Goal: Task Accomplishment & Management: Complete application form

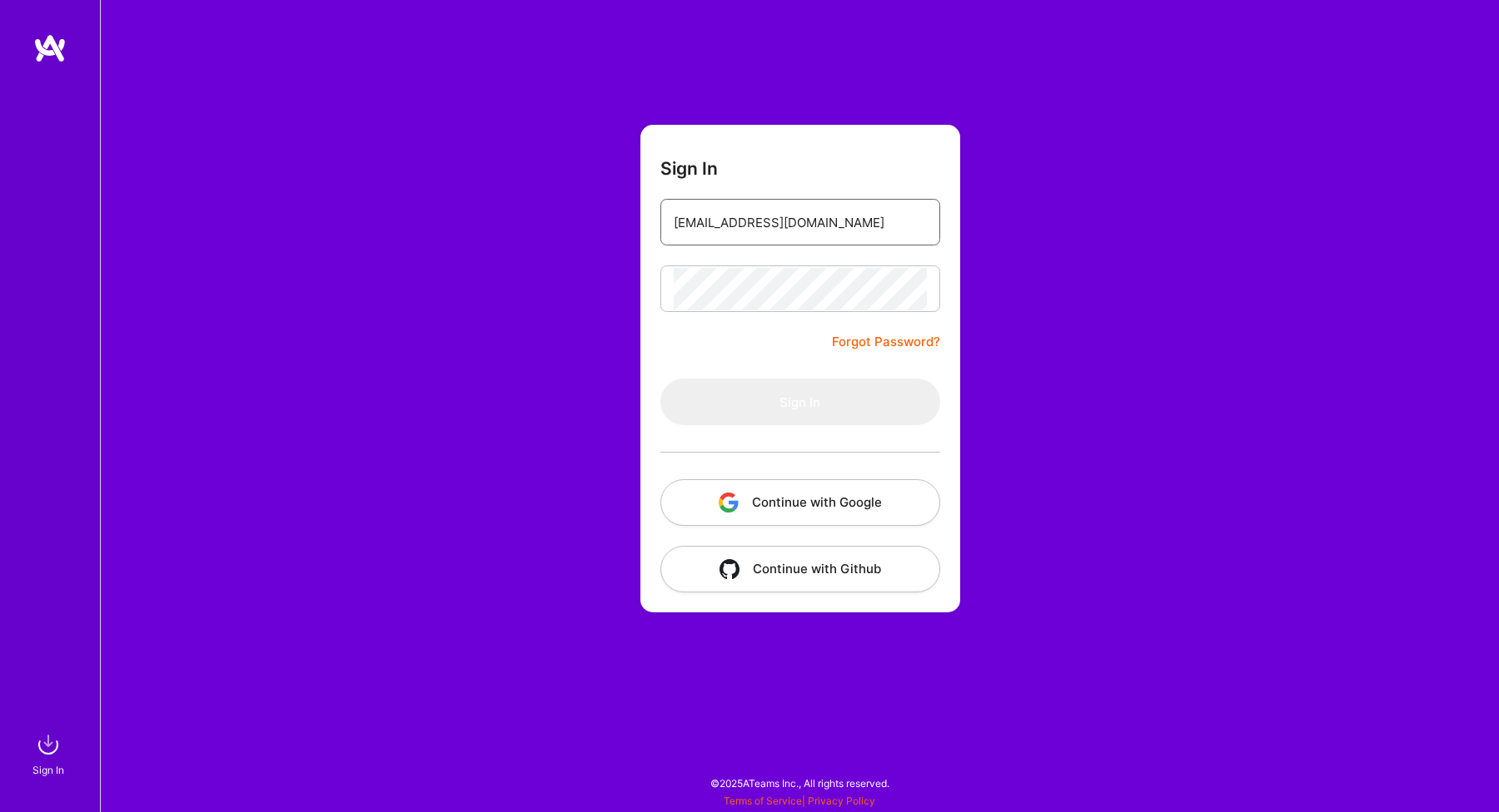
type input "[EMAIL_ADDRESS][DOMAIN_NAME]"
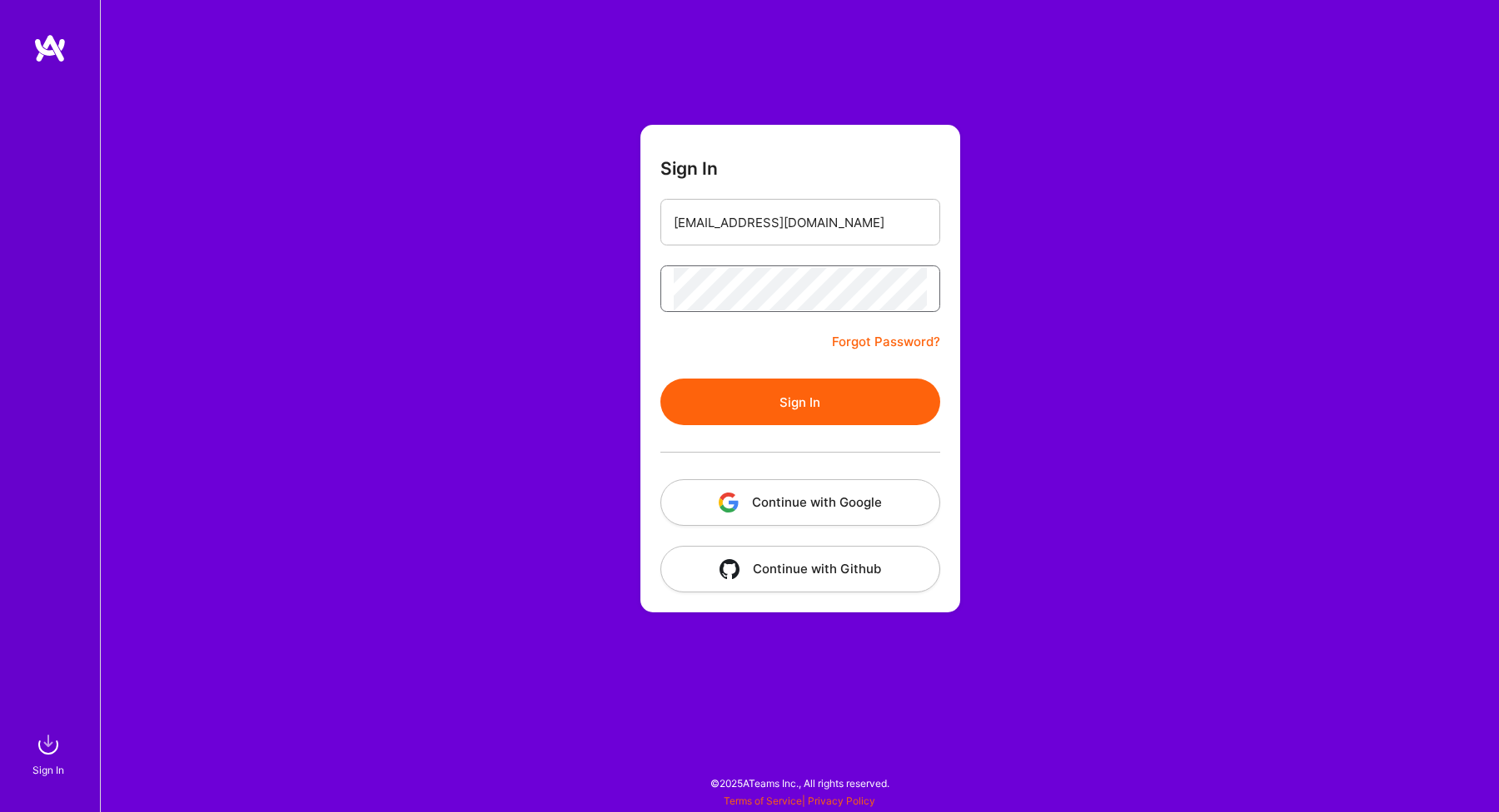
click at [800, 402] on button "Sign In" at bounding box center [800, 401] width 279 height 46
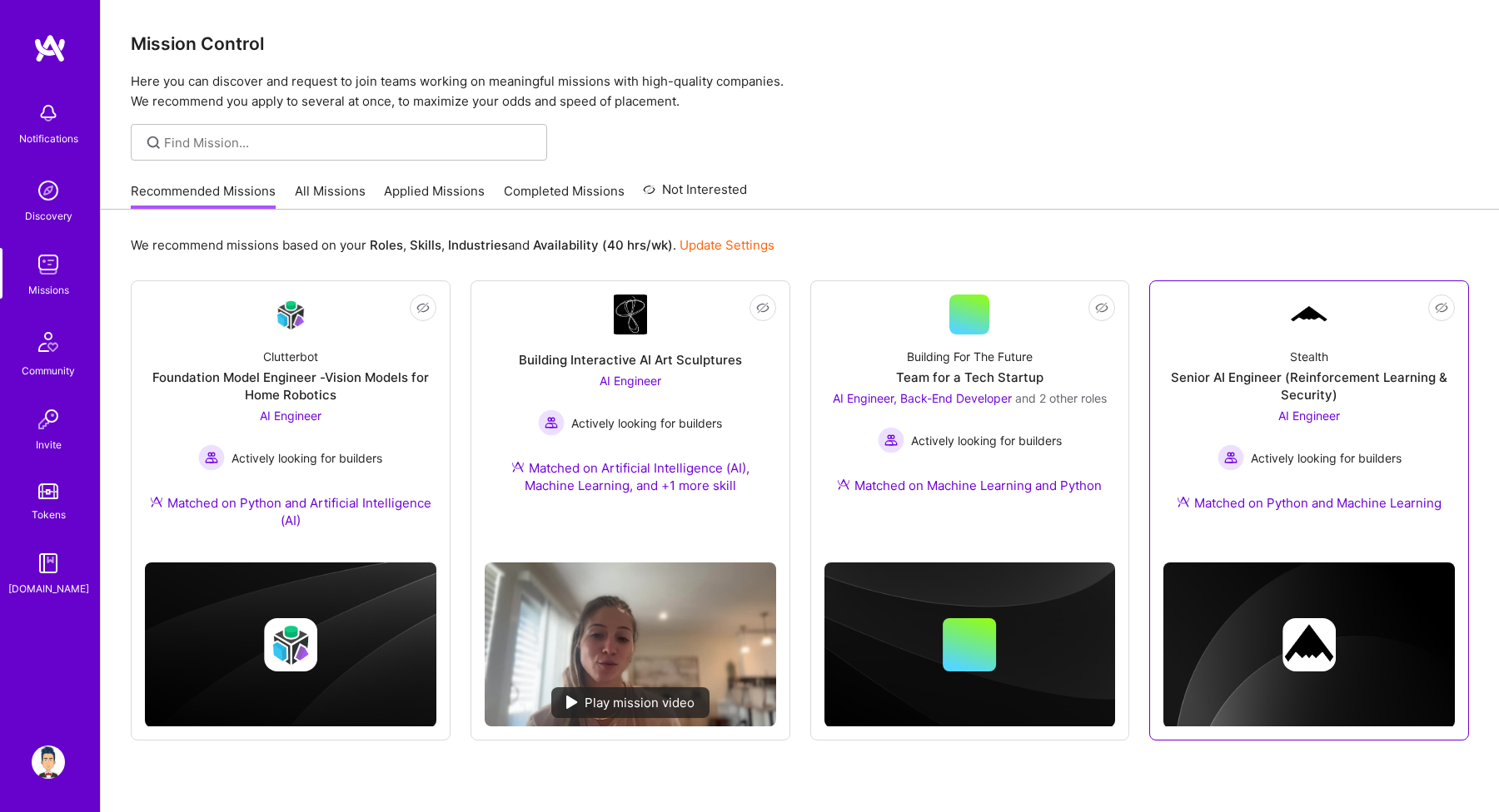
click at [1241, 407] on div "AI Engineer Actively looking for builders" at bounding box center [1309, 439] width 184 height 64
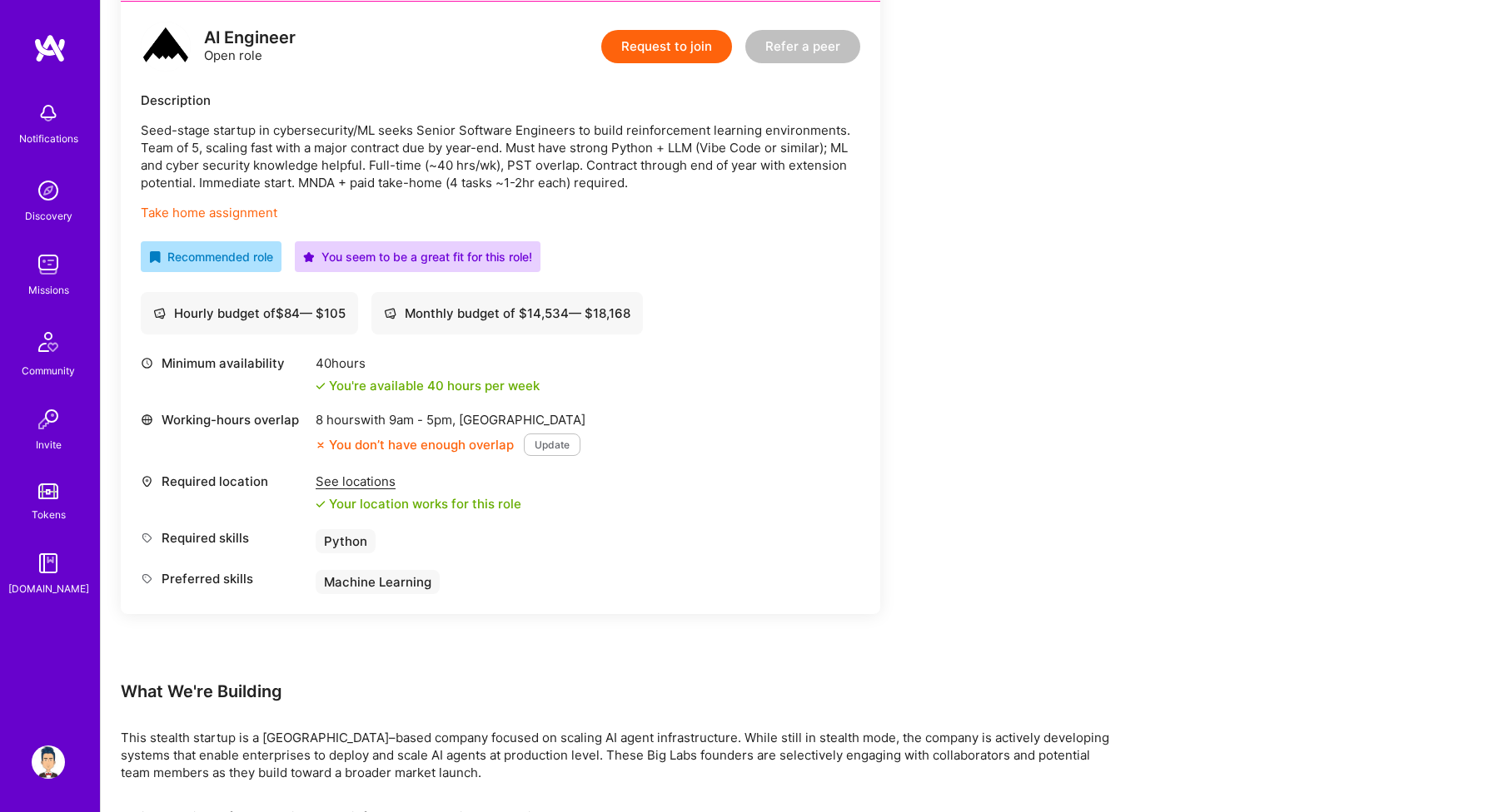
scroll to position [480, 0]
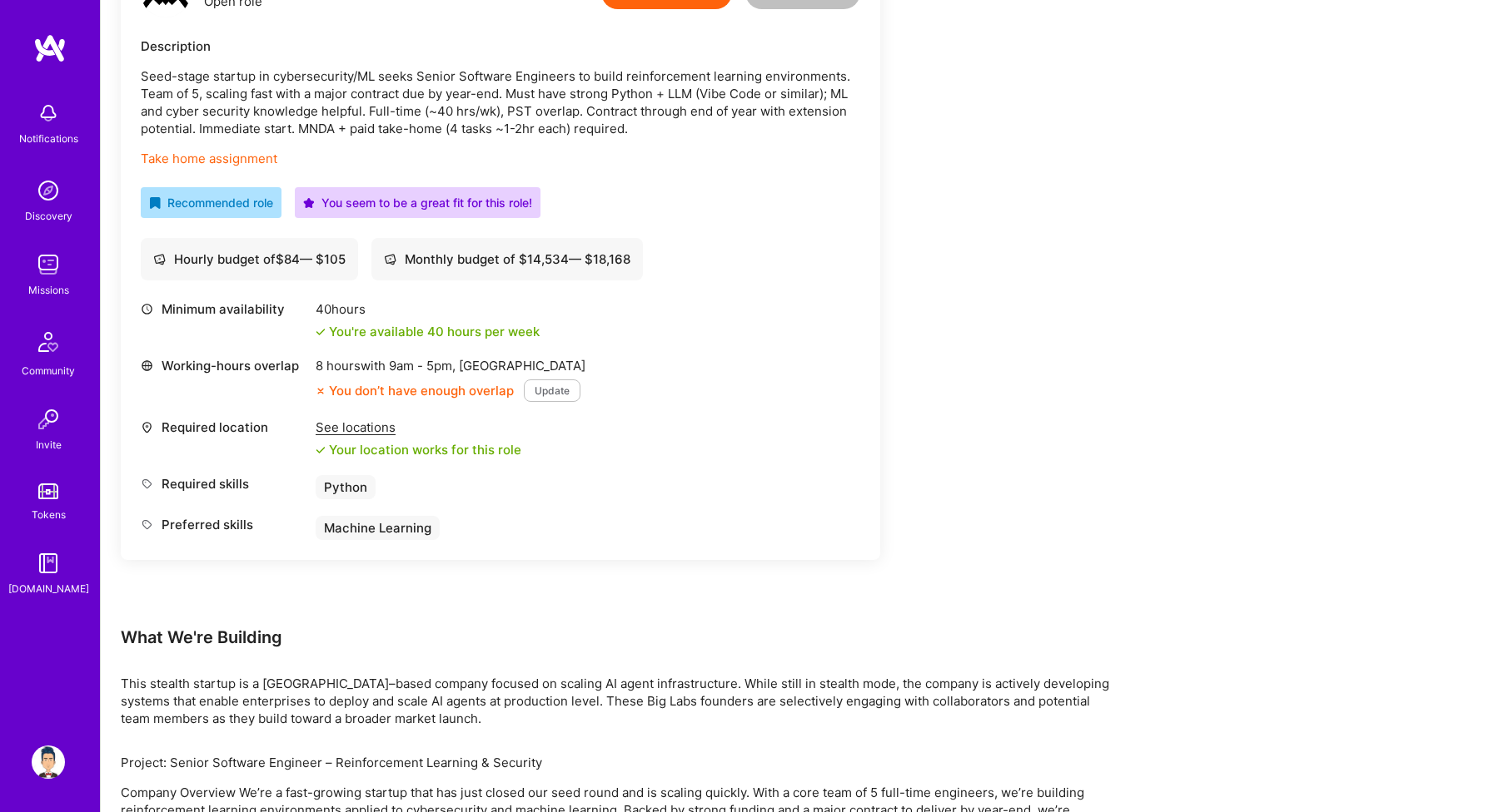
click at [358, 425] on div "See locations" at bounding box center [418, 427] width 205 height 18
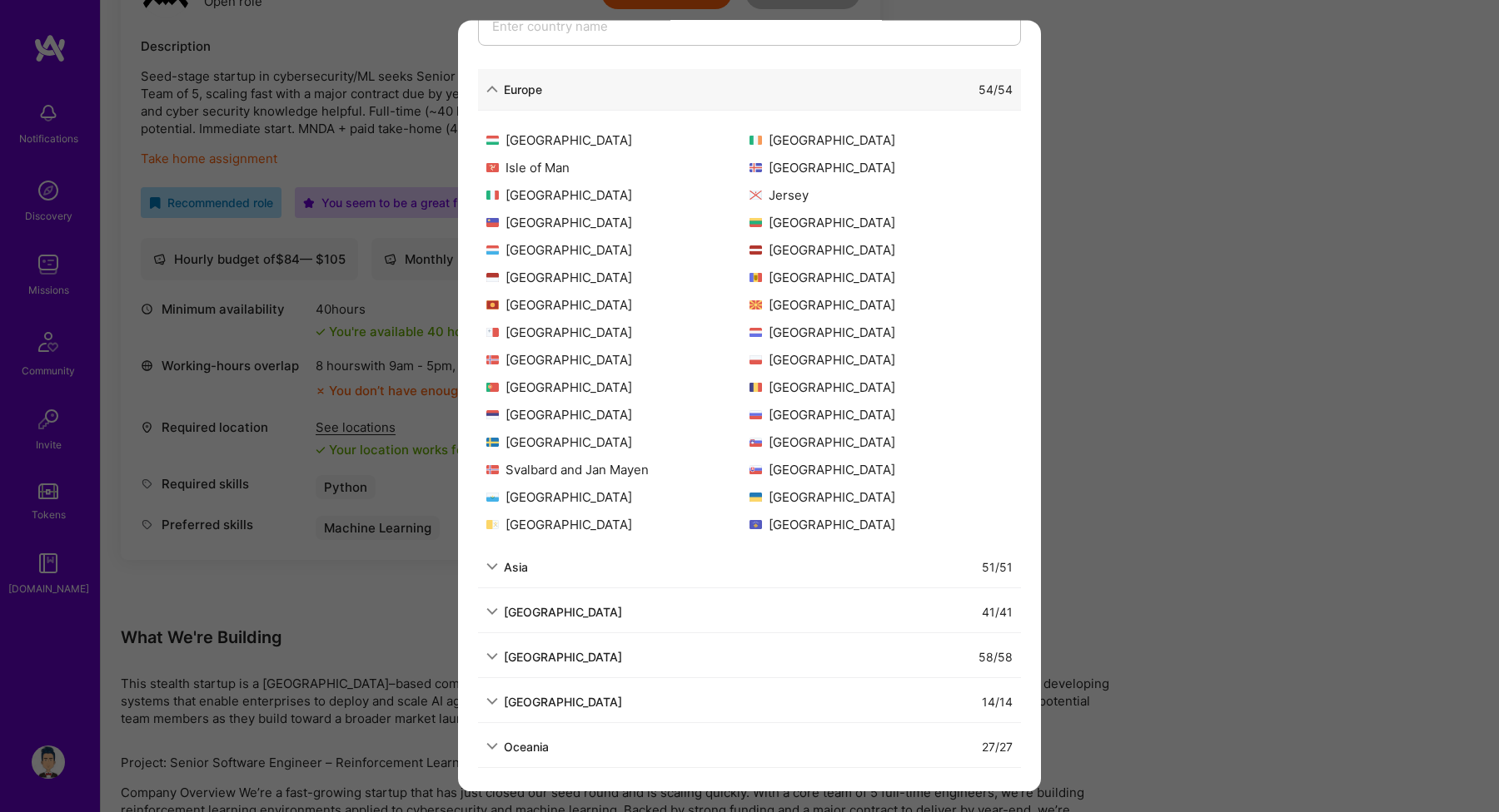
scroll to position [219, 0]
click at [550, 585] on div "Asia 51 / 51" at bounding box center [749, 568] width 543 height 41
click at [388, 649] on div "Allowed Locations The locations that client marked as required will show up her…" at bounding box center [749, 406] width 1499 height 812
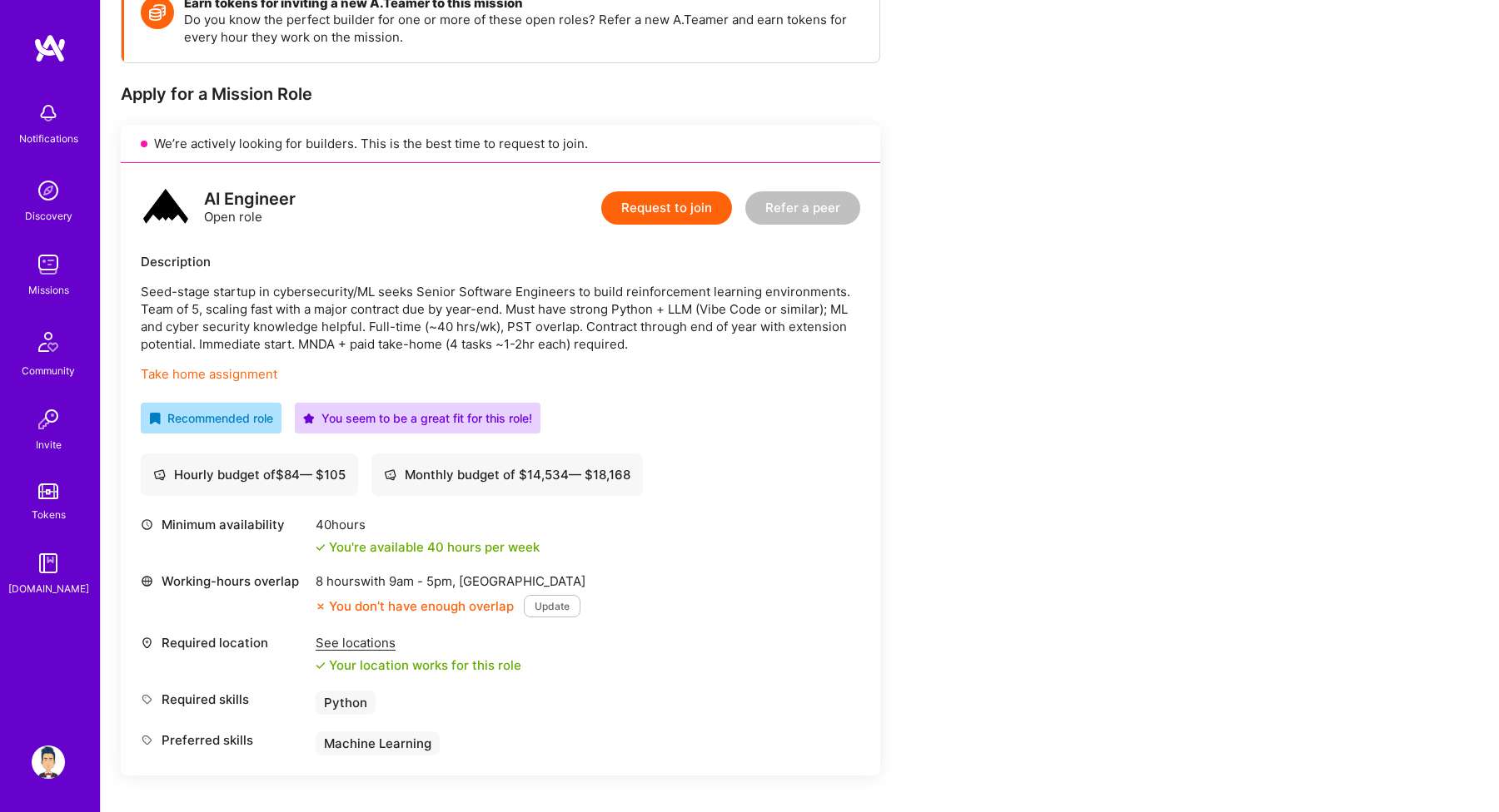
scroll to position [262, 0]
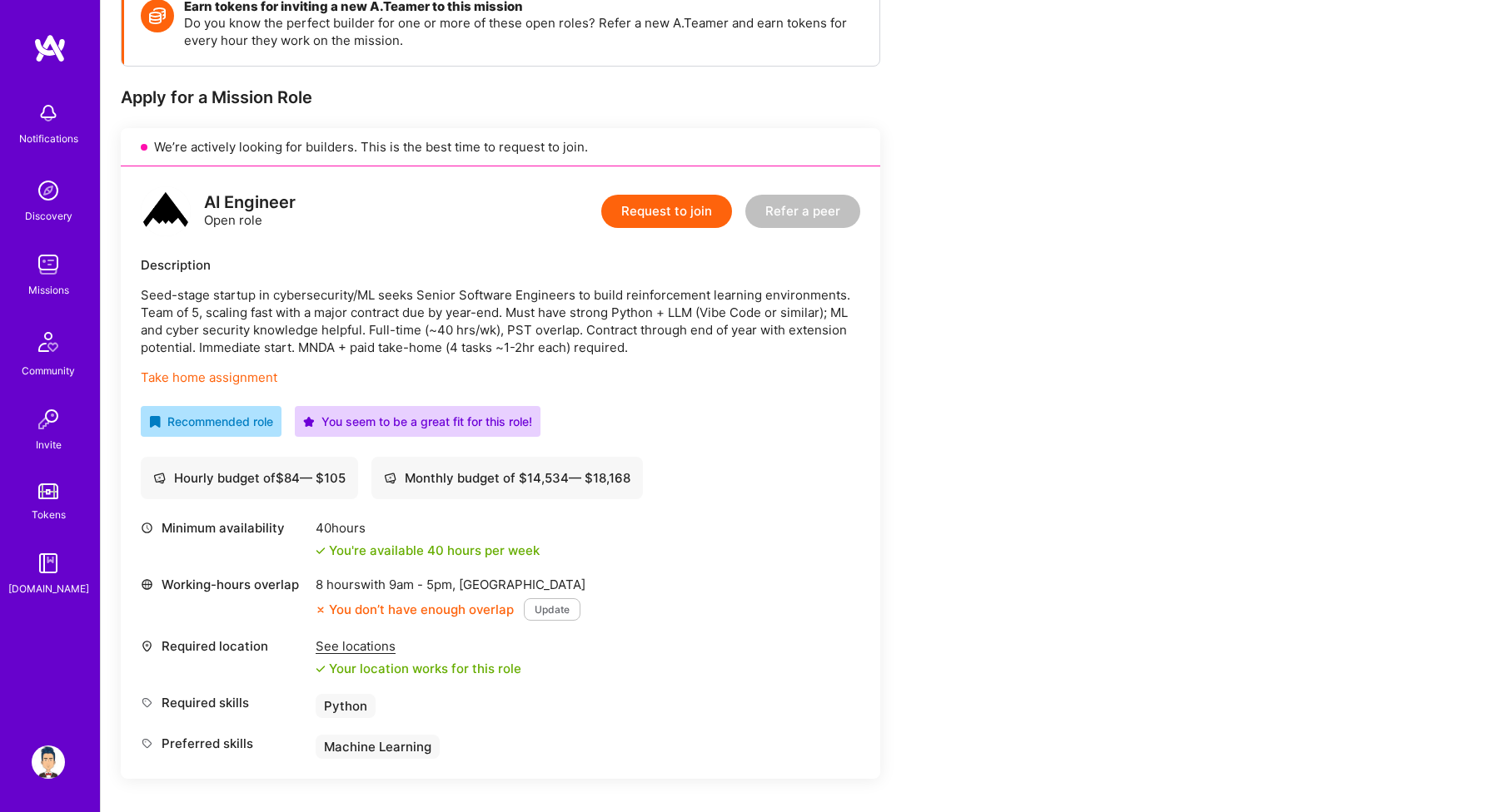
click at [323, 351] on p "Seed-stage startup in cybersecurity/ML seeks Senior Software Engineers to build…" at bounding box center [500, 321] width 720 height 70
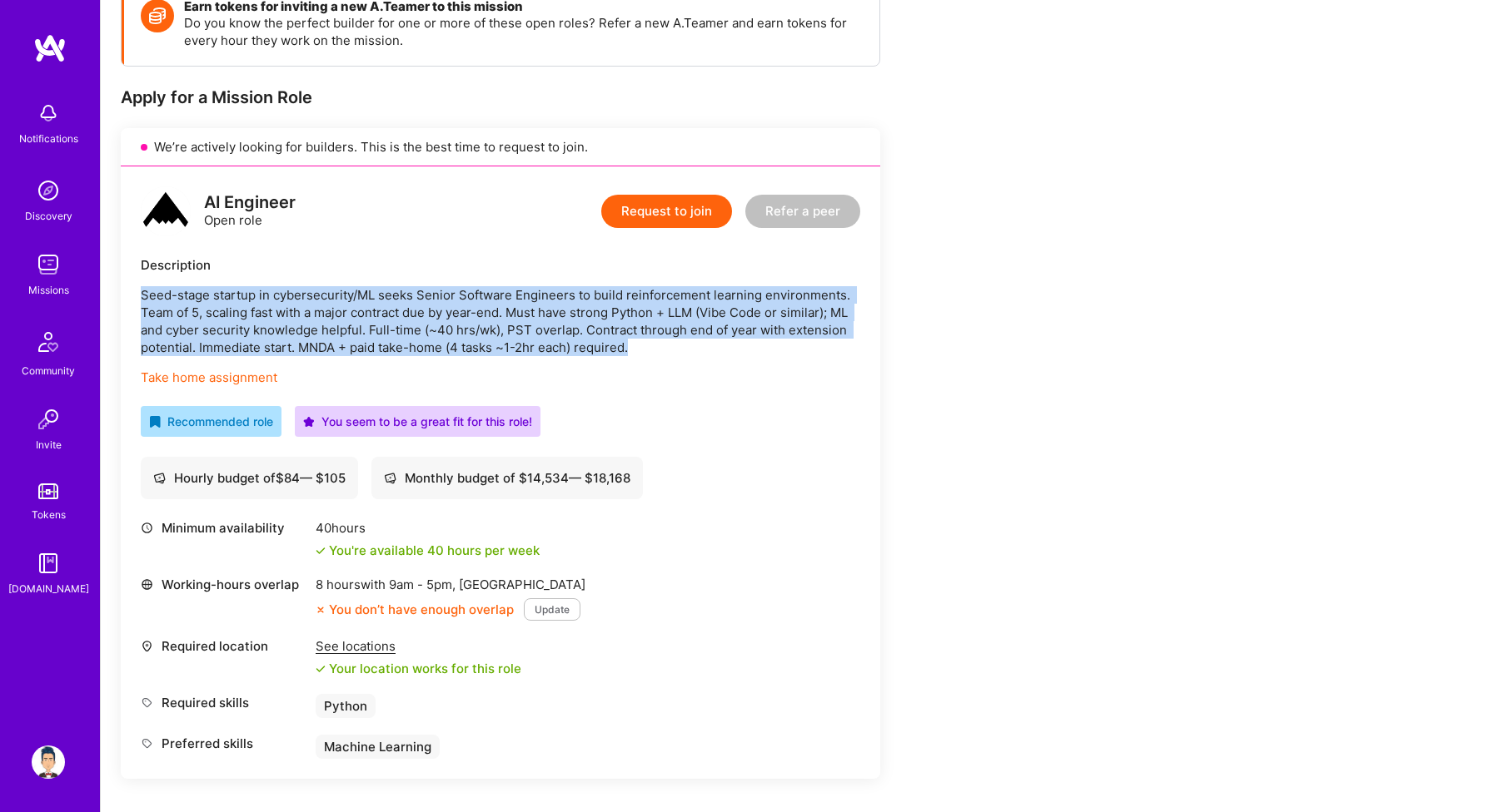
click at [323, 351] on p "Seed-stage startup in cybersecurity/ML seeks Senior Software Engineers to build…" at bounding box center [500, 321] width 720 height 70
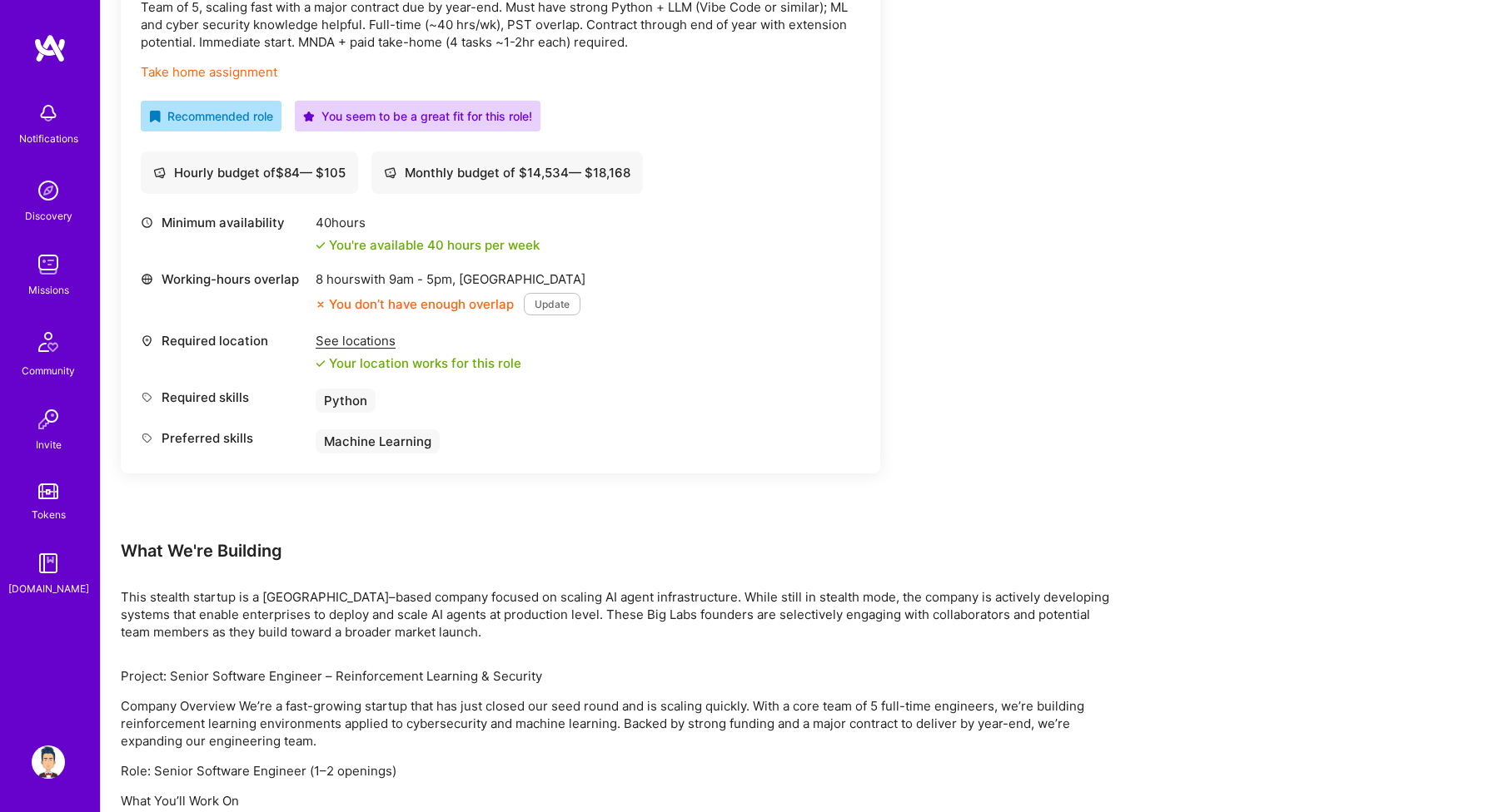
scroll to position [632, 0]
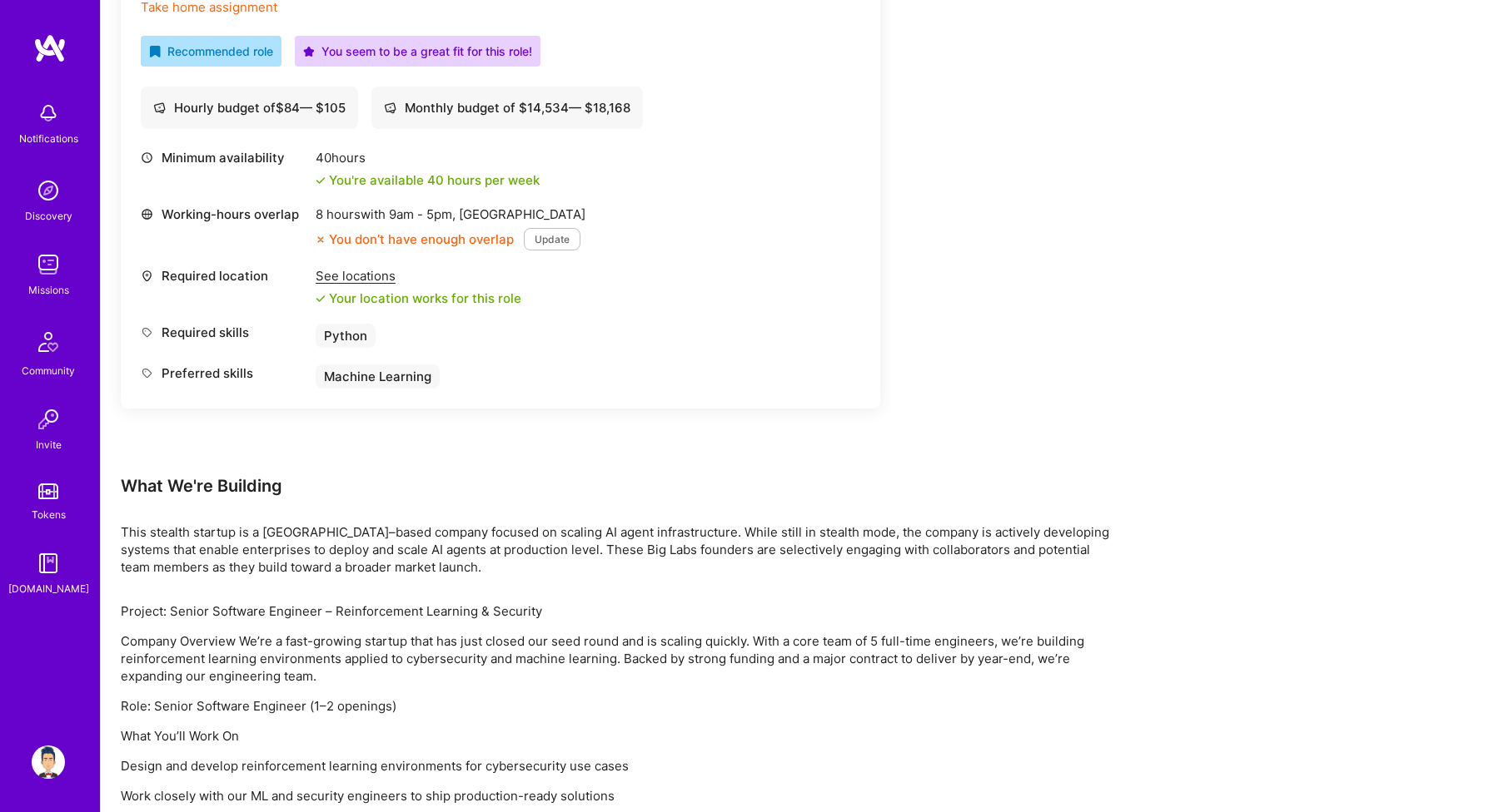
click at [343, 575] on p "This stealth startup is a [GEOGRAPHIC_DATA]–based company focused on scaling AI…" at bounding box center [619, 549] width 999 height 52
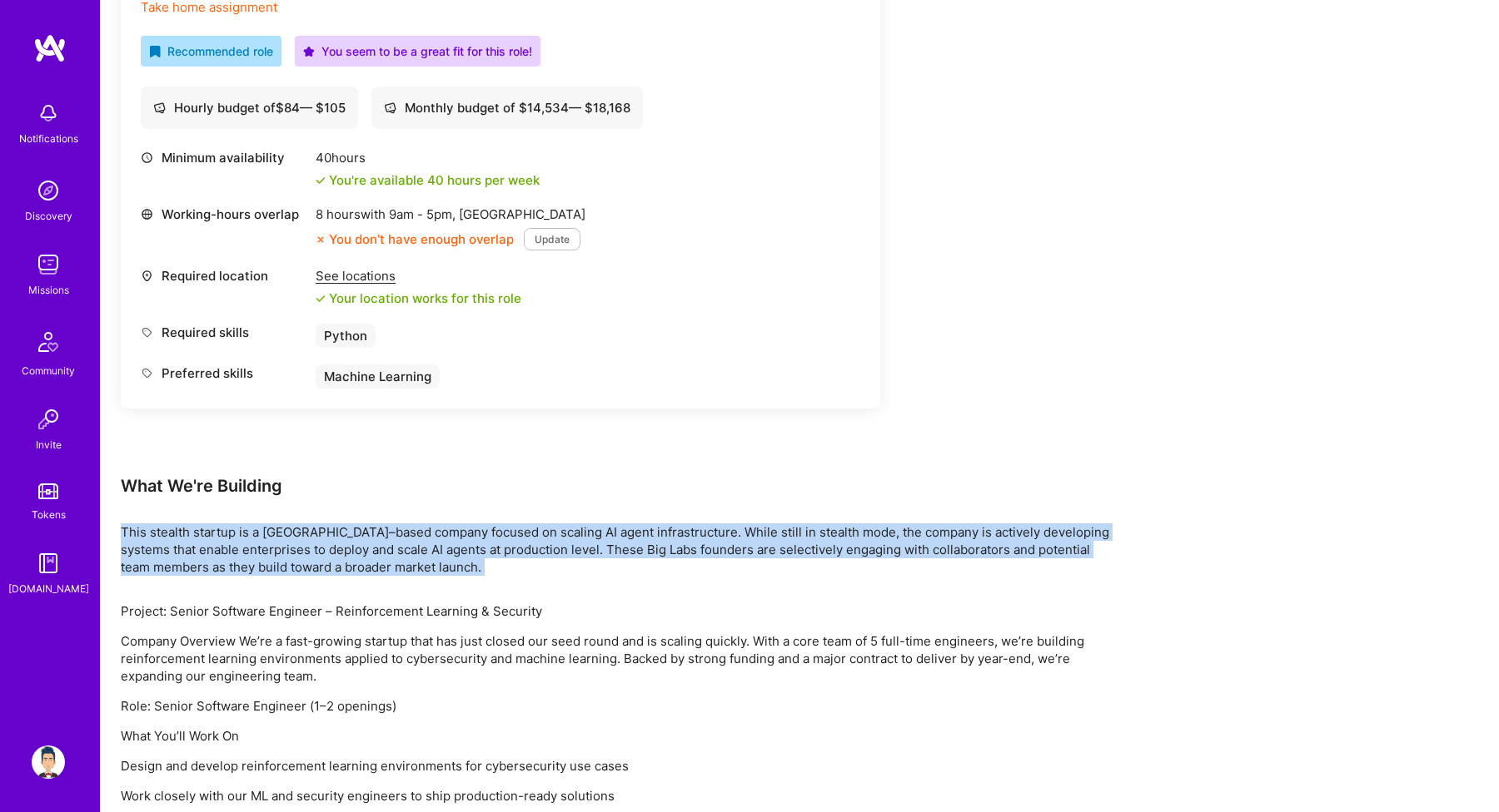
click at [343, 575] on p "This stealth startup is a [GEOGRAPHIC_DATA]–based company focused on scaling AI…" at bounding box center [619, 549] width 999 height 52
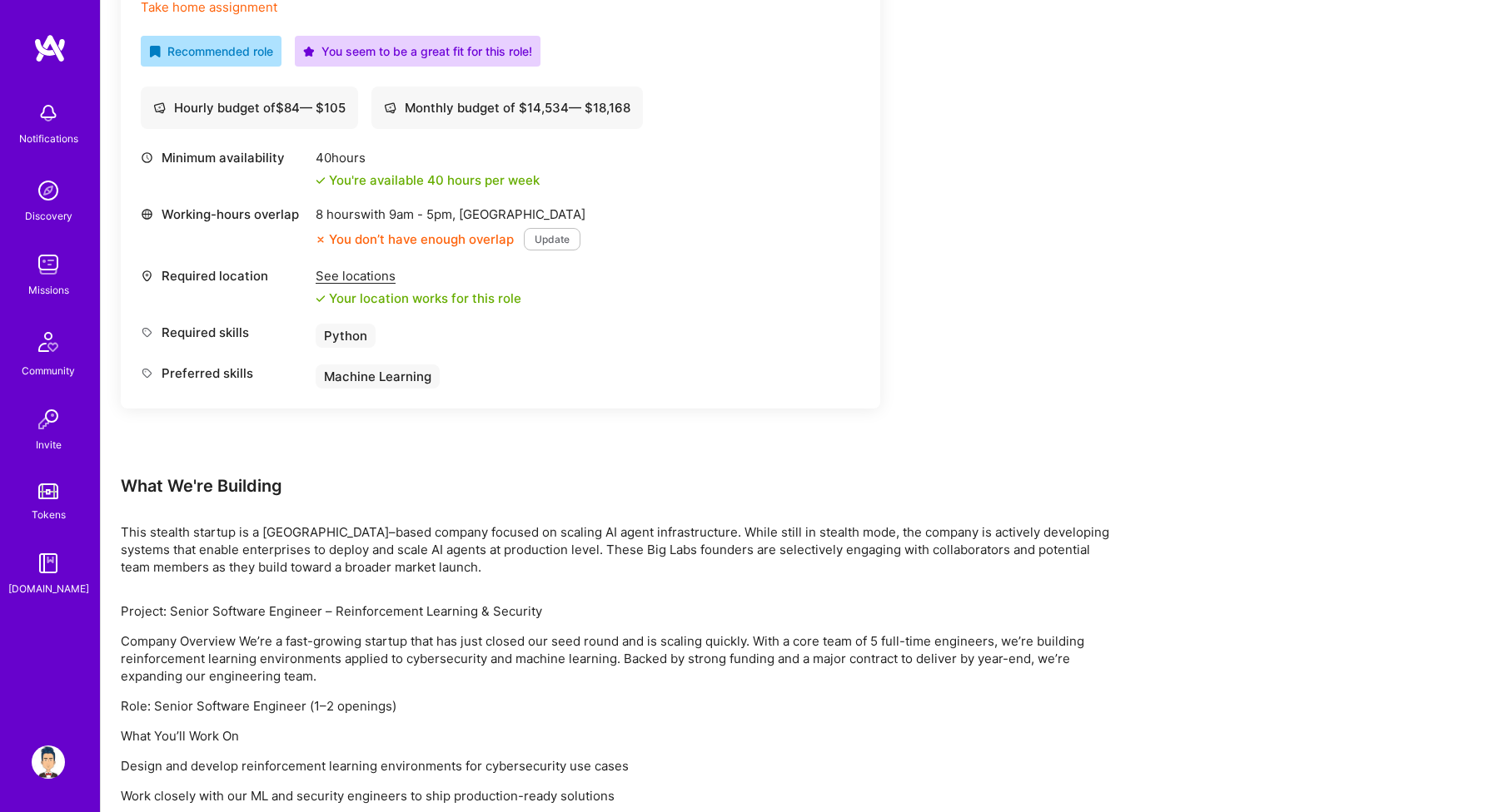
click at [343, 575] on p "This stealth startup is a [GEOGRAPHIC_DATA]–based company focused on scaling AI…" at bounding box center [619, 549] width 999 height 52
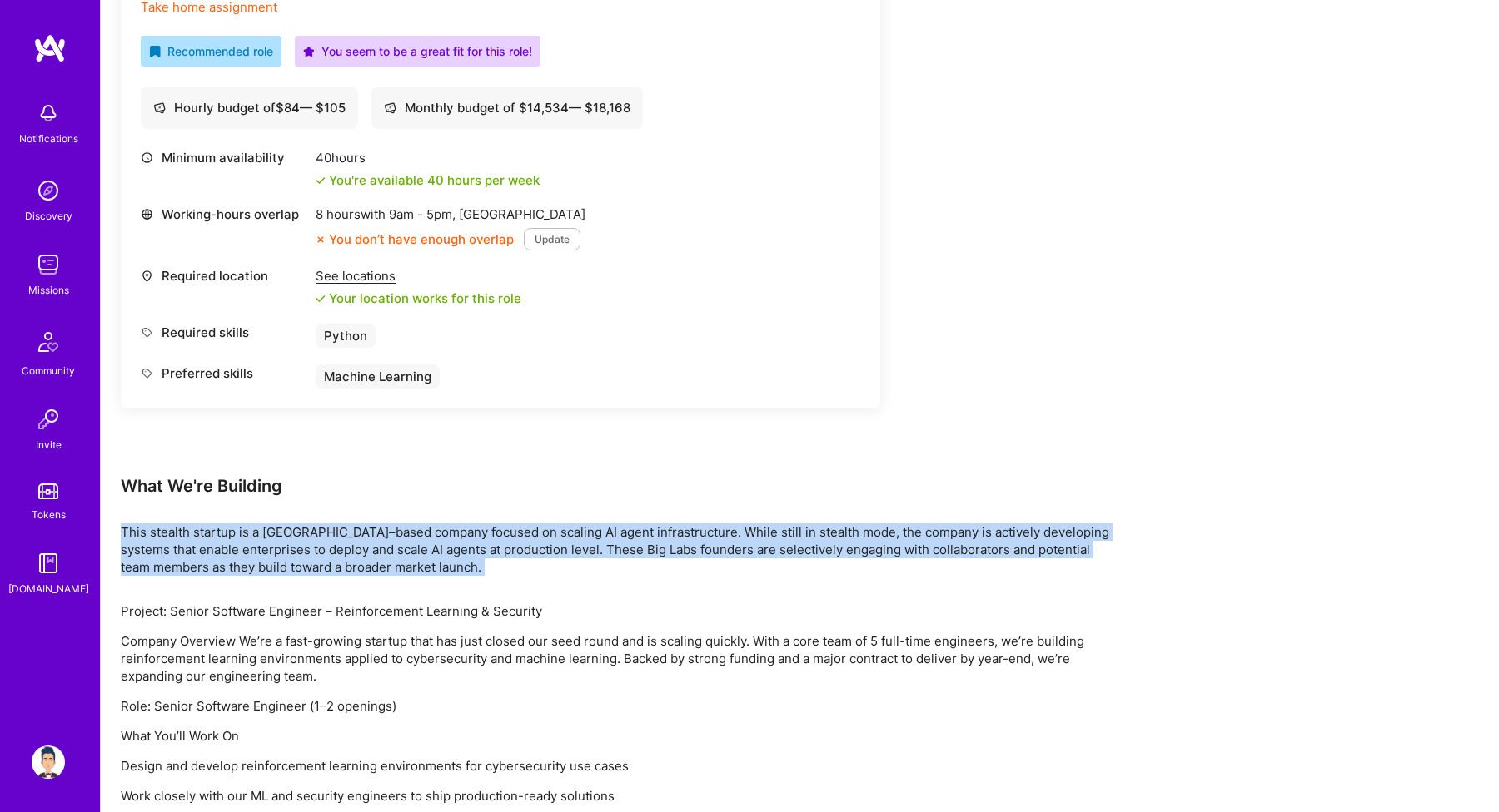
click at [343, 575] on p "This stealth startup is a [GEOGRAPHIC_DATA]–based company focused on scaling AI…" at bounding box center [619, 549] width 999 height 52
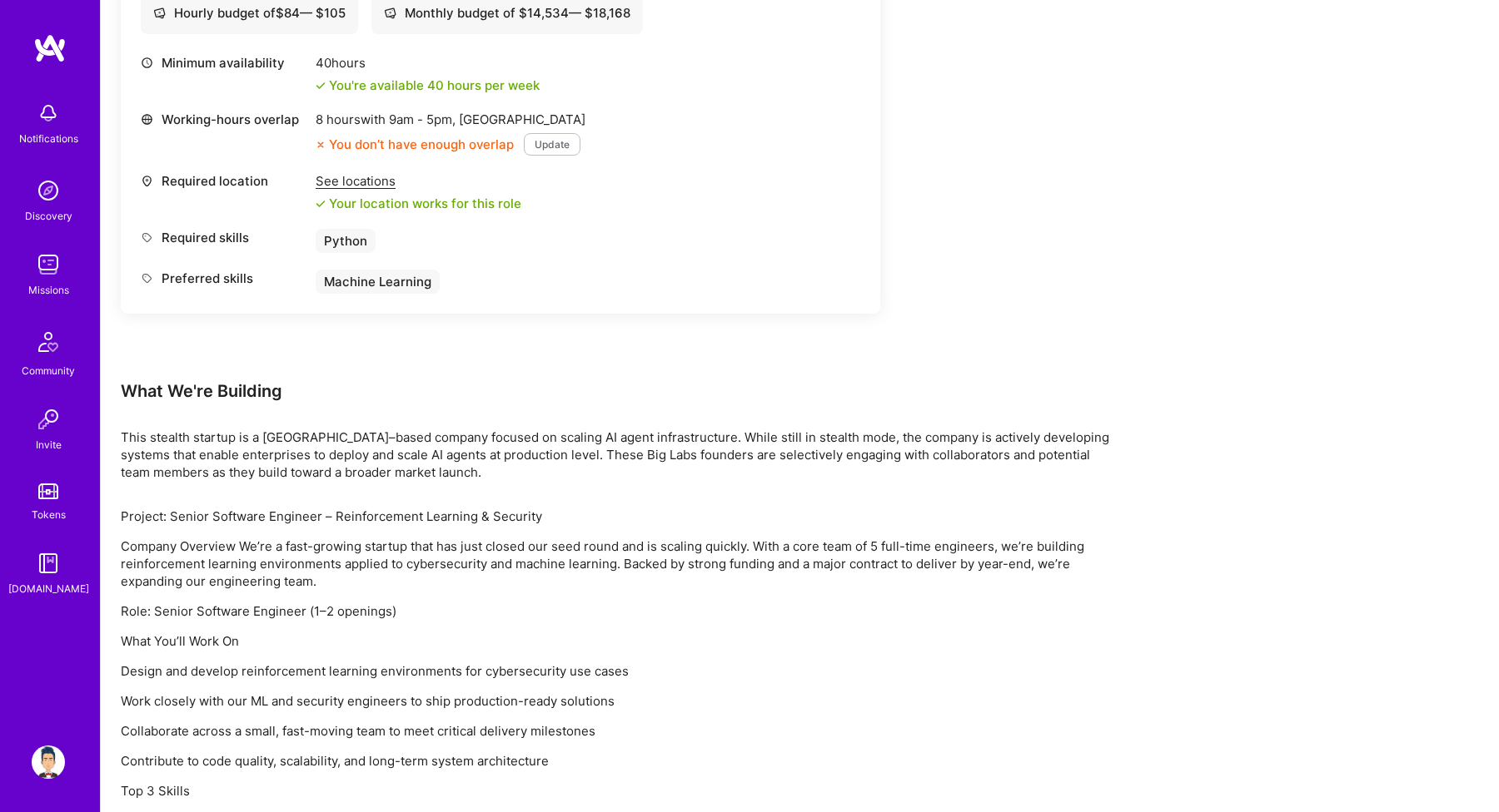
scroll to position [728, 0]
click at [343, 575] on p "Company Overview We’re a fast-growing startup that has just closed our seed rou…" at bounding box center [619, 563] width 999 height 52
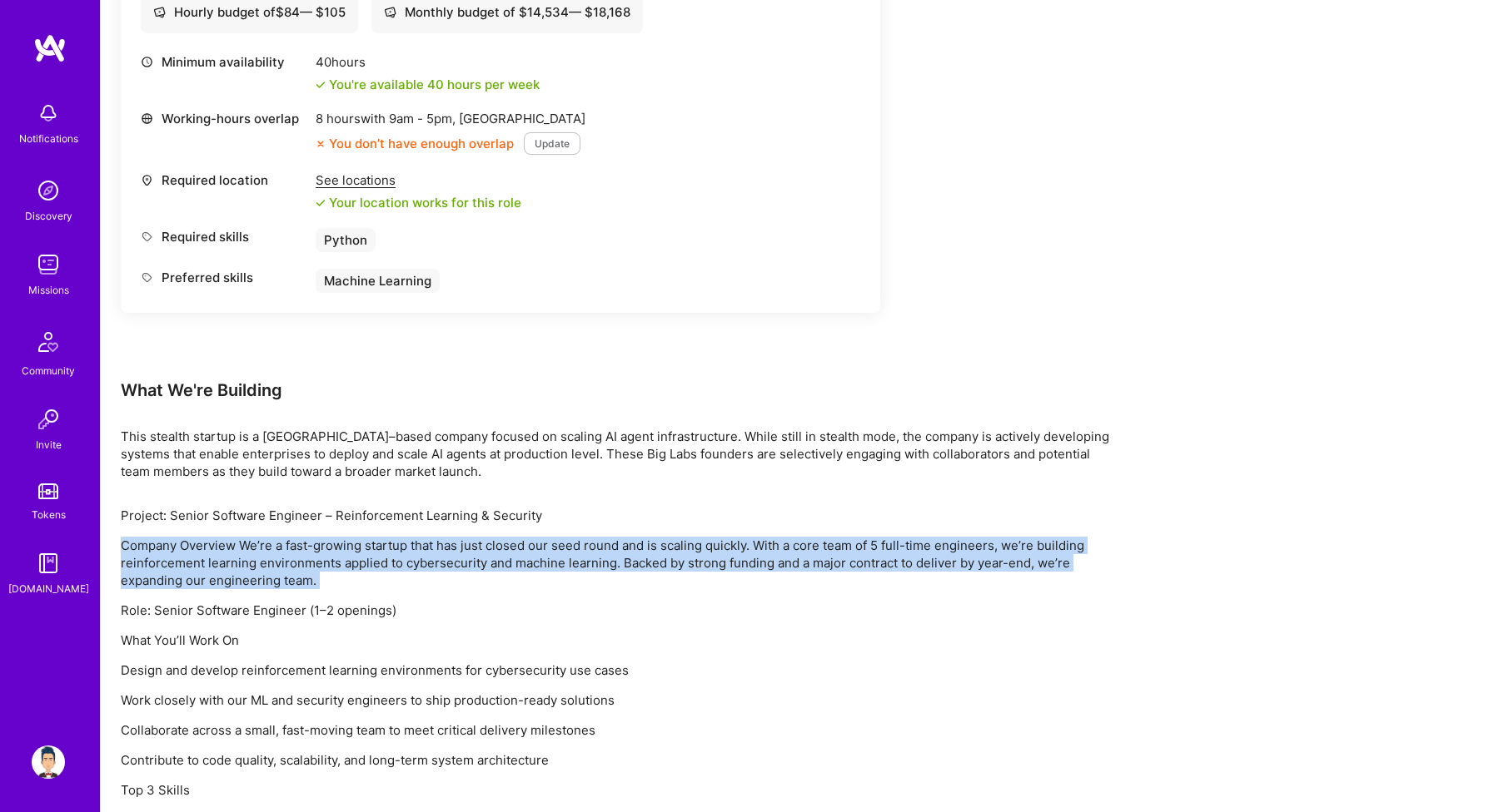
click at [343, 575] on p "Company Overview We’re a fast-growing startup that has just closed our seed rou…" at bounding box center [619, 563] width 999 height 52
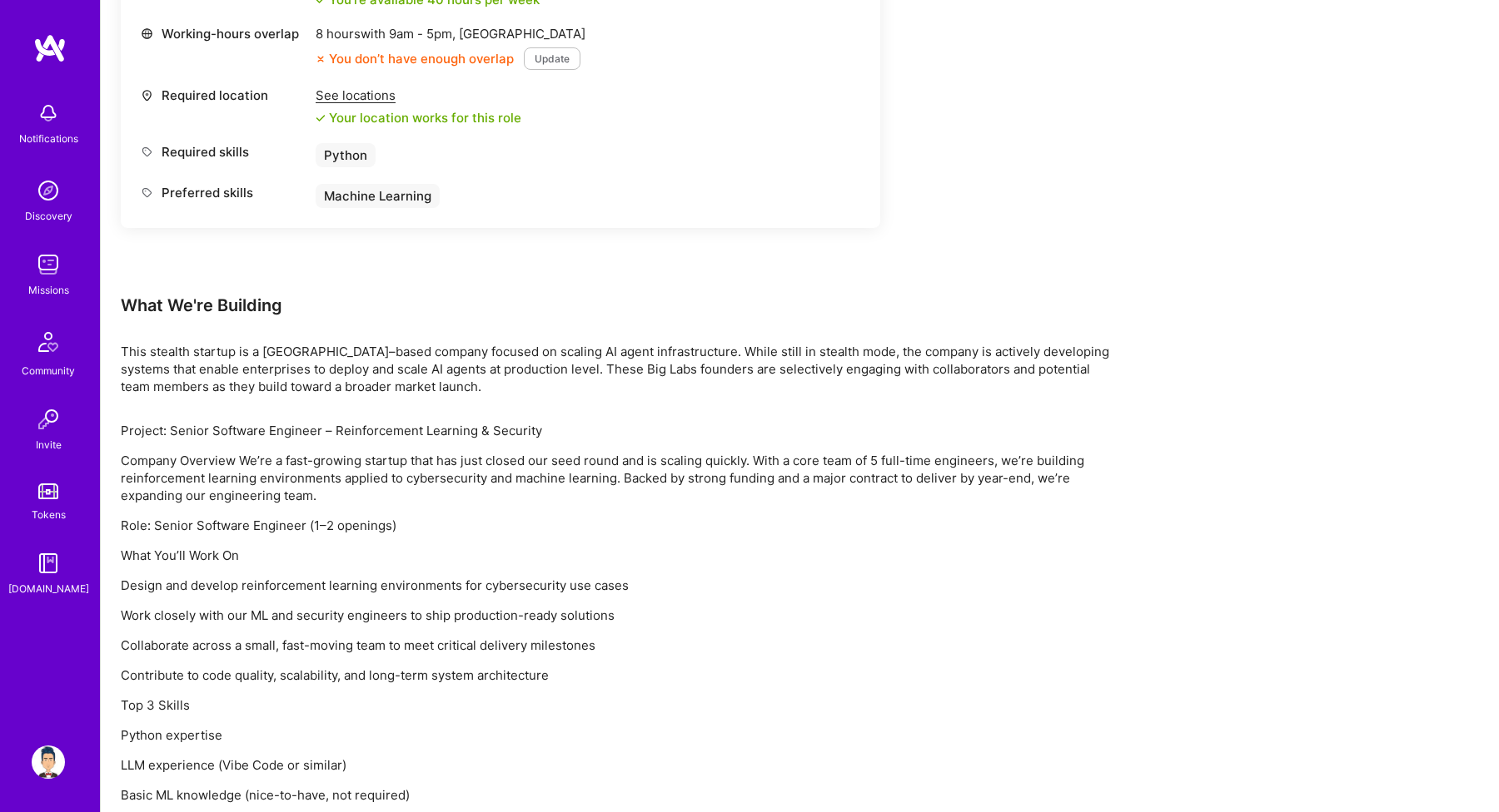
scroll to position [823, 0]
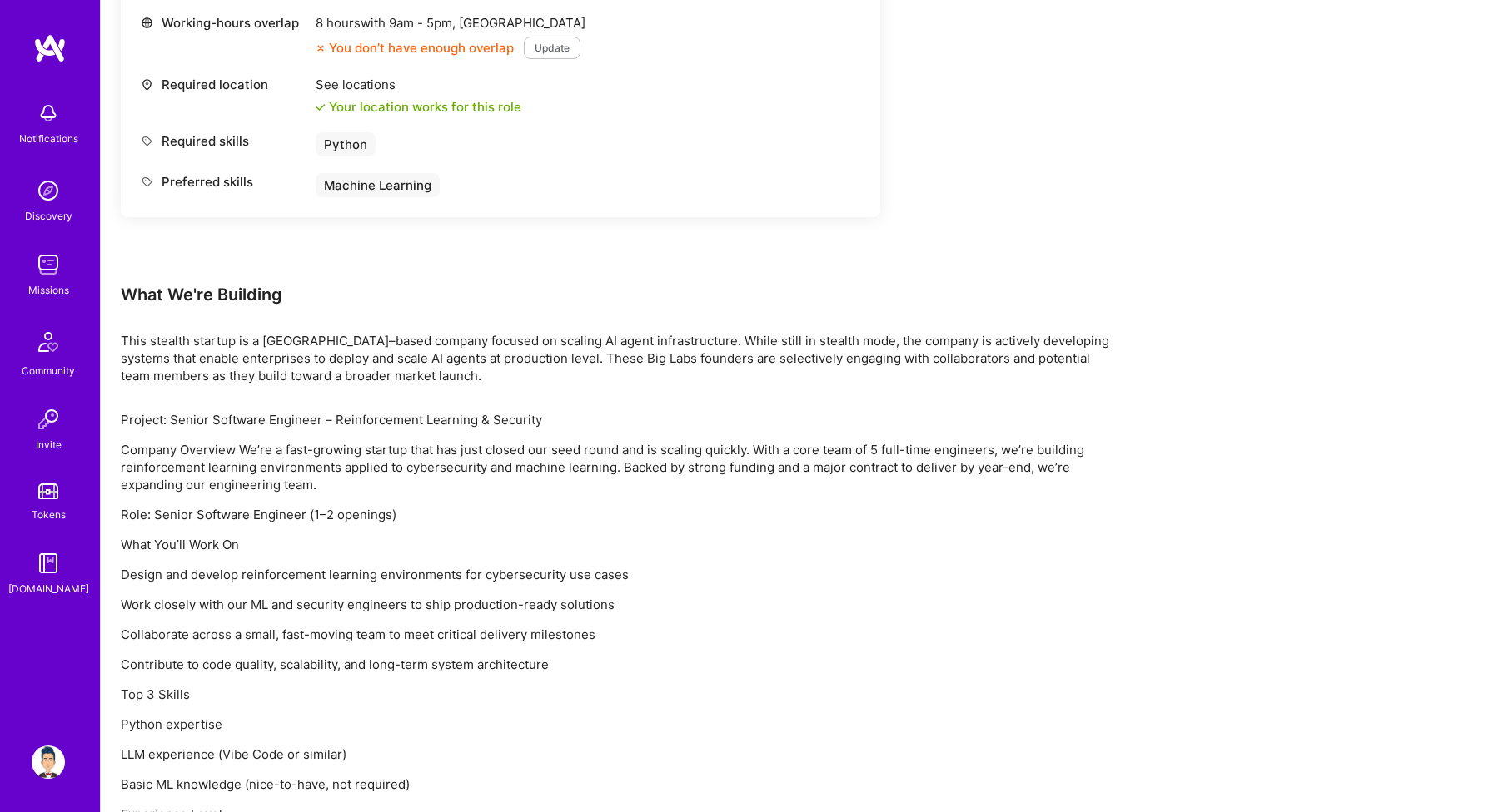
click at [343, 575] on p "Design and develop reinforcement learning environments for cybersecurity use ca…" at bounding box center [619, 575] width 999 height 18
click at [340, 611] on p "Work closely with our ML and security engineers to ship production-ready soluti…" at bounding box center [619, 604] width 999 height 18
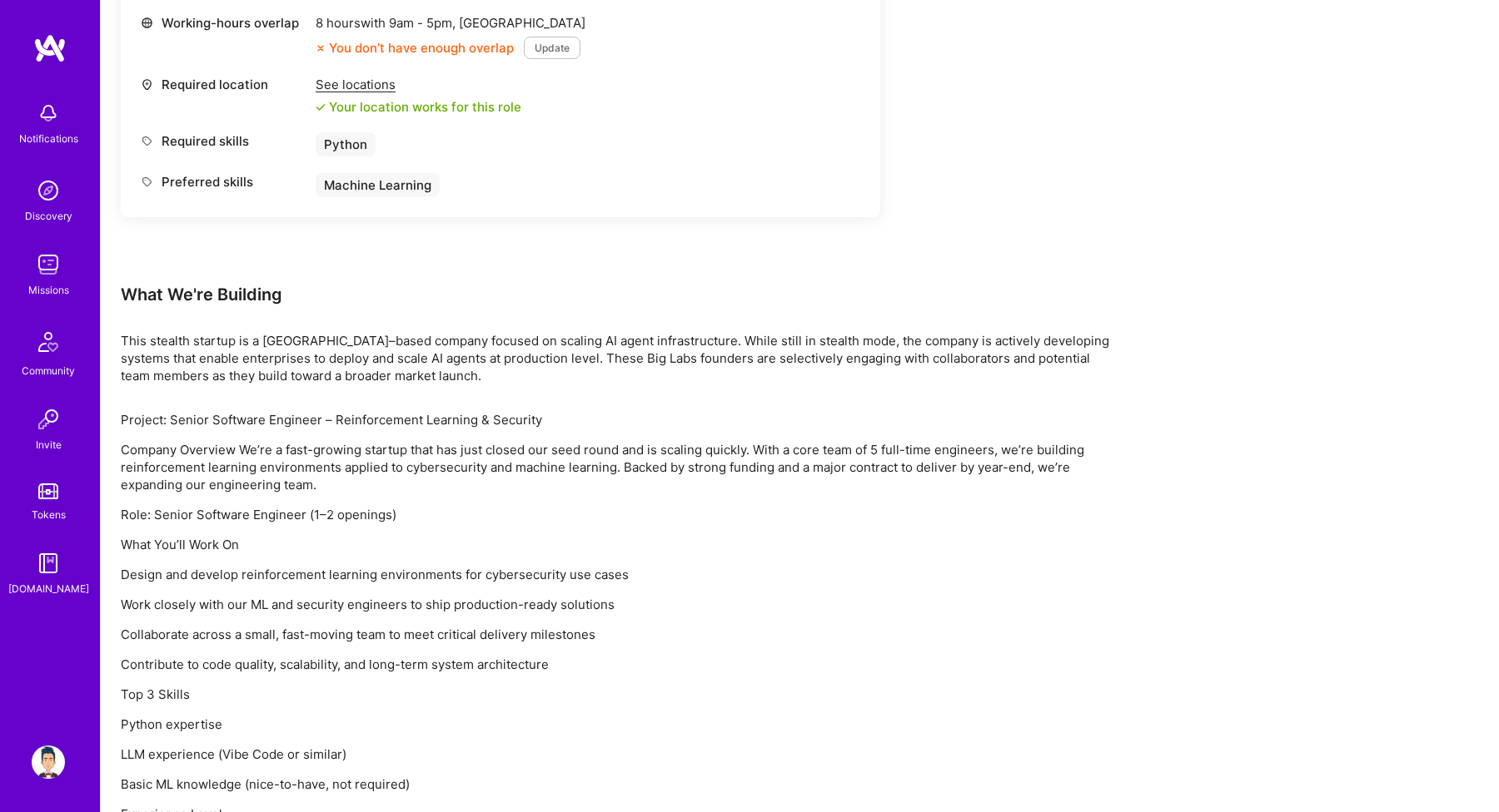
click at [340, 611] on p "Work closely with our ML and security engineers to ship production-ready soluti…" at bounding box center [619, 604] width 999 height 18
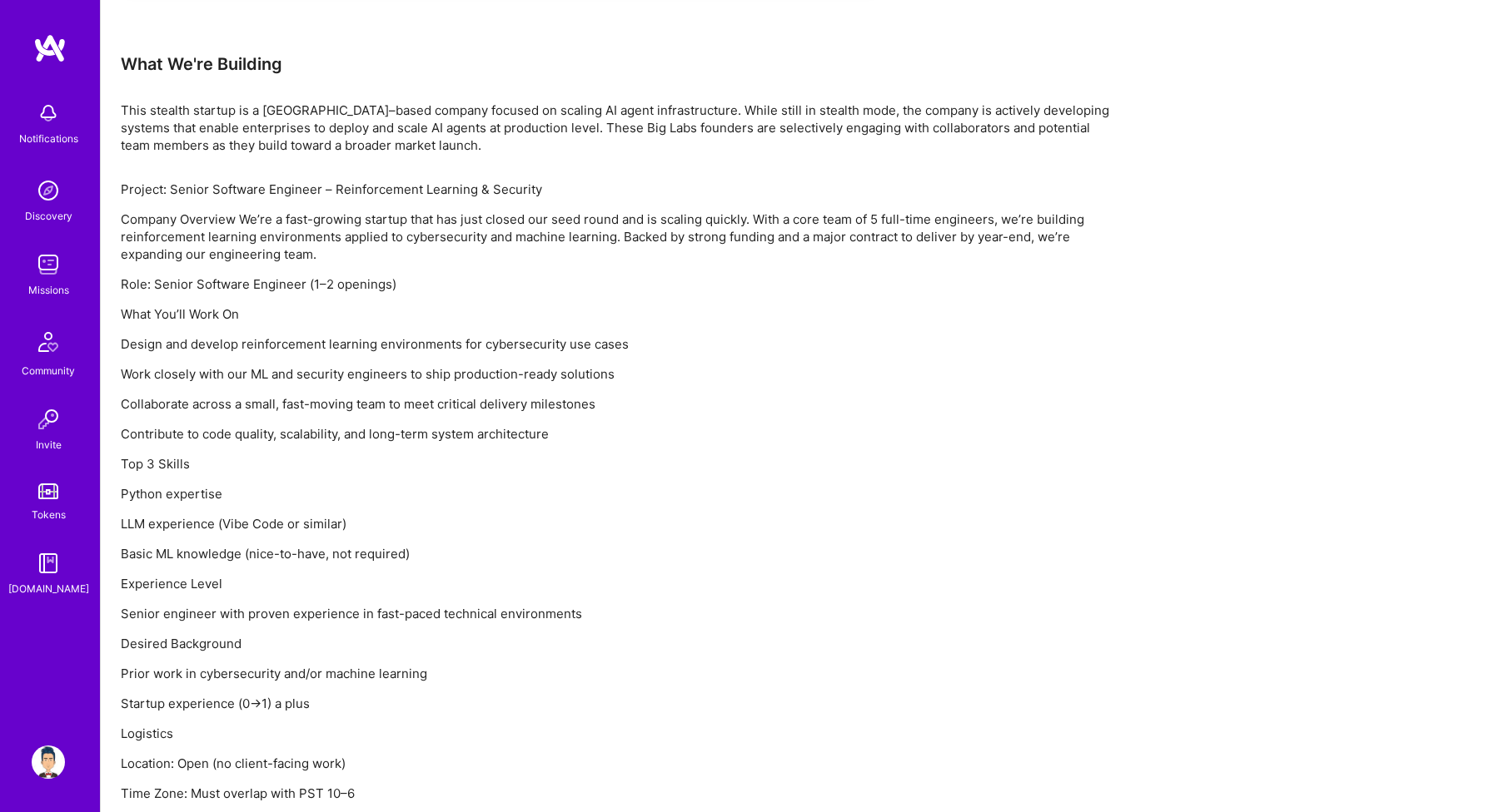
scroll to position [1055, 0]
click at [340, 611] on p "Senior engineer with proven experience in fast-paced technical environments" at bounding box center [619, 612] width 999 height 18
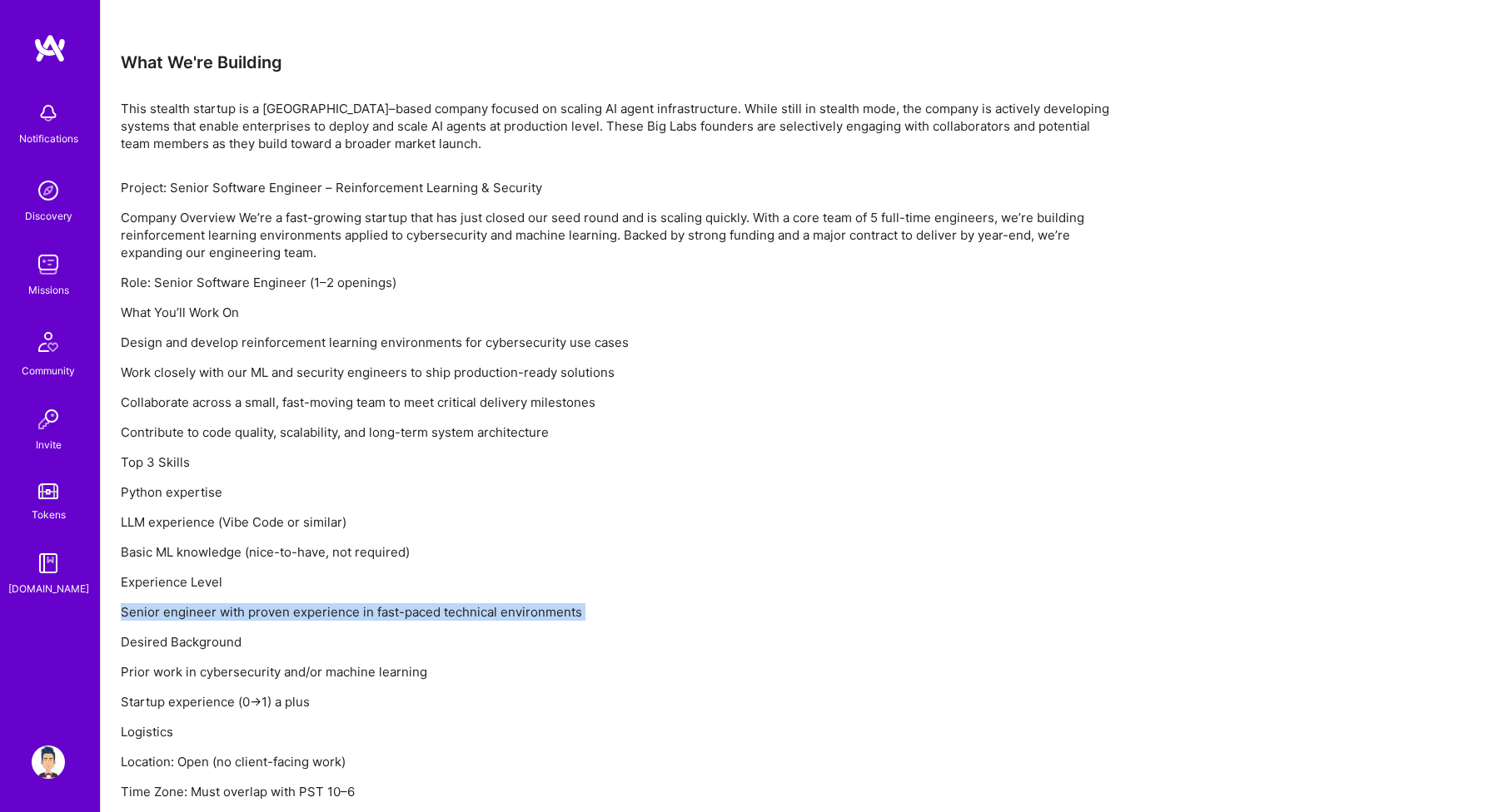
click at [340, 611] on p "Senior engineer with proven experience in fast-paced technical environments" at bounding box center [619, 612] width 999 height 18
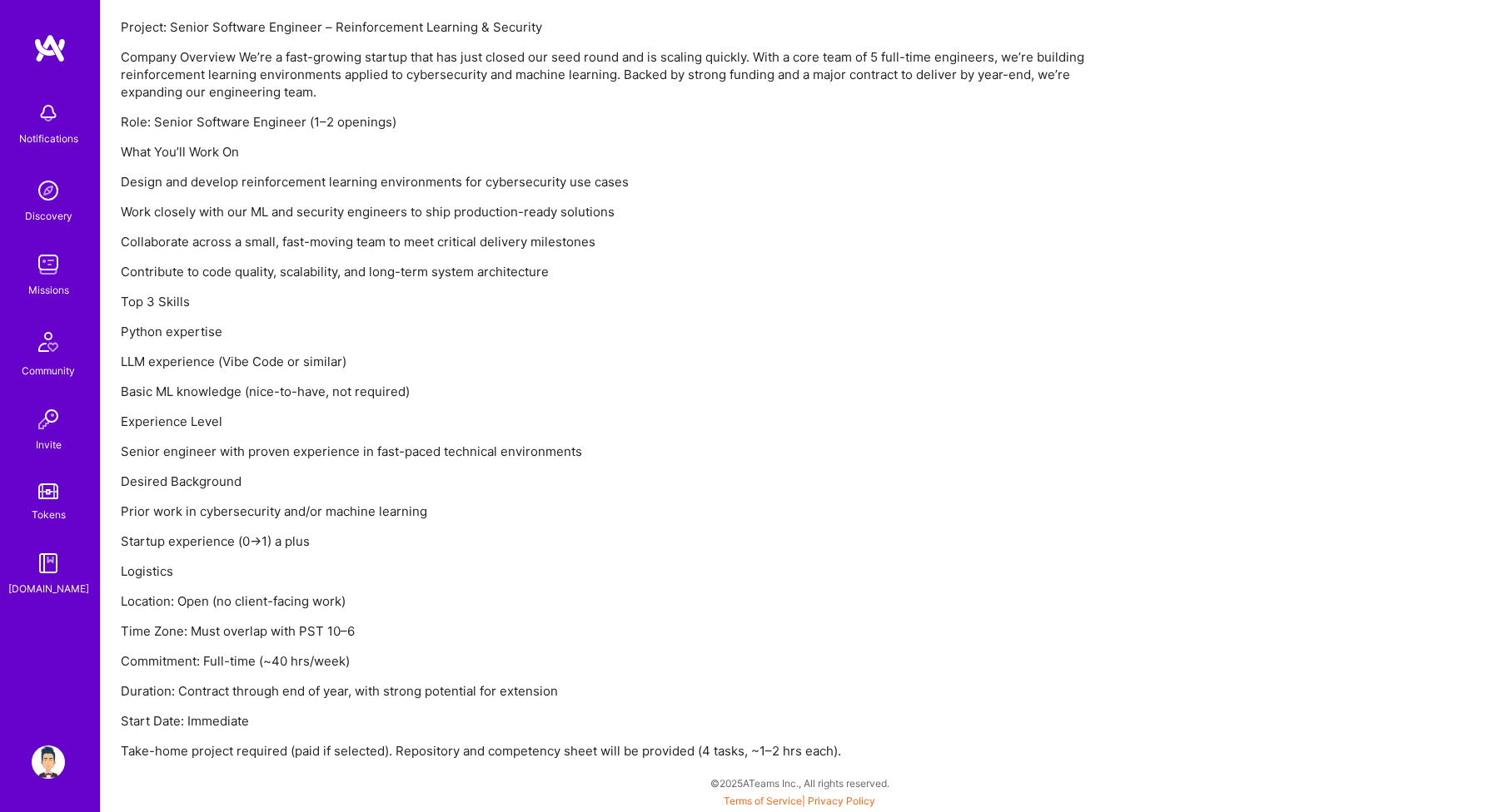
scroll to position [1216, 0]
click at [255, 629] on p "Time Zone: Must overlap with PST 10–6" at bounding box center [619, 631] width 999 height 18
click at [286, 697] on p "Duration: Contract through end of year, with strong potential for extension" at bounding box center [619, 691] width 999 height 18
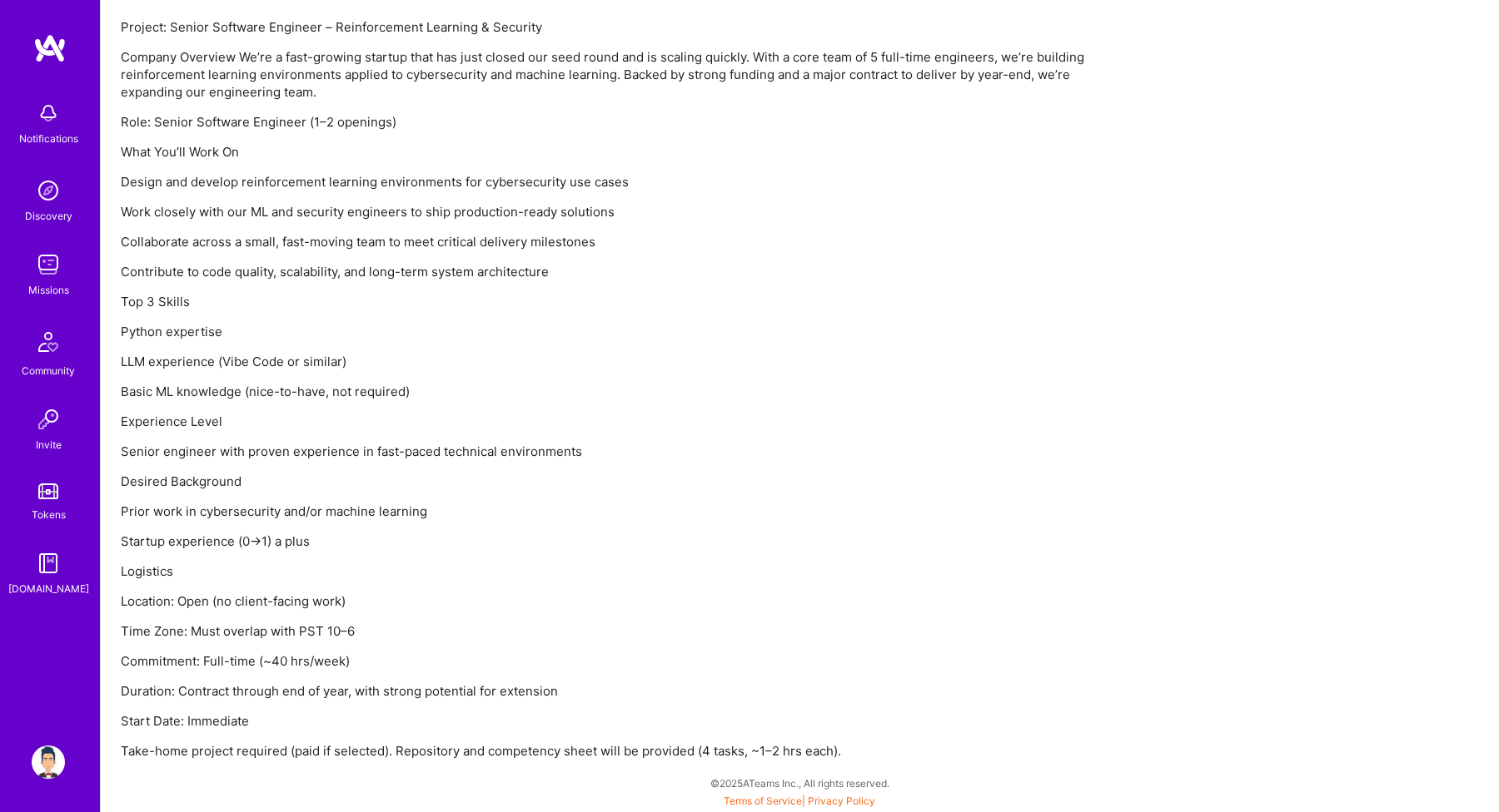
click at [286, 697] on p "Duration: Contract through end of year, with strong potential for extension" at bounding box center [619, 691] width 999 height 18
click at [302, 747] on p "Take-home project required (paid if selected). Repository and competency sheet …" at bounding box center [619, 751] width 999 height 18
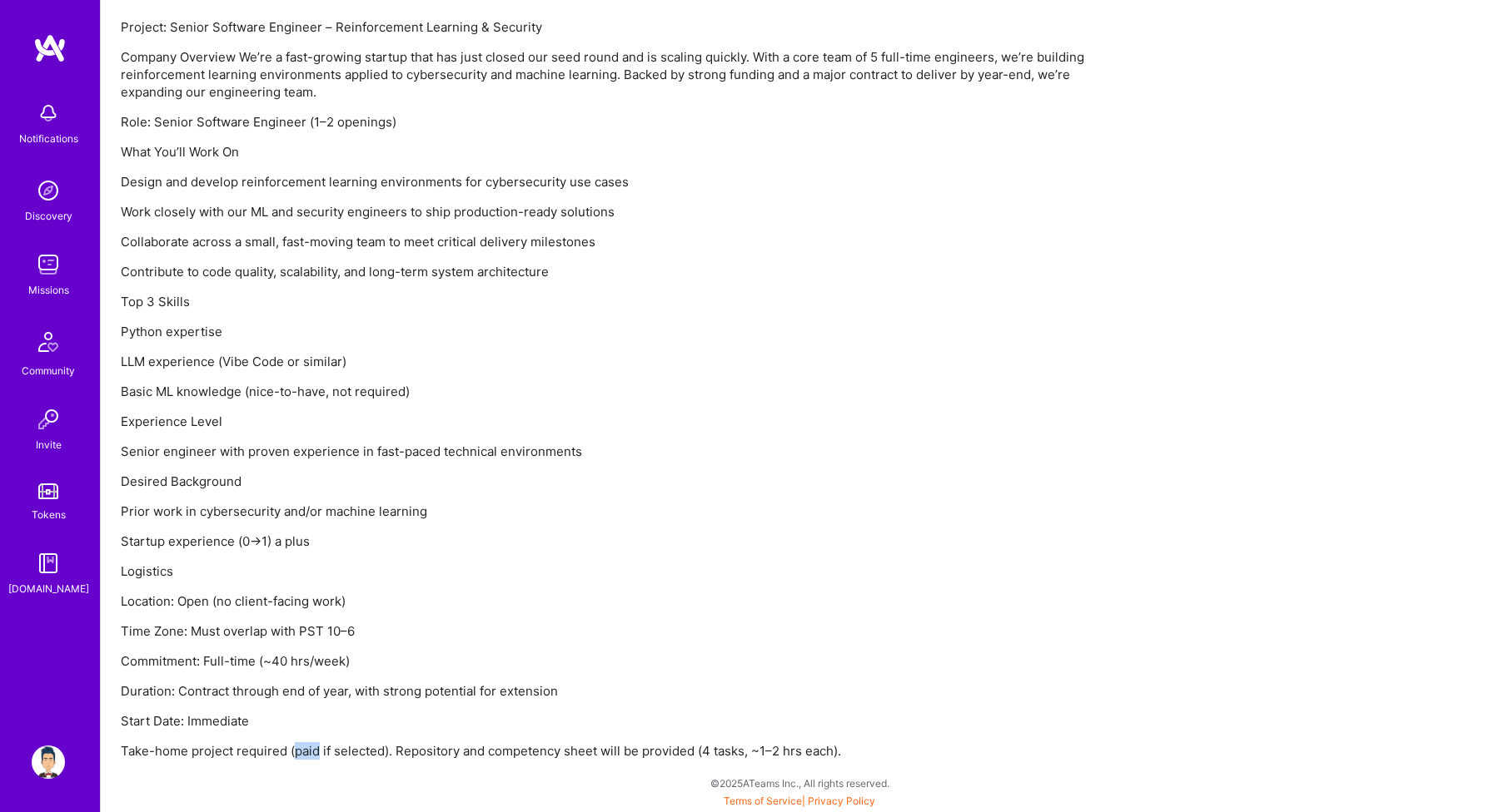
click at [302, 747] on p "Take-home project required (paid if selected). Repository and competency sheet …" at bounding box center [619, 751] width 999 height 18
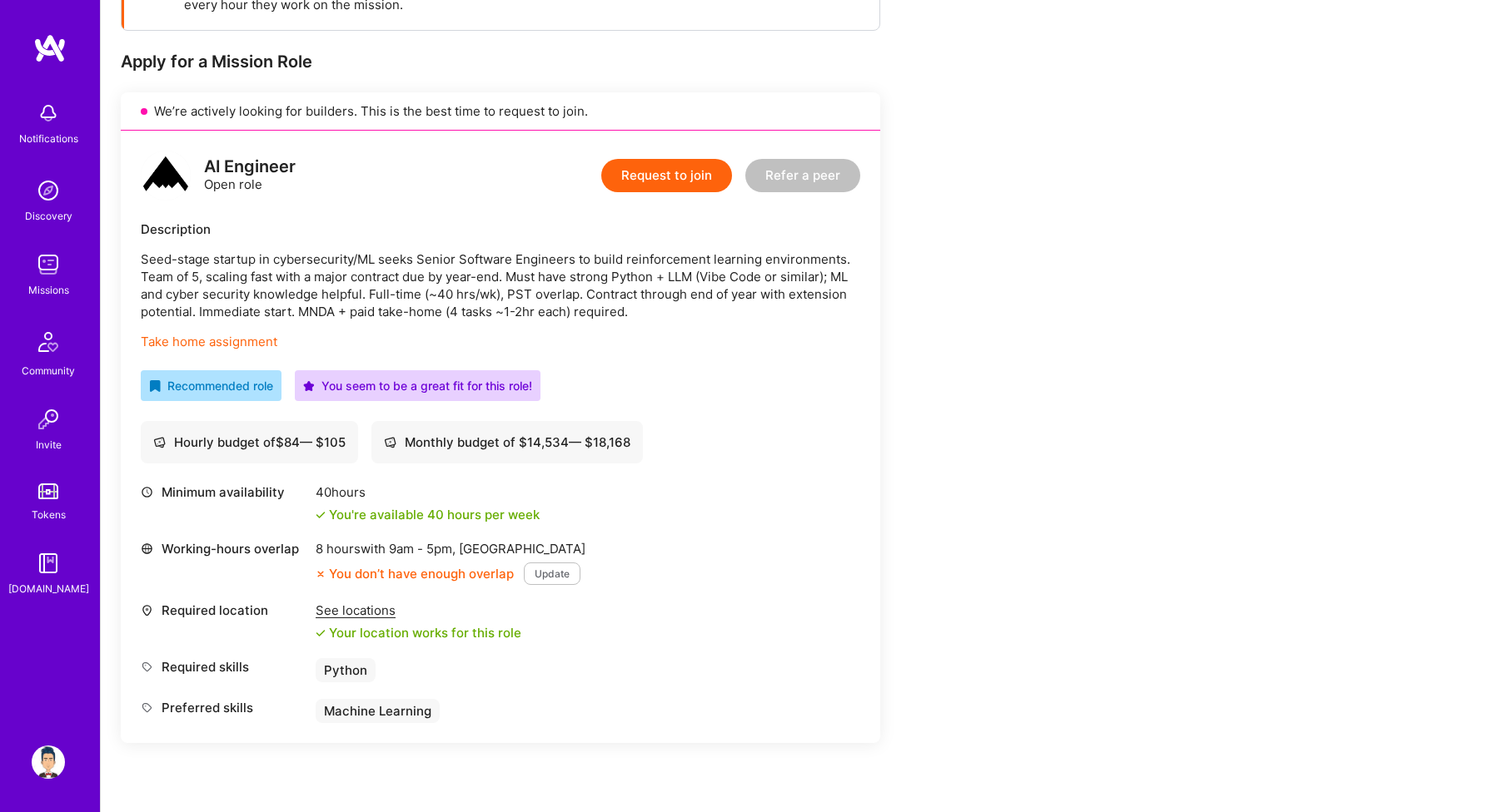
scroll to position [296, 0]
click at [654, 172] on button "Request to join" at bounding box center [666, 177] width 130 height 34
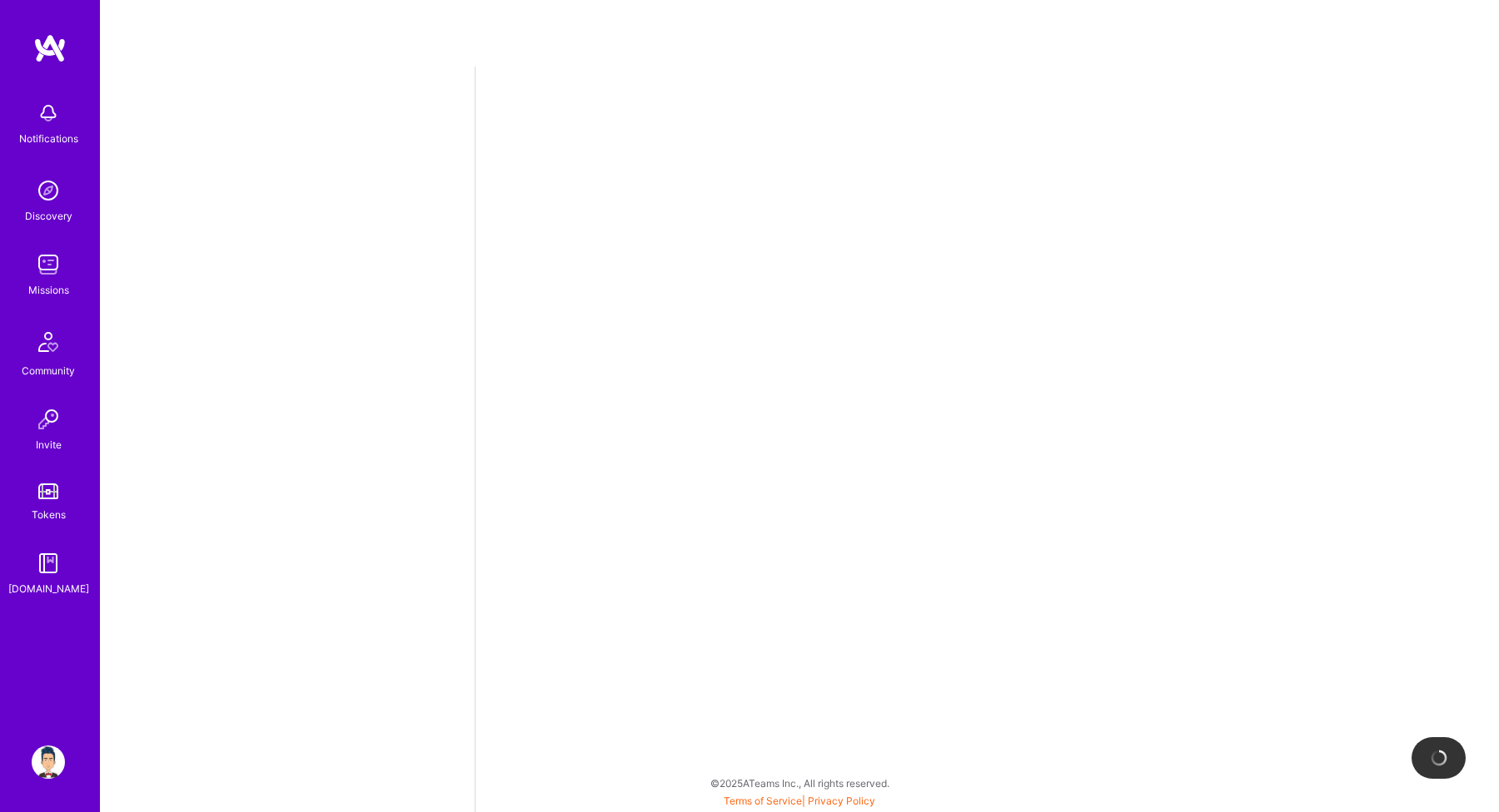
select select "IN"
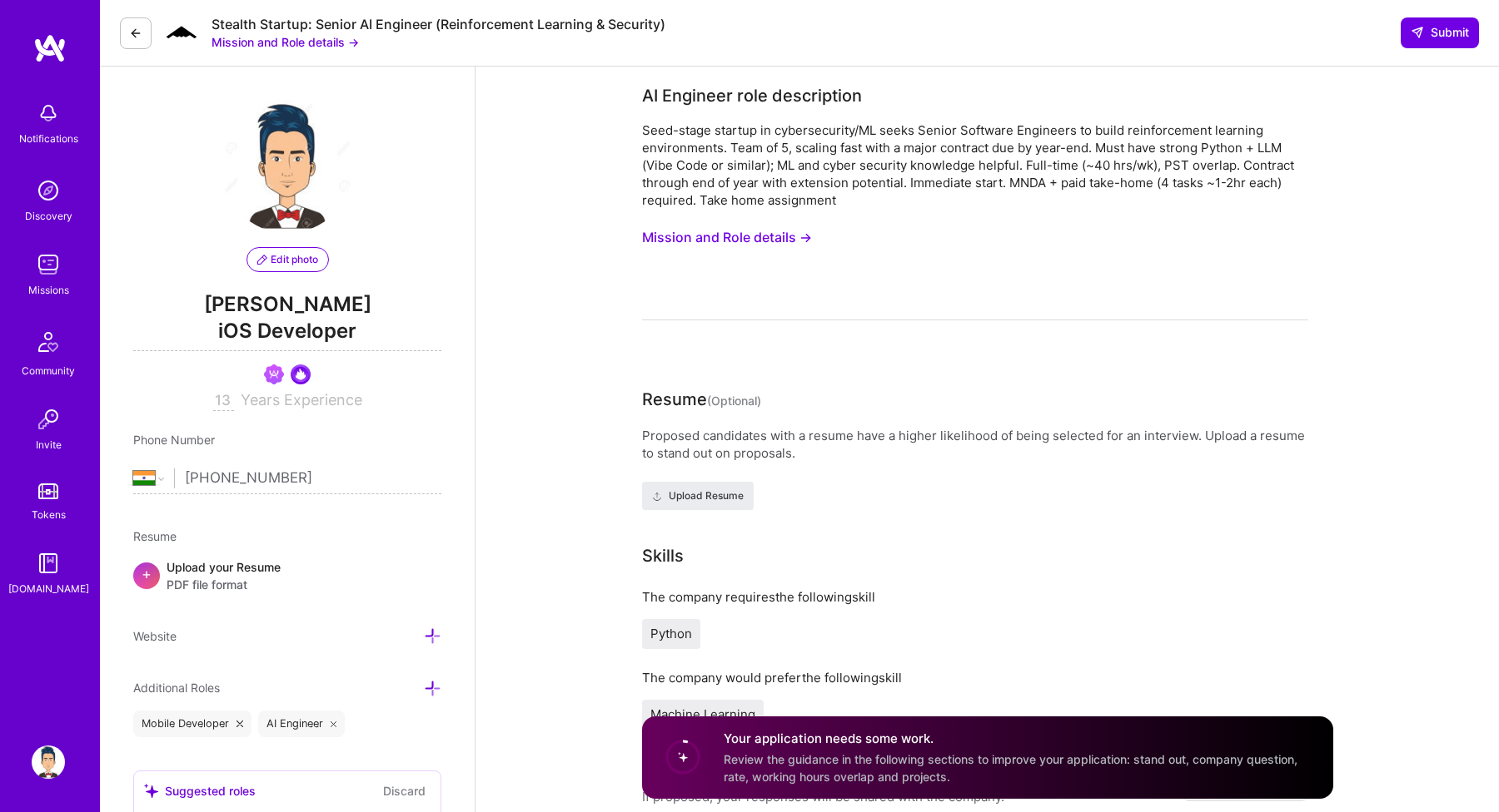
click at [722, 188] on div "Seed-stage startup in cybersecurity/ML seeks Senior Software Engineers to build…" at bounding box center [975, 165] width 666 height 88
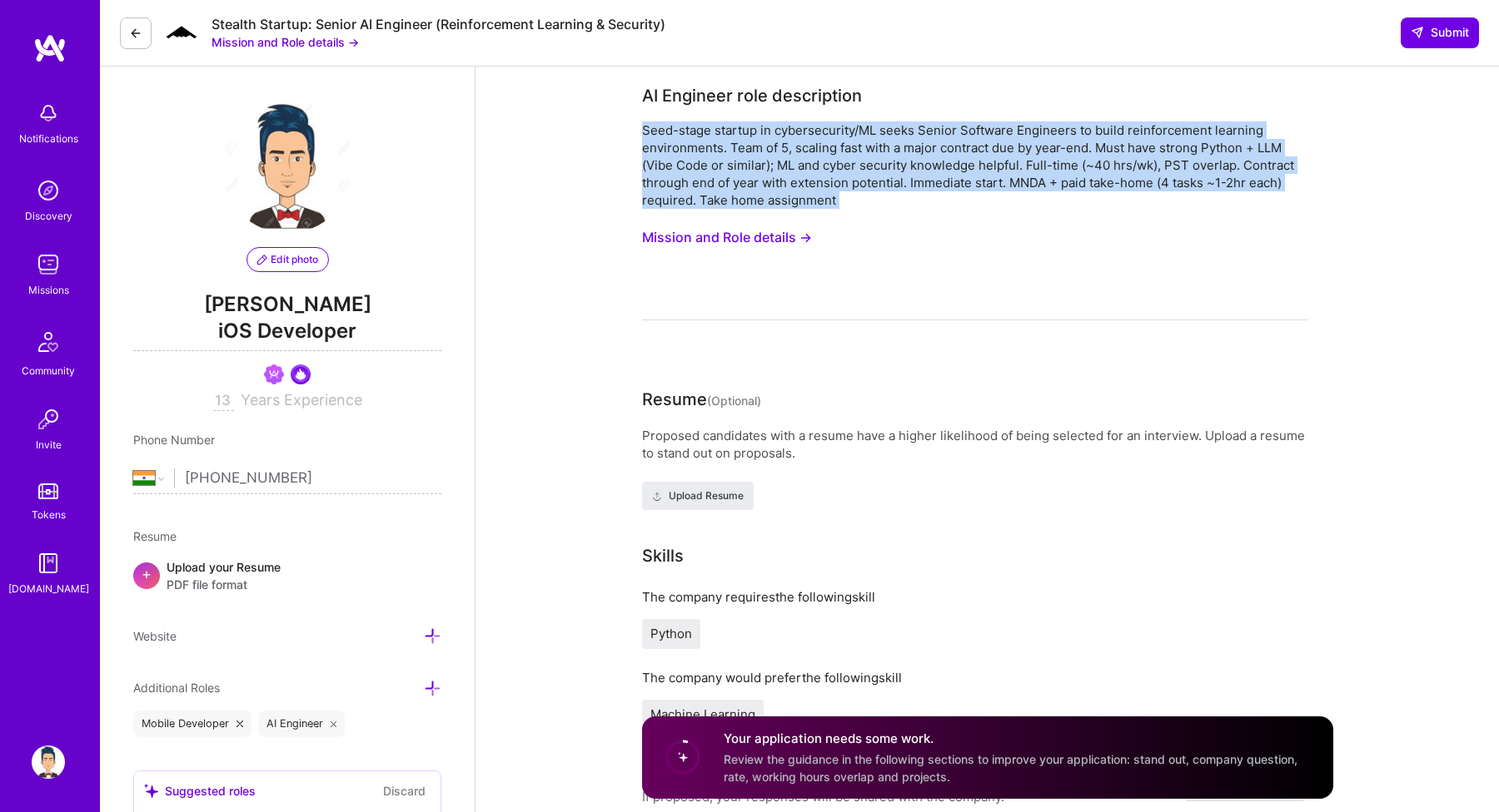
copy div "Seed-stage startup in cybersecurity/ML seeks Senior Software Engineers to build…"
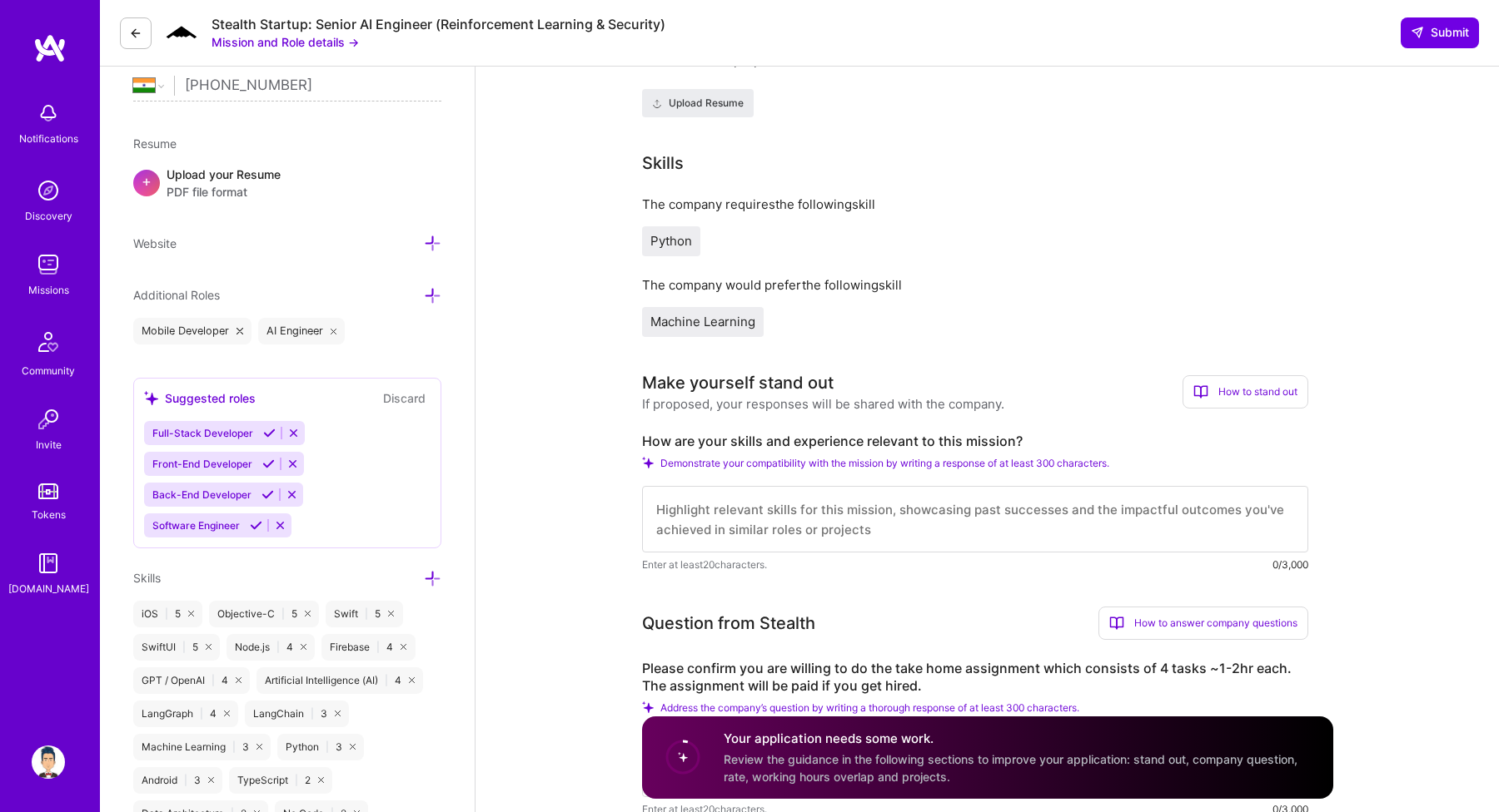
scroll to position [349, 0]
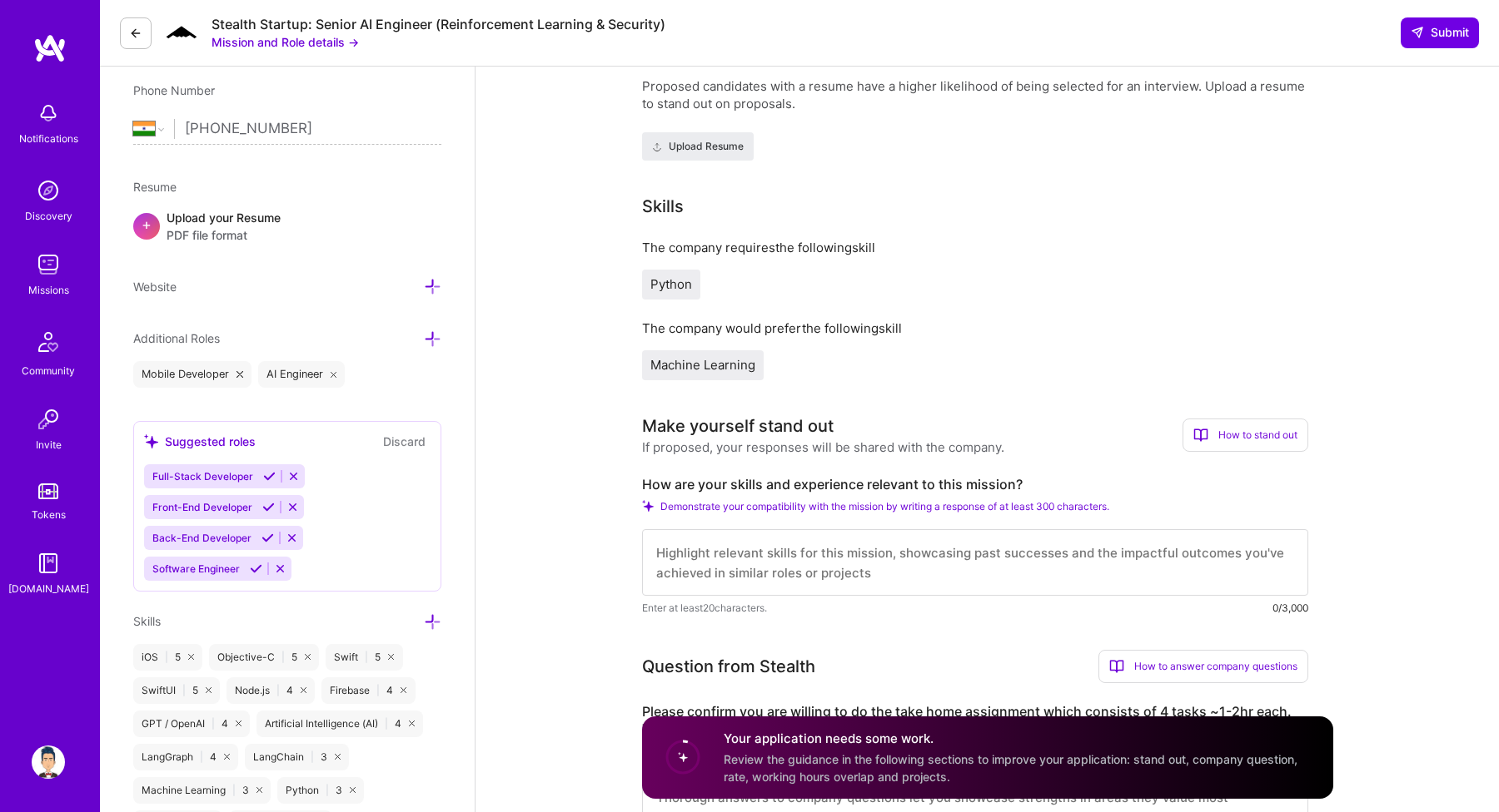
click at [800, 484] on label "How are your skills and experience relevant to this mission?" at bounding box center [975, 485] width 666 height 18
copy label "How are your skills and experience relevant to this mission?"
click at [805, 549] on textarea at bounding box center [975, 562] width 666 height 66
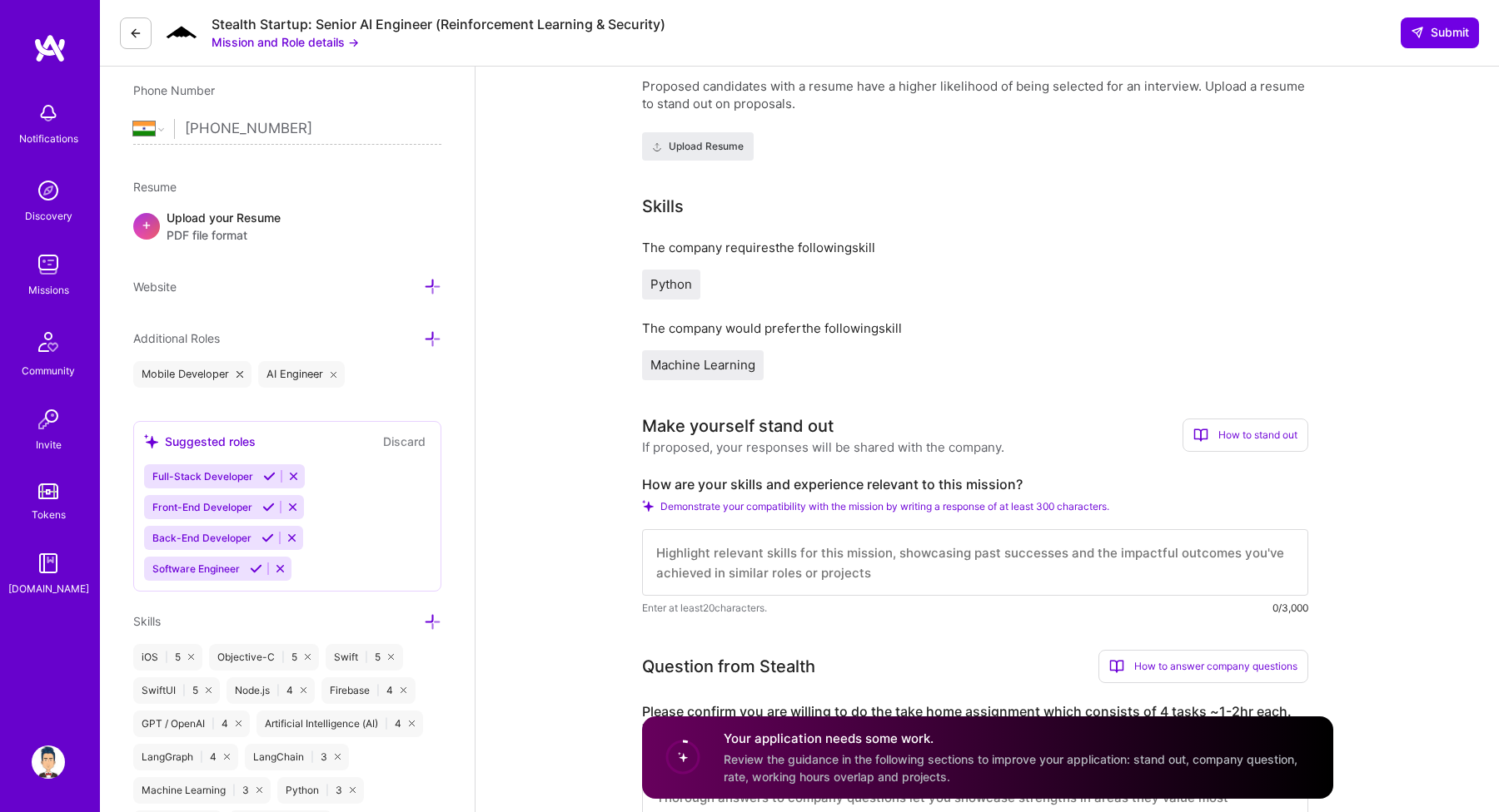
paste textarea "I think my background fits well with what you’re building. I’ve been working in…"
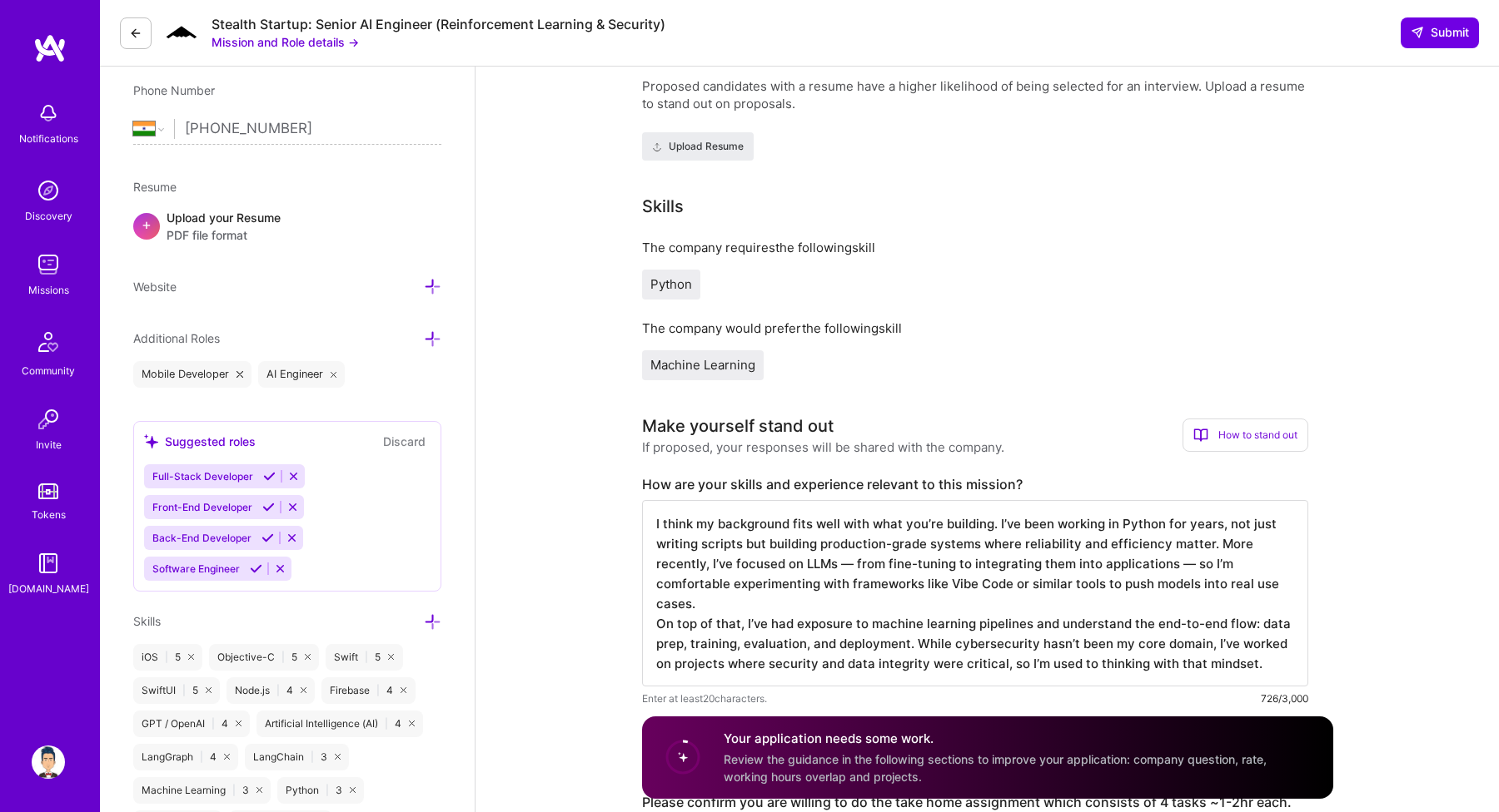
click at [861, 565] on textarea "I think my background fits well with what you’re building. I’ve been working in…" at bounding box center [975, 594] width 666 height 187
click at [1171, 565] on textarea "I think my background fits well with what you’re building. I’ve been working in…" at bounding box center [975, 584] width 666 height 167
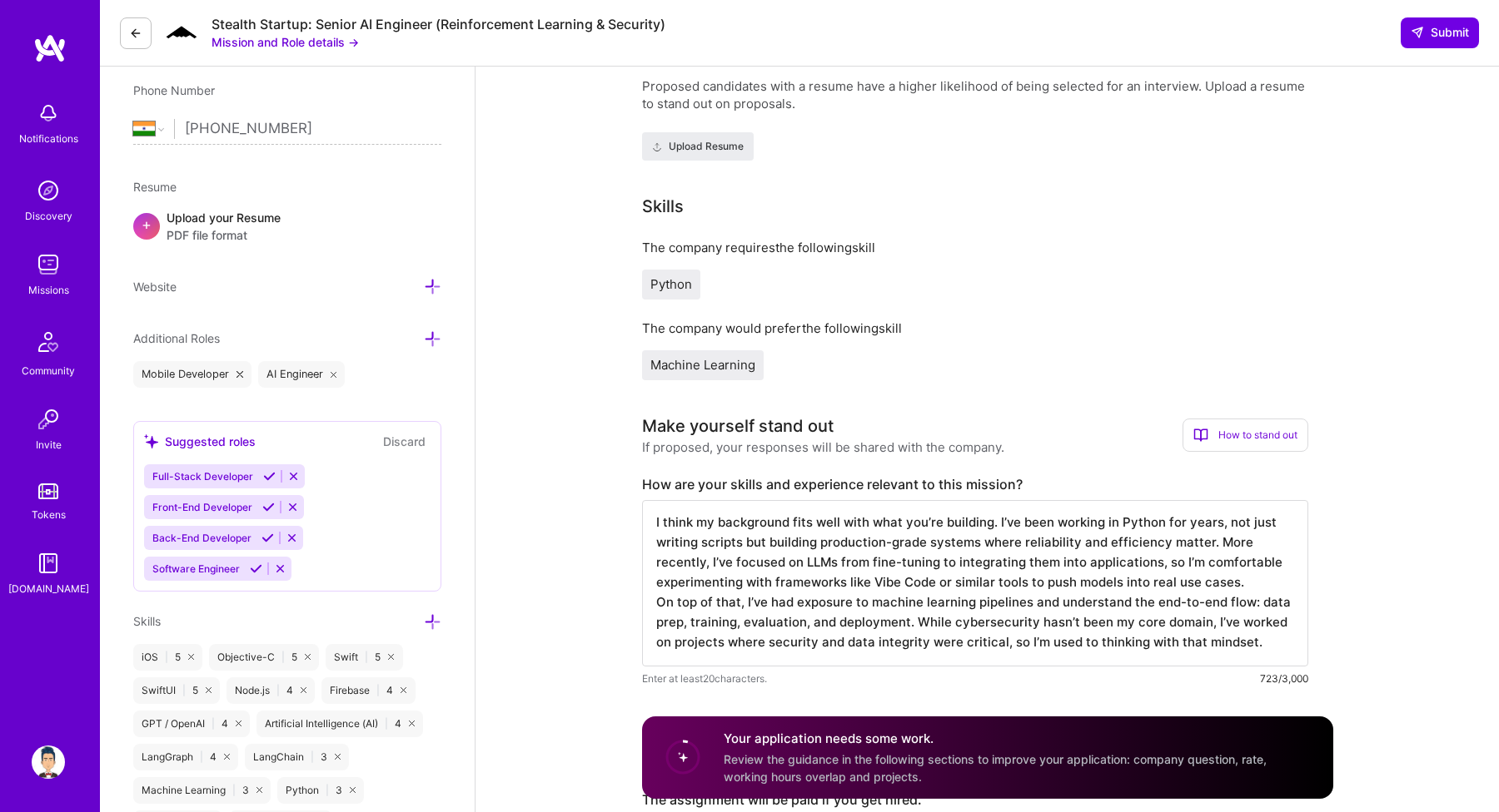
scroll to position [2, 0]
click at [916, 624] on textarea "I think my background fits well with what you’re building. I’ve been working in…" at bounding box center [975, 584] width 666 height 167
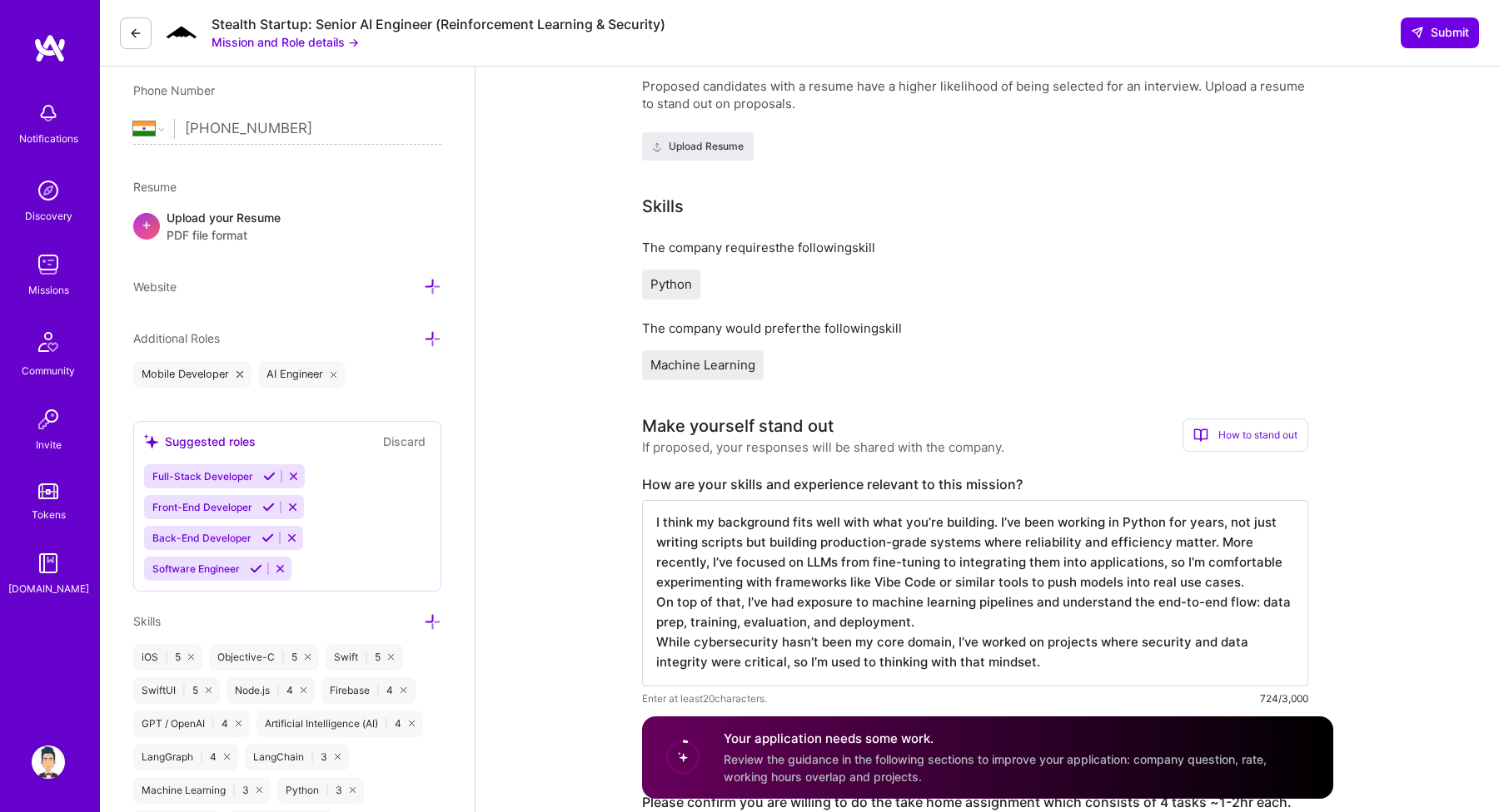
click at [994, 522] on textarea "I think my background fits well with what you’re building. I’ve been working in…" at bounding box center [975, 594] width 666 height 187
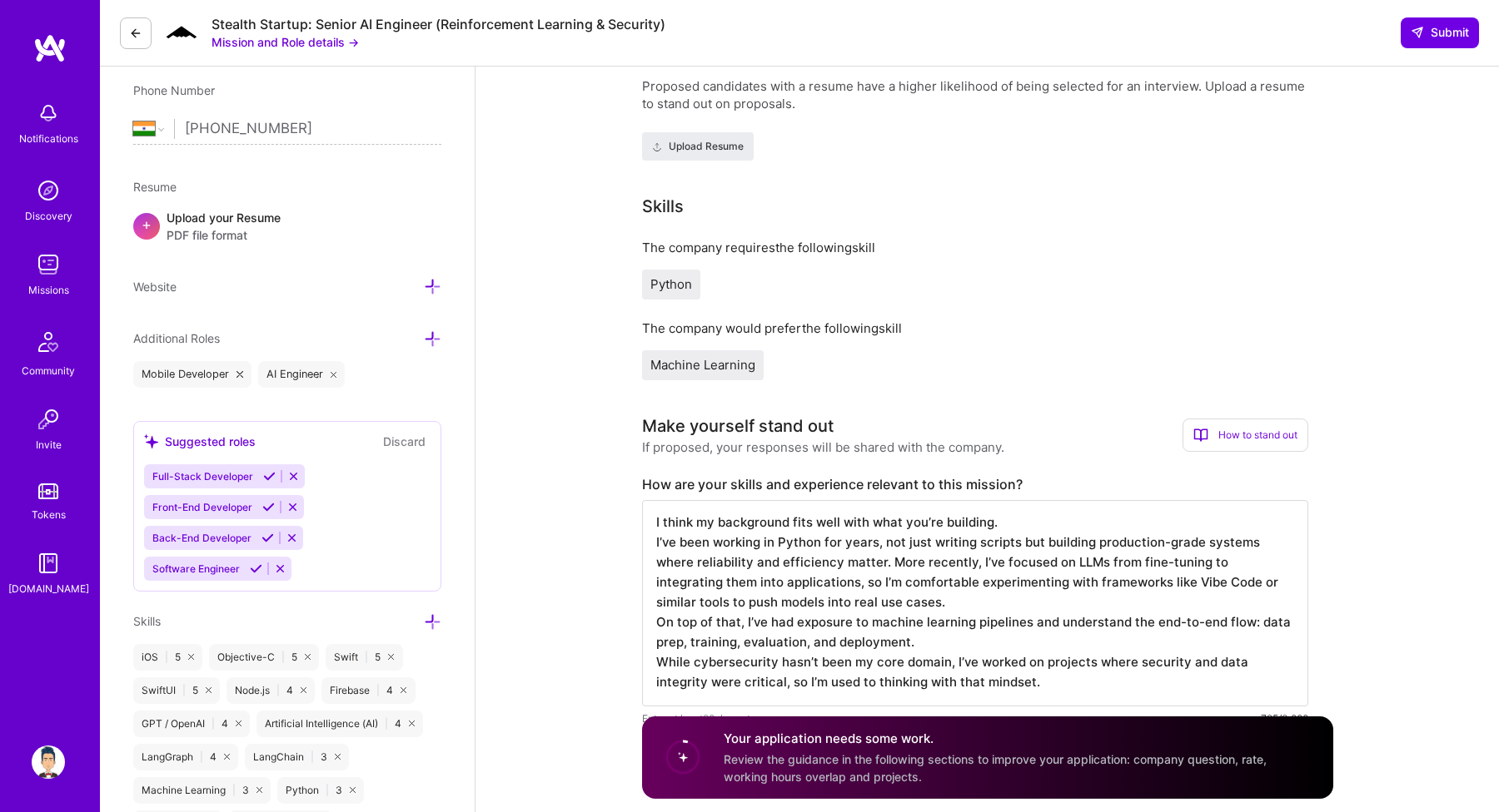
click at [913, 529] on textarea "I think my background fits well with what you’re building. I’ve been working in…" at bounding box center [975, 603] width 666 height 206
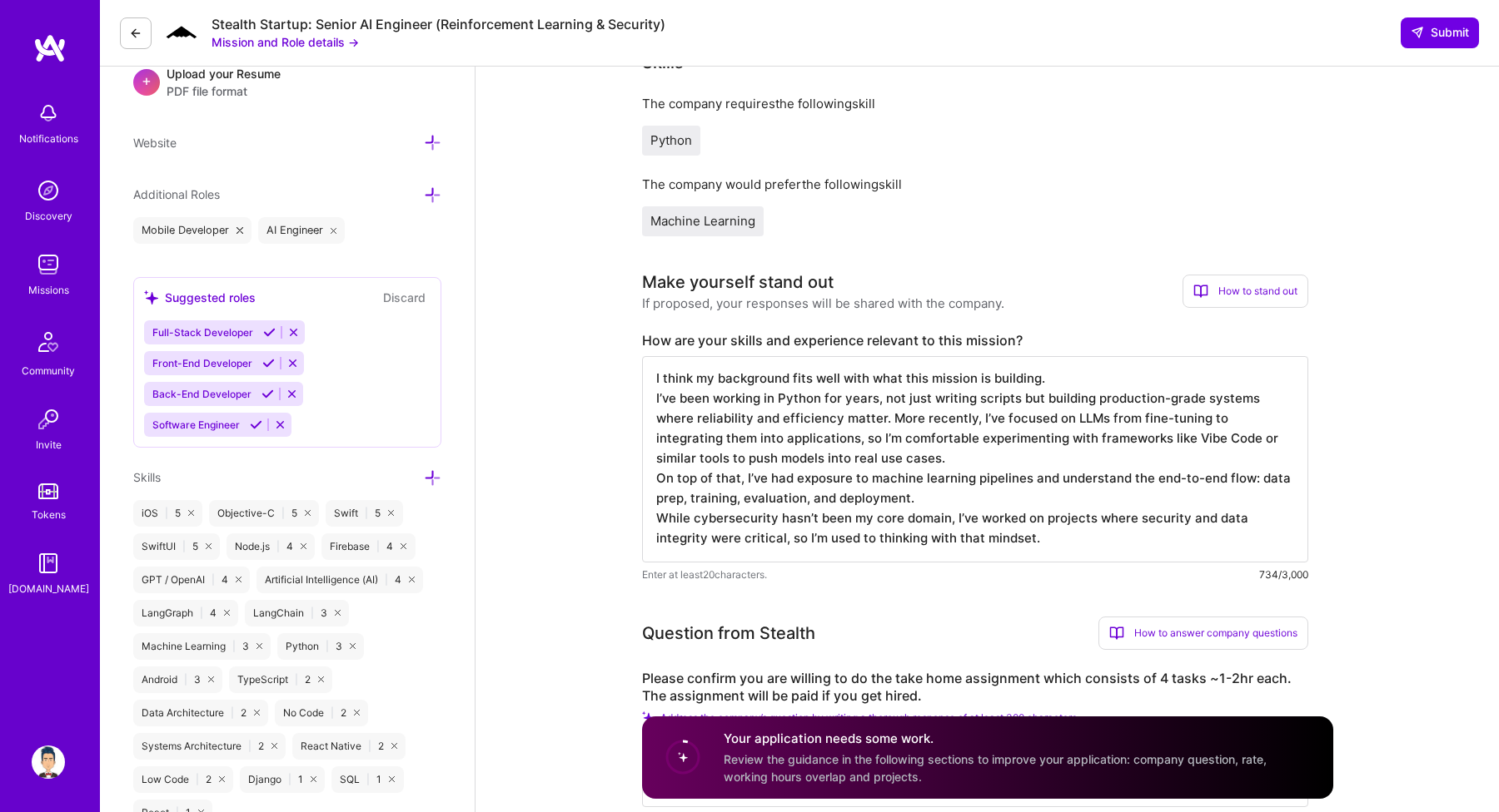
scroll to position [560, 0]
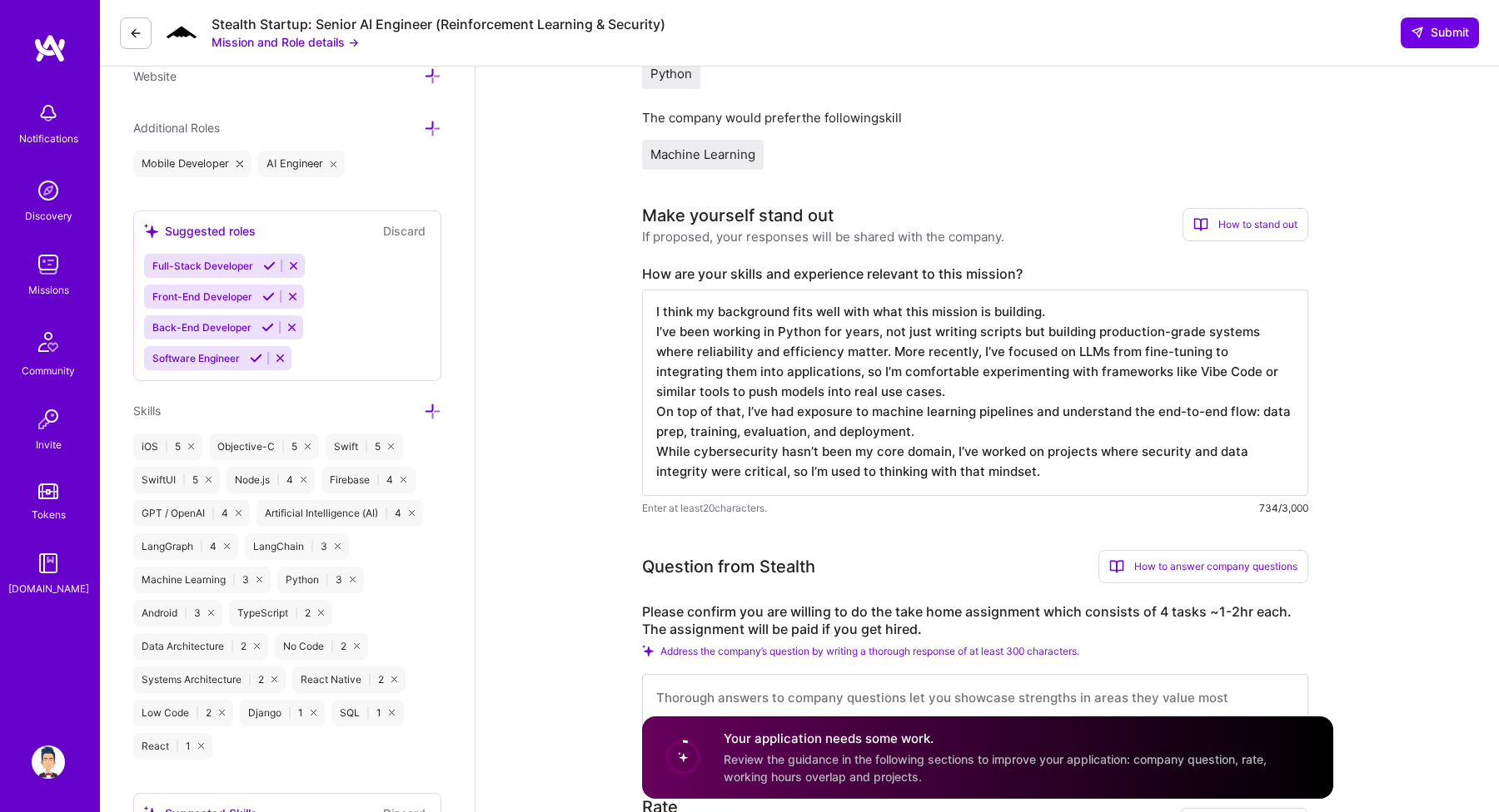
type textarea "I think my background fits well with what this mission is building. I’ve been w…"
click at [822, 621] on label "Please confirm you are willing to do the take home assignment which consists of…" at bounding box center [975, 621] width 666 height 35
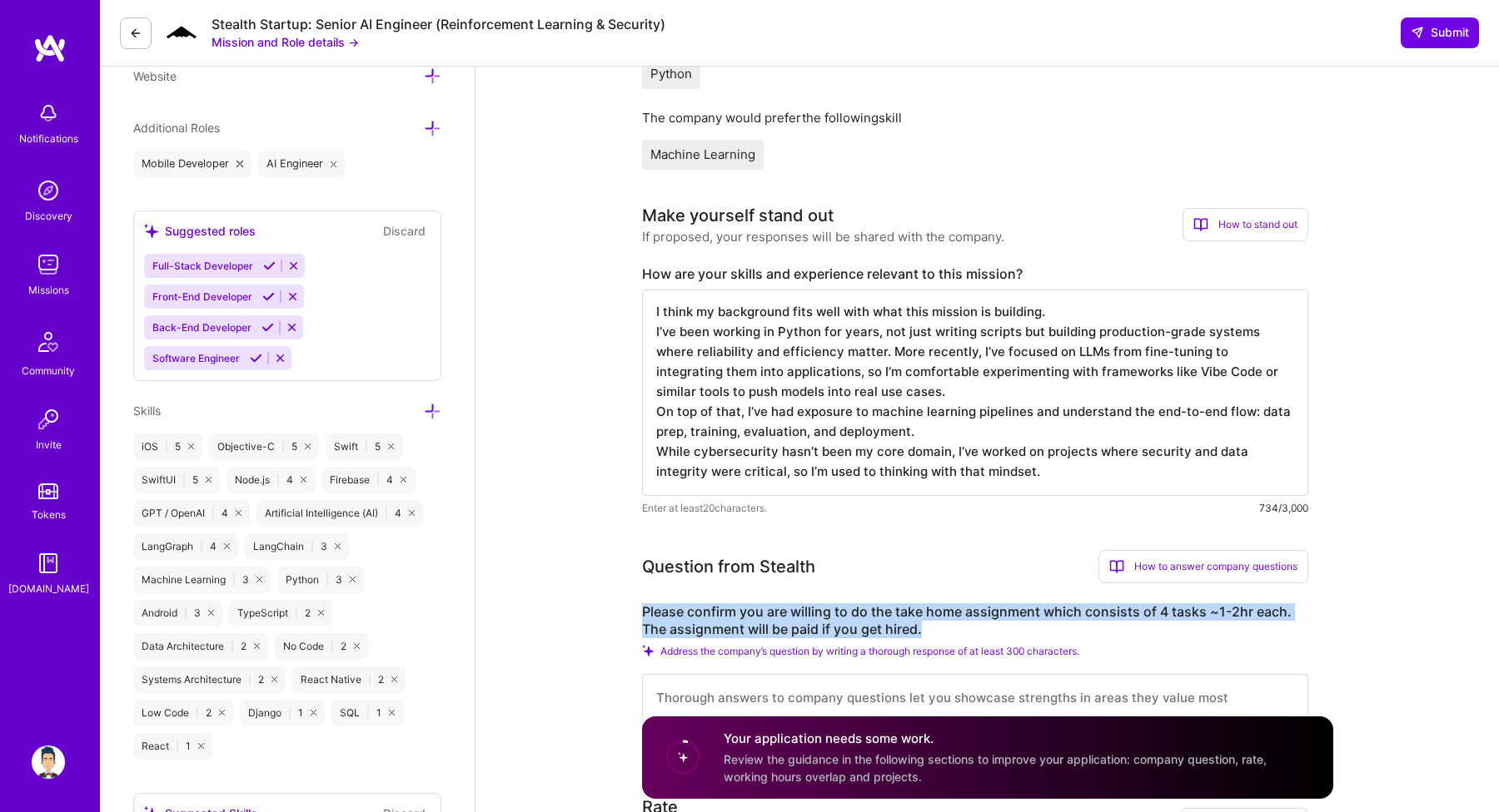
copy label "Please confirm you are willing to do the take home assignment which consists of…"
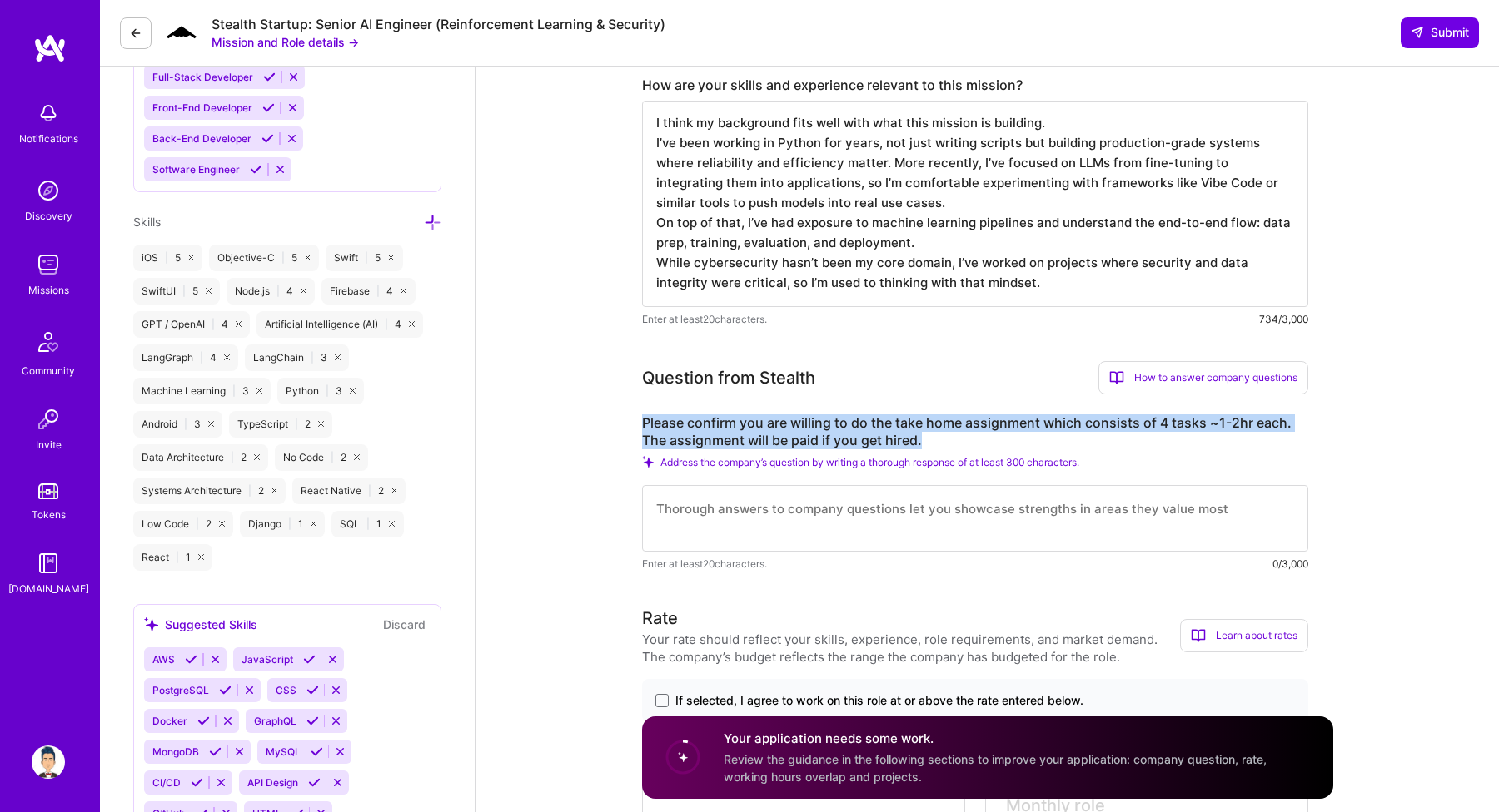
scroll to position [756, 0]
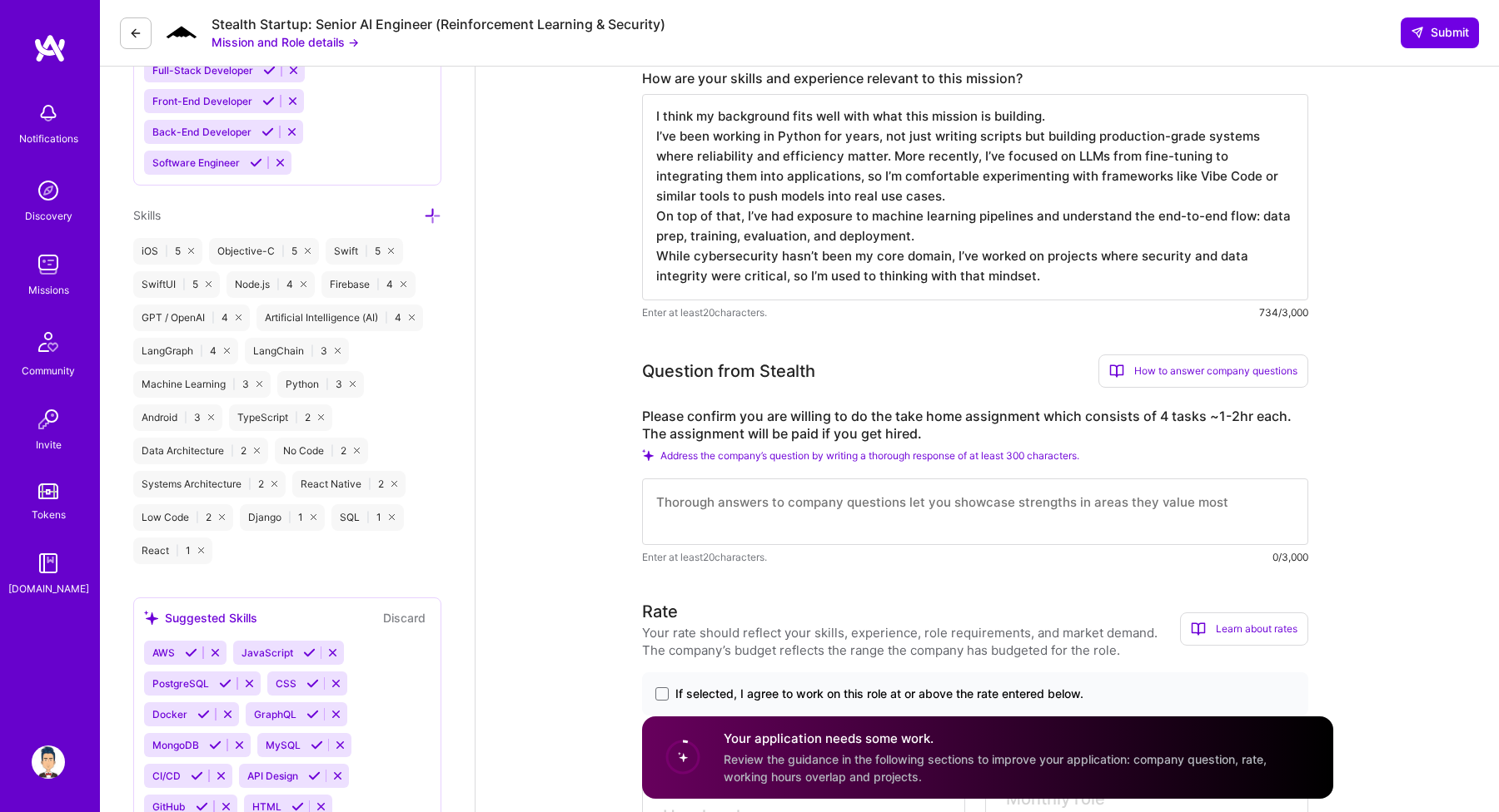
click at [737, 497] on textarea at bounding box center [975, 512] width 666 height 66
paste textarea "Yes, I’m fine with doing the take-home assignment. Four tasks at 1–2 hours each…"
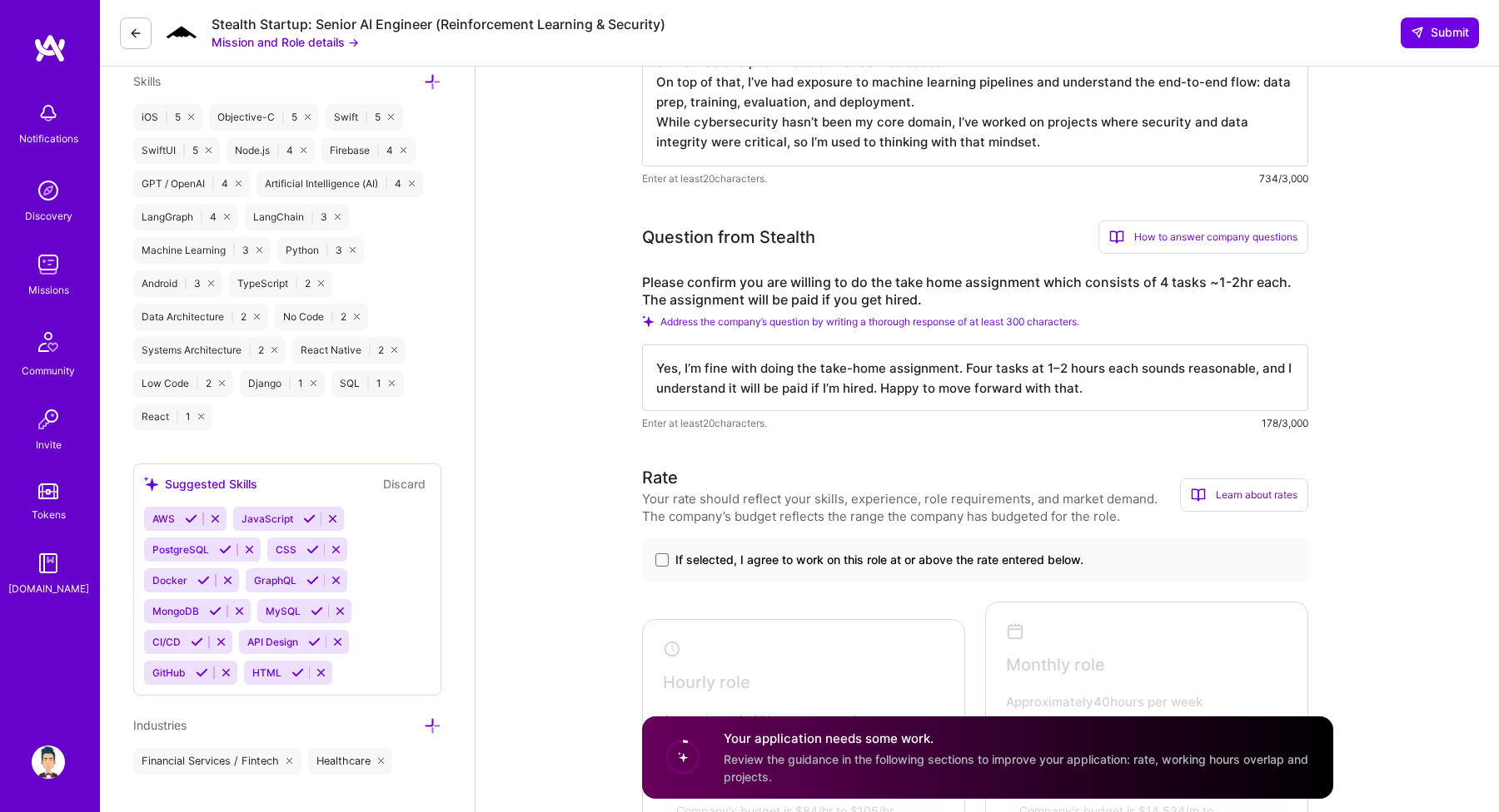
scroll to position [904, 0]
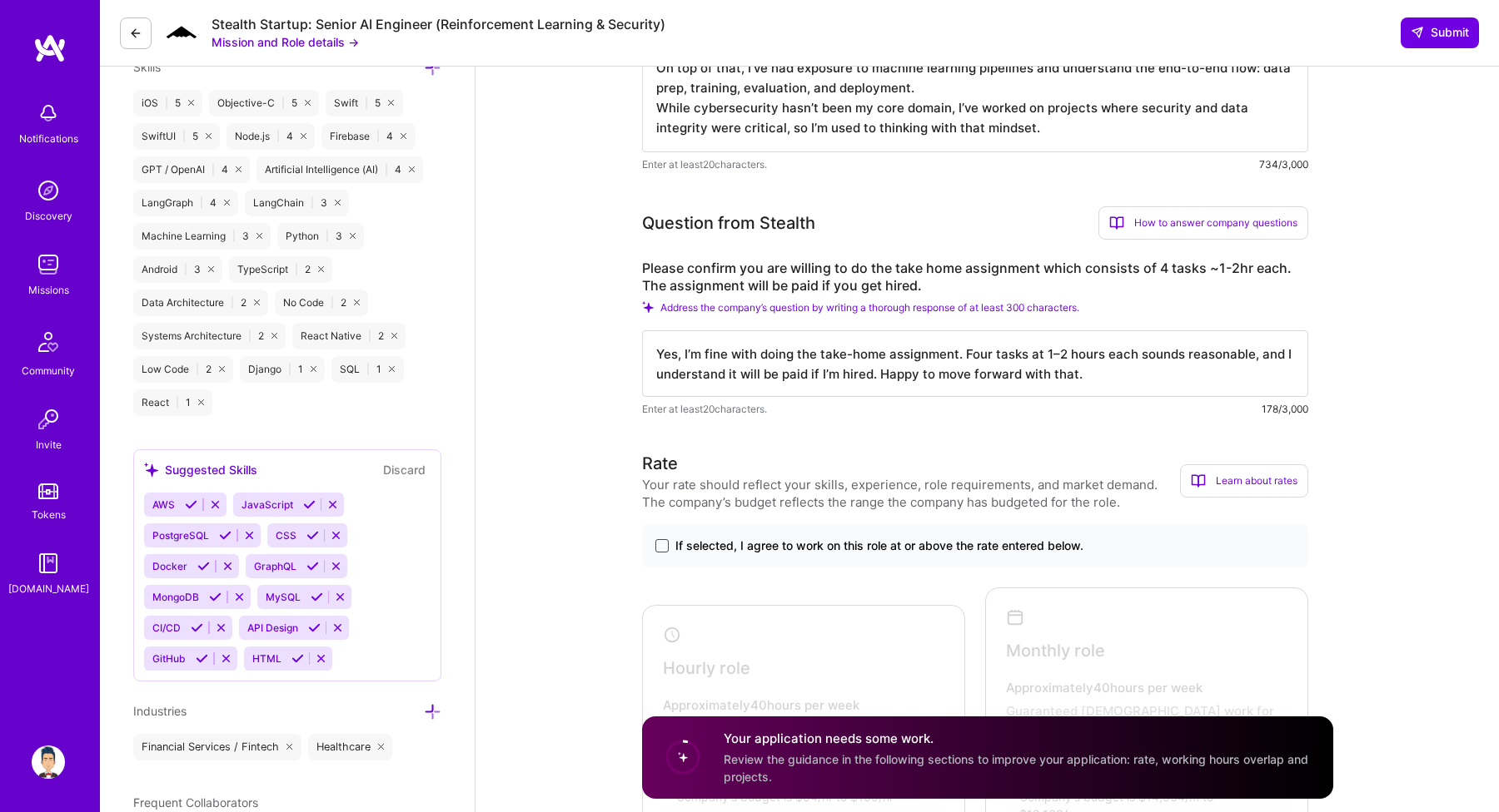
type textarea "Yes, I’m fine with doing the take-home assignment. Four tasks at 1–2 hours each…"
click at [659, 543] on span at bounding box center [662, 546] width 13 height 13
click at [0, 0] on input "If selected, I agree to work on this role at or above the rate entered below." at bounding box center [0, 0] width 0 height 0
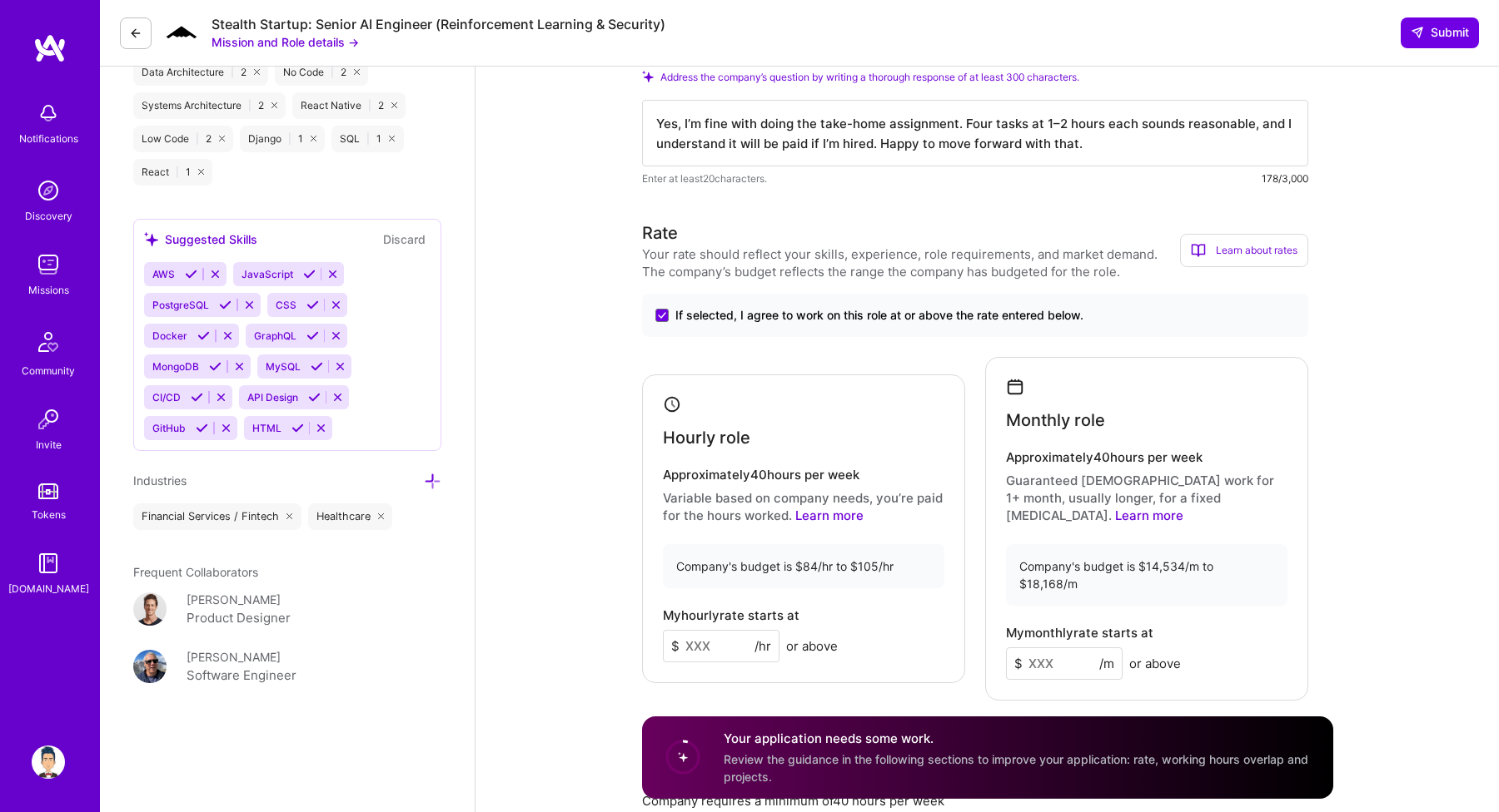
scroll to position [1154, 0]
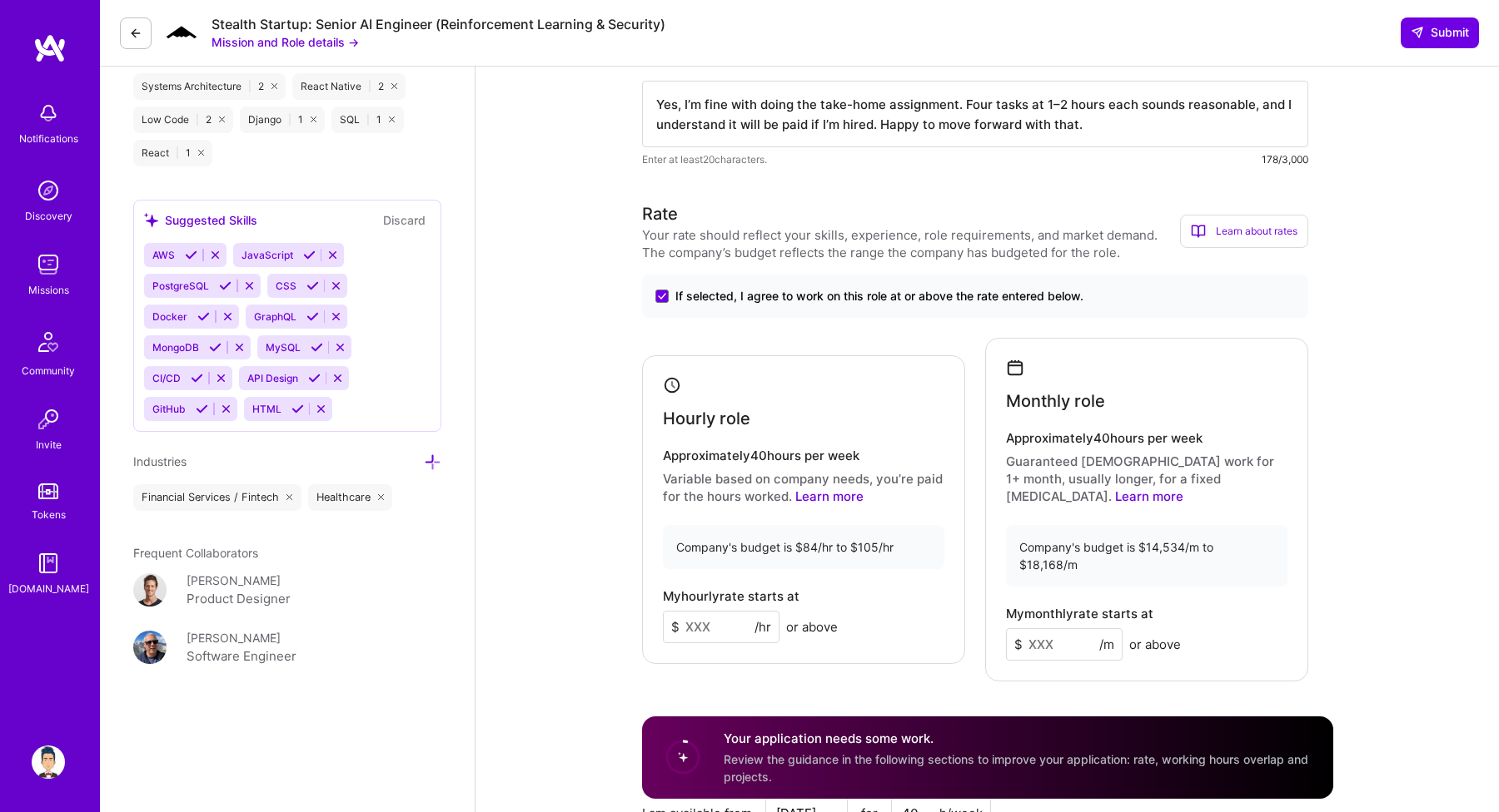
click at [724, 611] on input at bounding box center [720, 627] width 116 height 33
type input "90"
click at [1059, 629] on input at bounding box center [1064, 645] width 116 height 33
type input "15000"
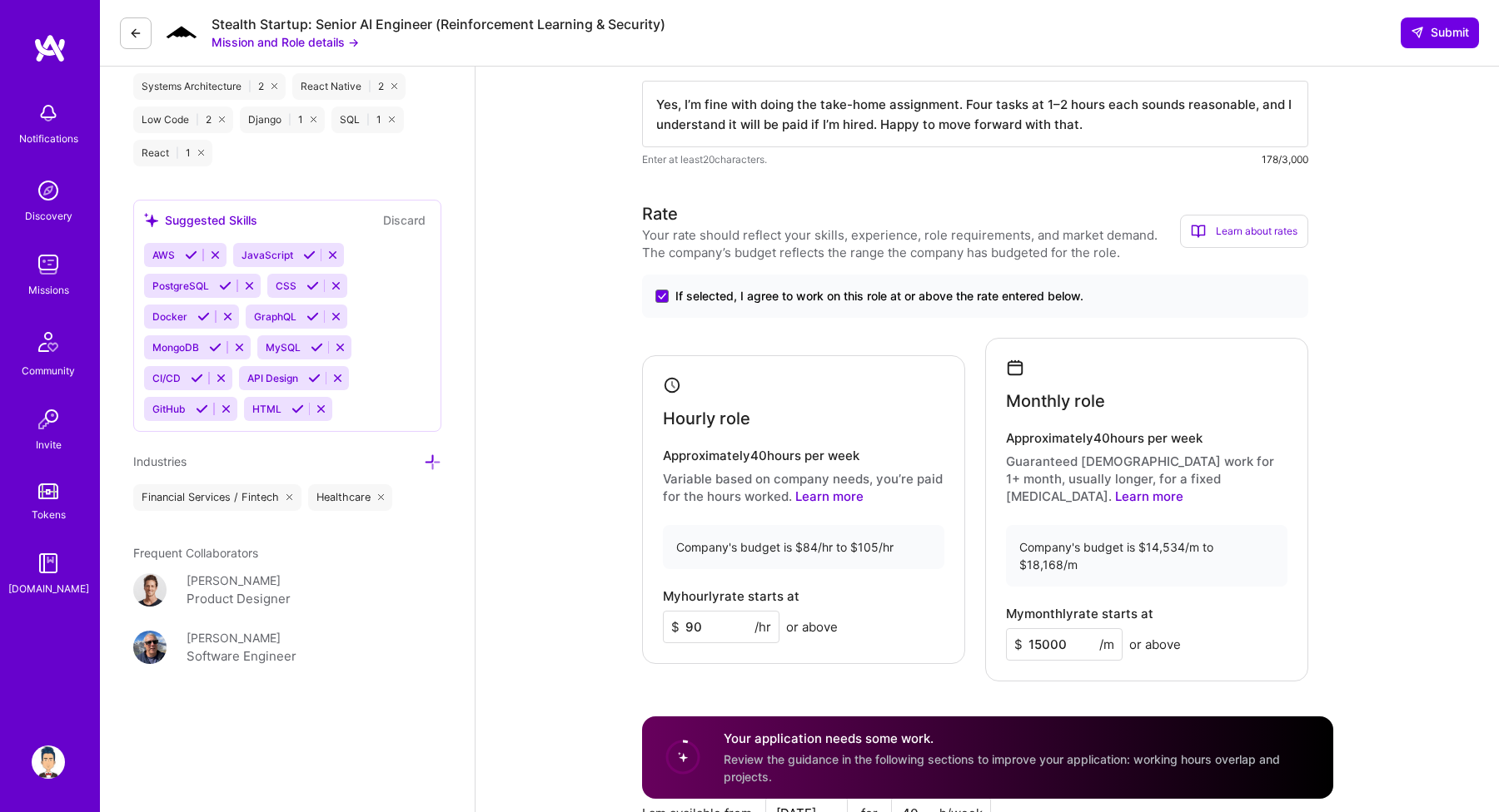
click at [1028, 656] on div "Rate Your rate should reflect your skills, experience, role requirements, and m…" at bounding box center [987, 586] width 691 height 769
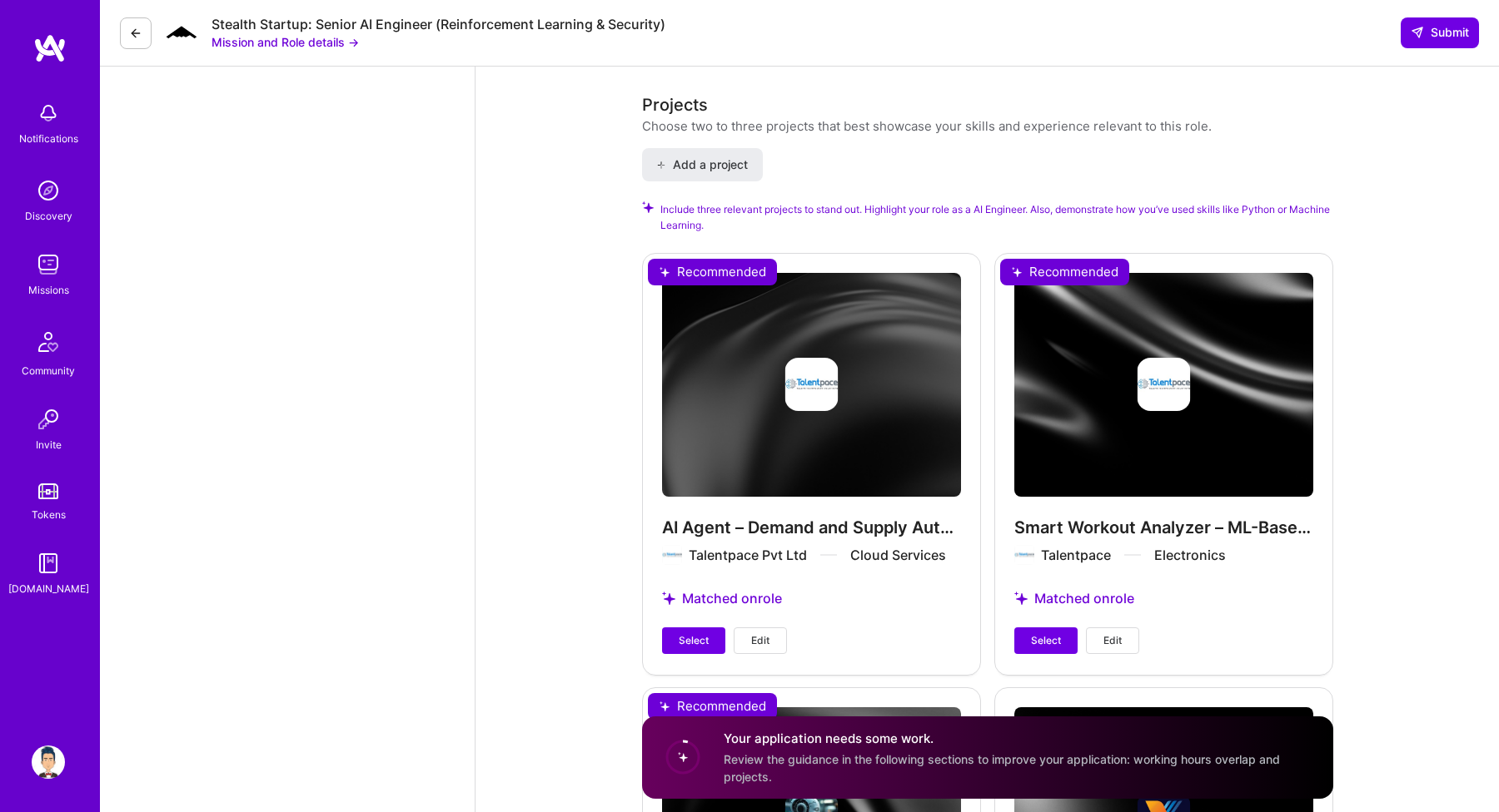
scroll to position [2259, 0]
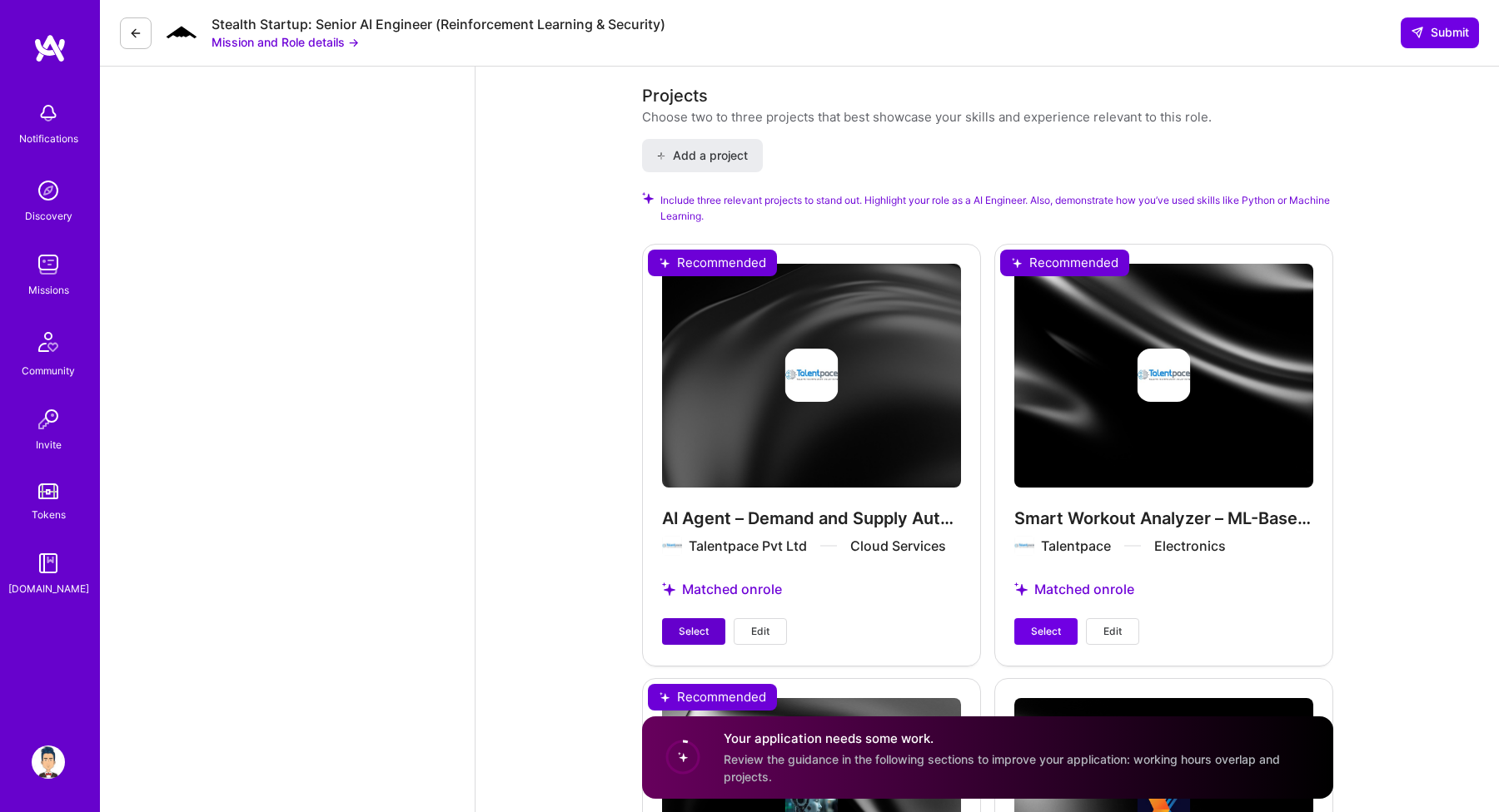
click at [683, 618] on button "Select" at bounding box center [693, 632] width 63 height 27
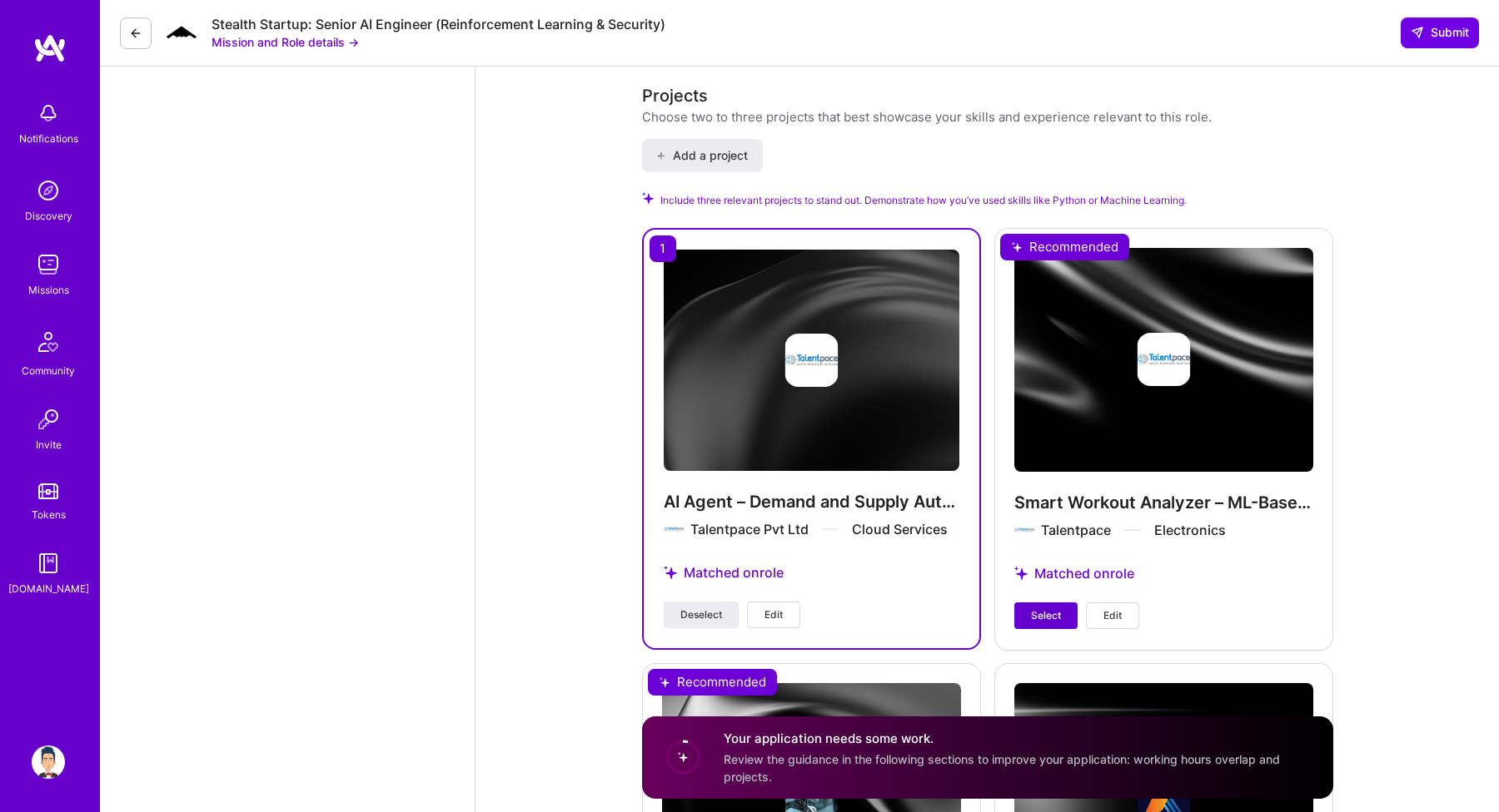
click at [1046, 608] on span "Select" at bounding box center [1046, 616] width 30 height 15
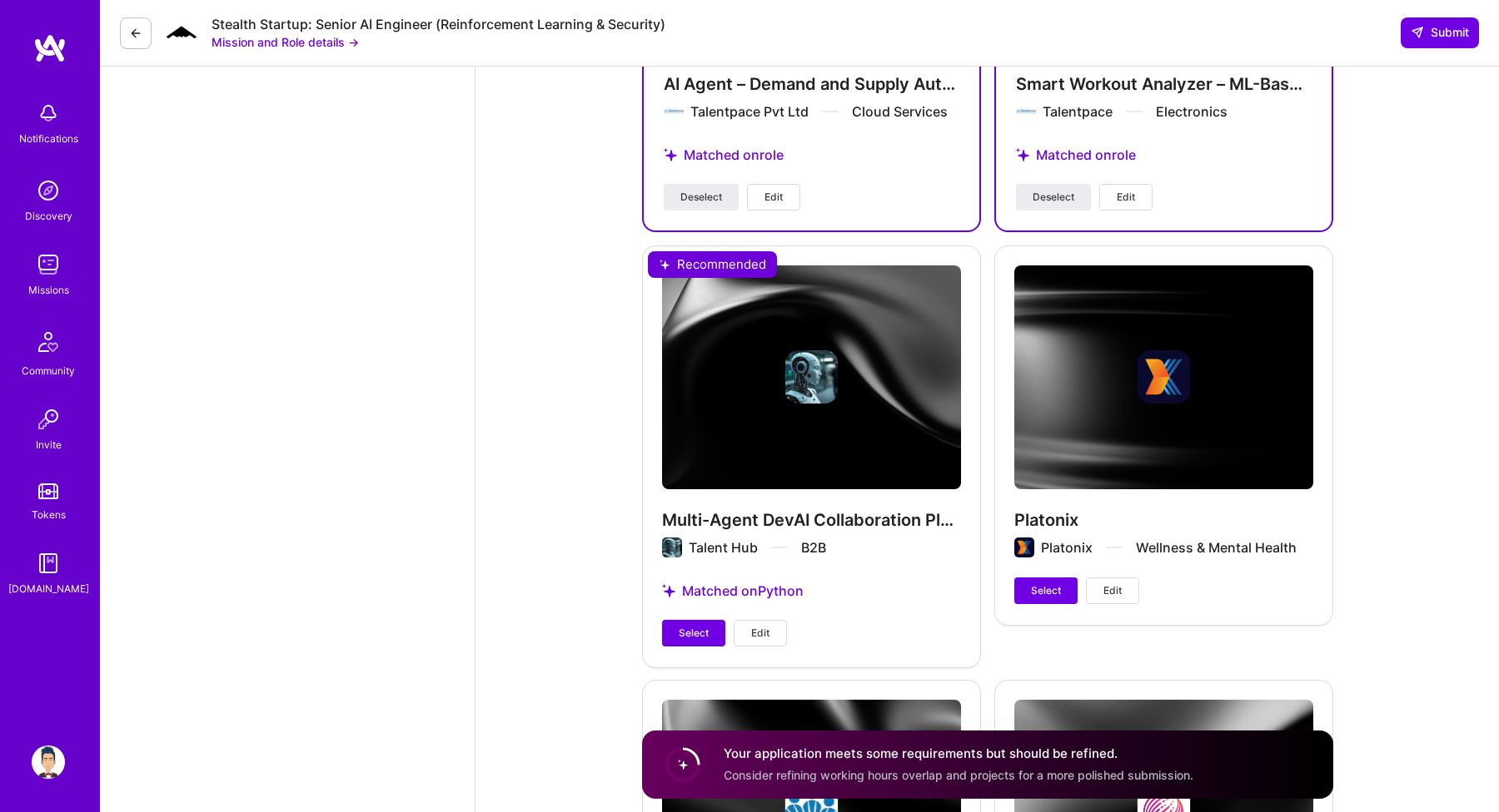
scroll to position [2704, 0]
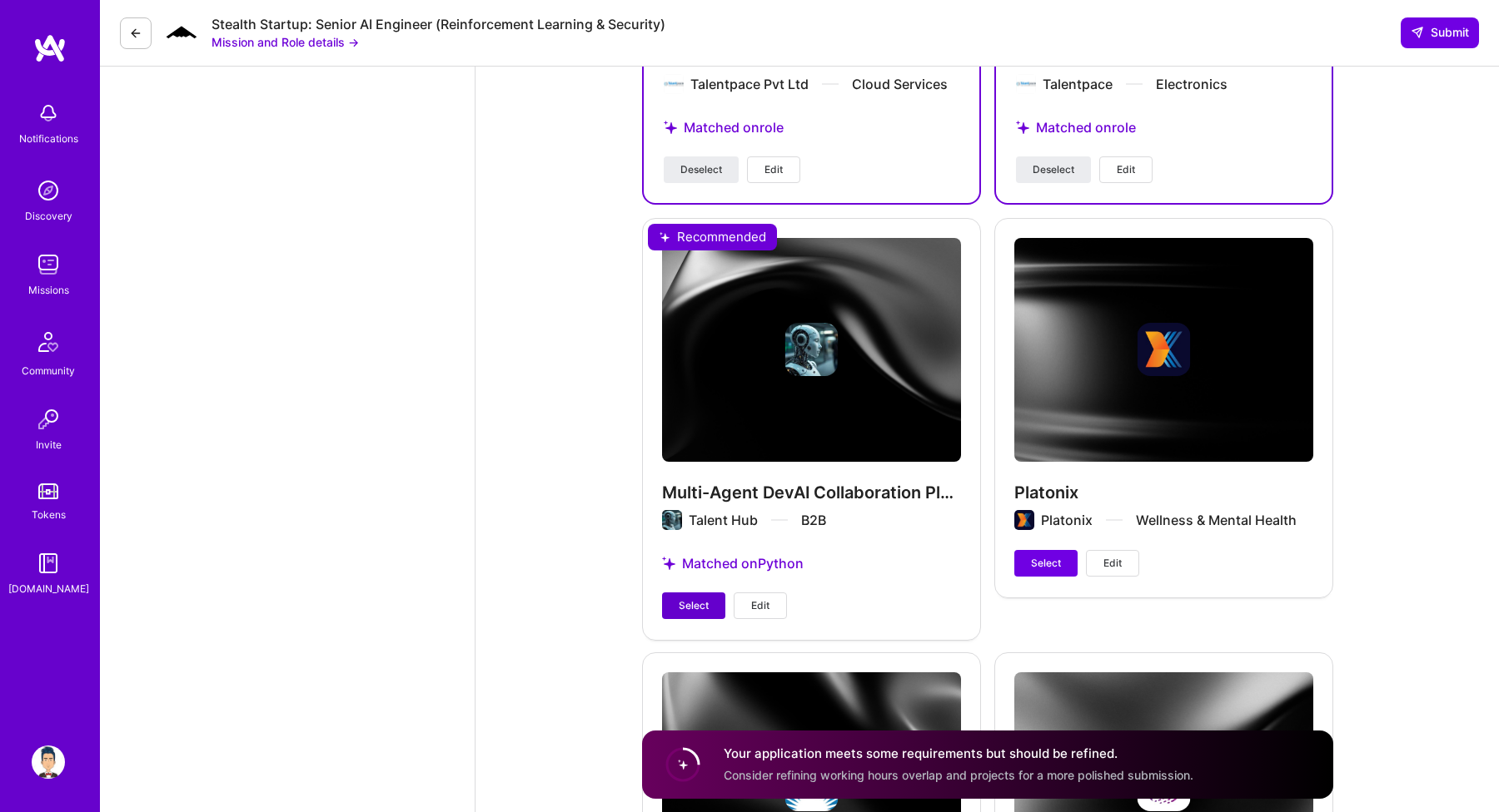
click at [688, 592] on button "Select" at bounding box center [693, 606] width 63 height 27
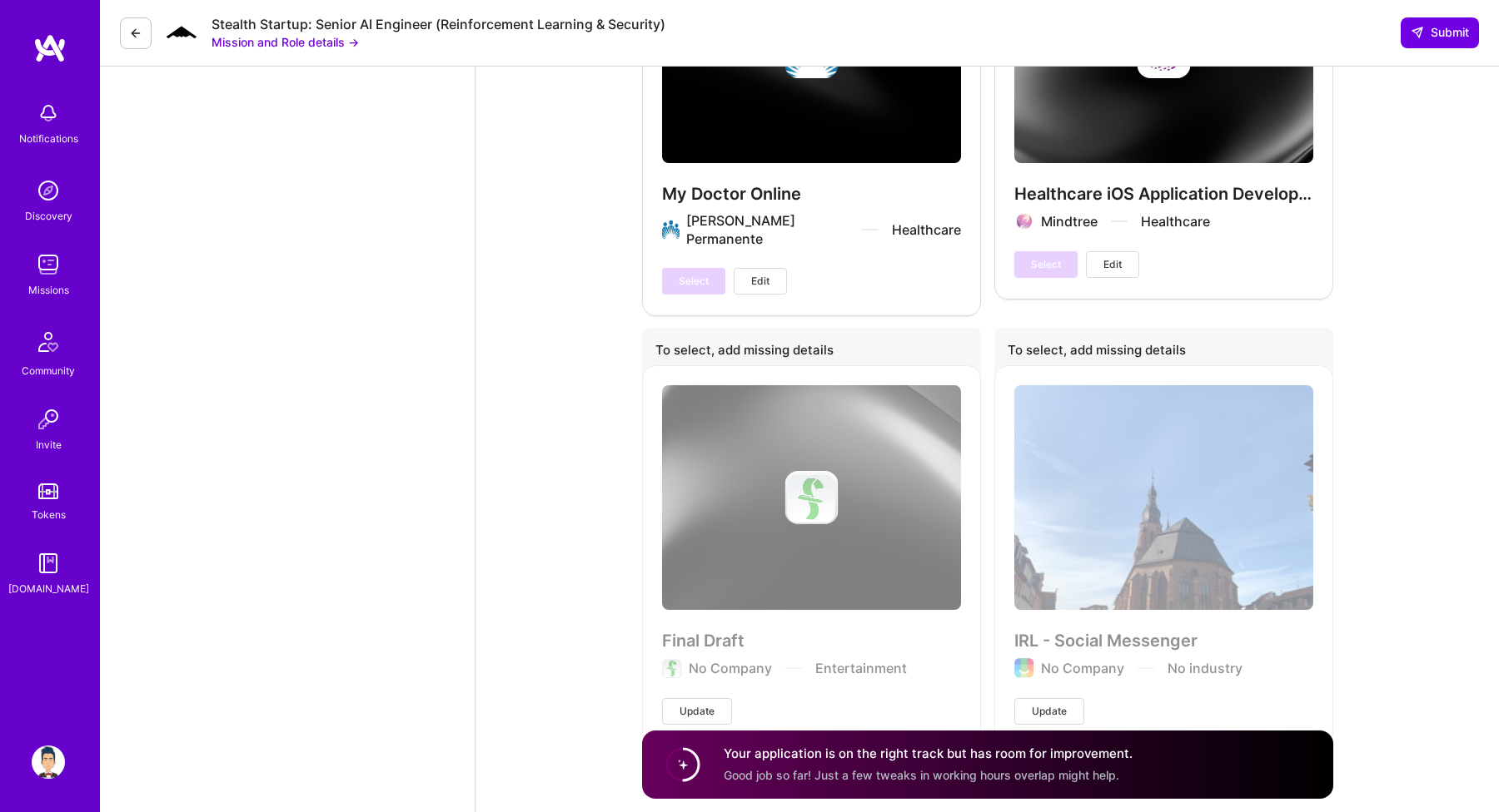
scroll to position [3402, 0]
click at [1438, 29] on span "Submit" at bounding box center [1439, 33] width 58 height 17
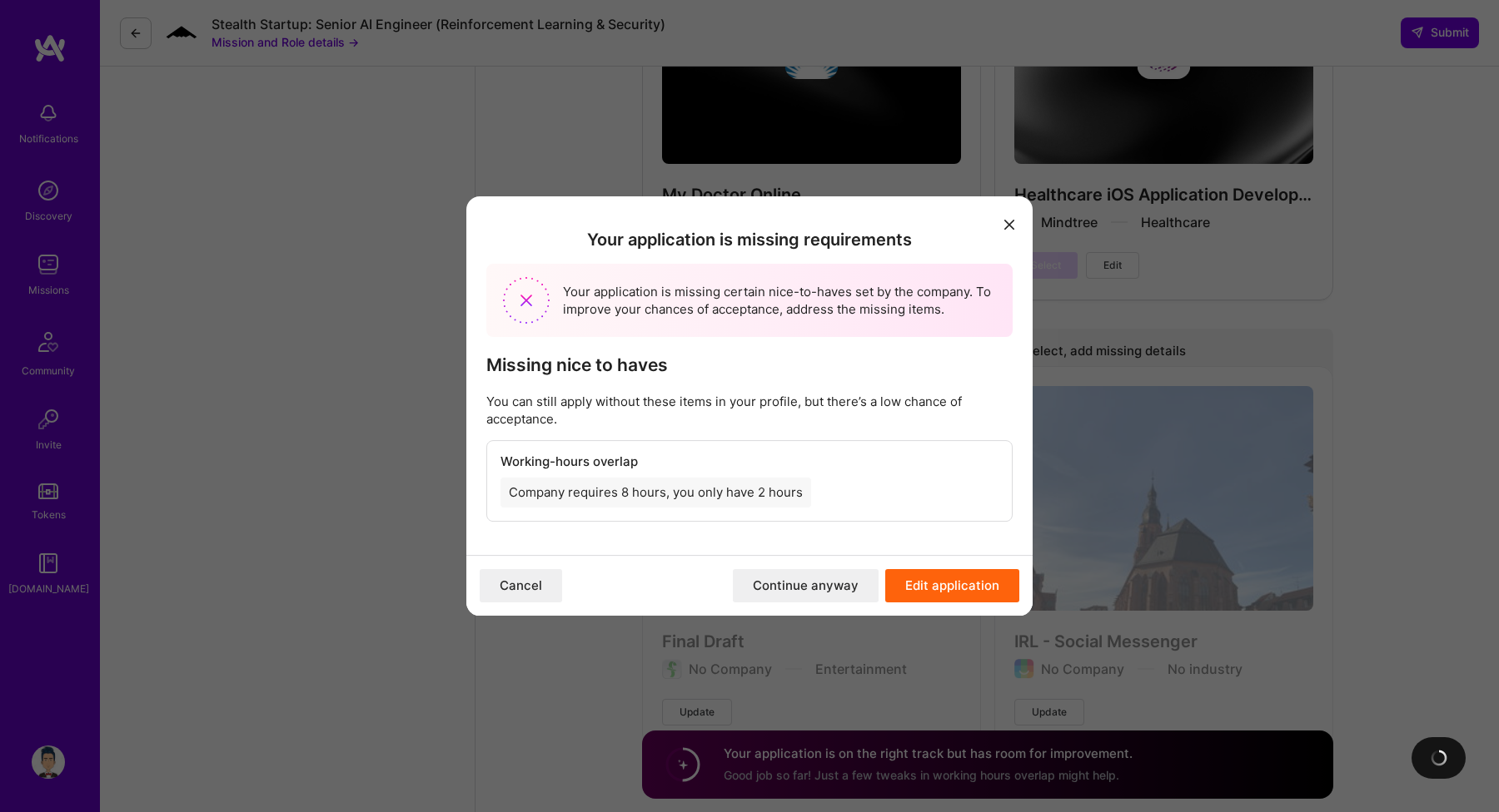
click at [912, 595] on button "Edit application" at bounding box center [952, 586] width 134 height 34
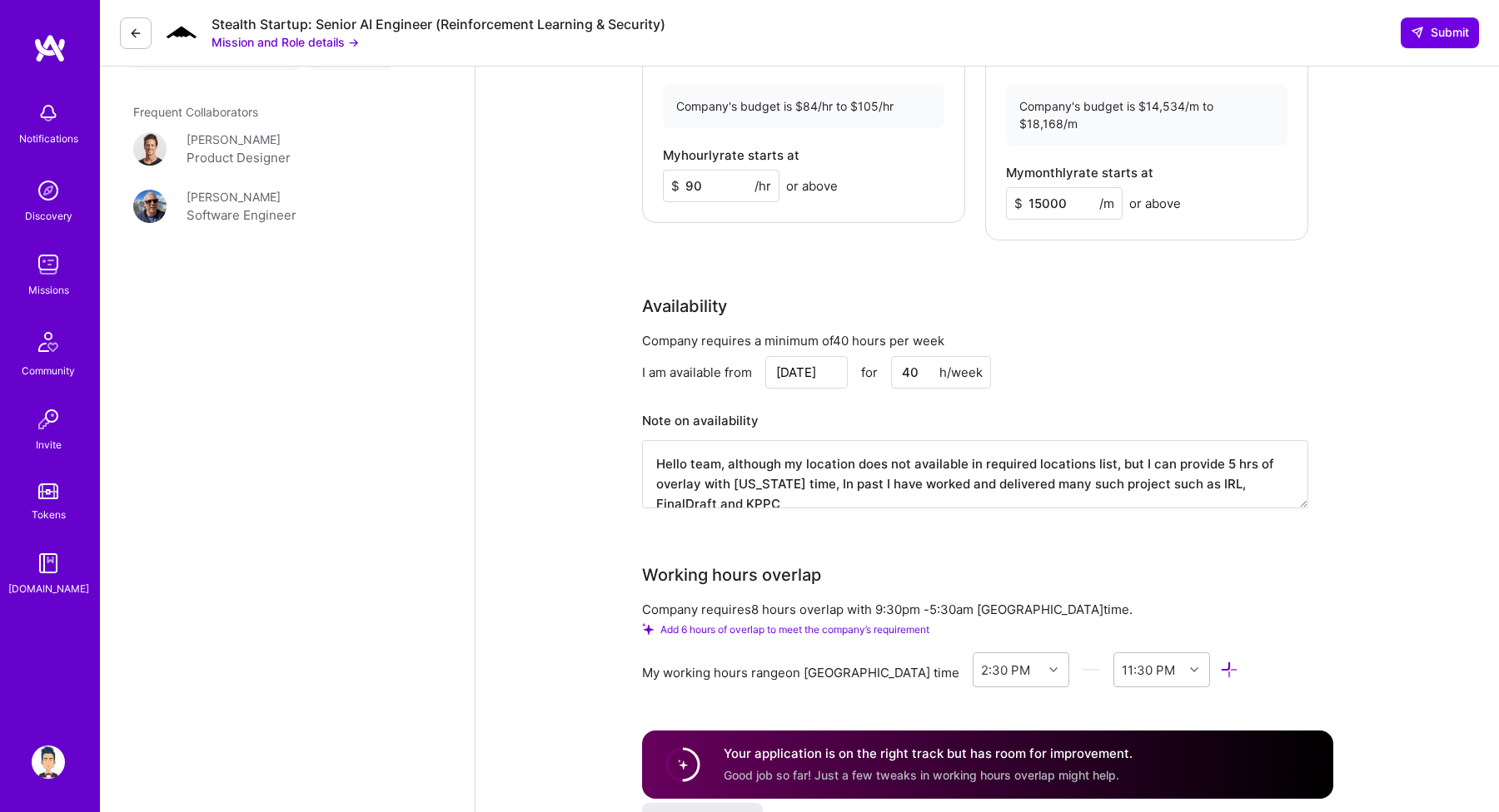
scroll to position [1808, 0]
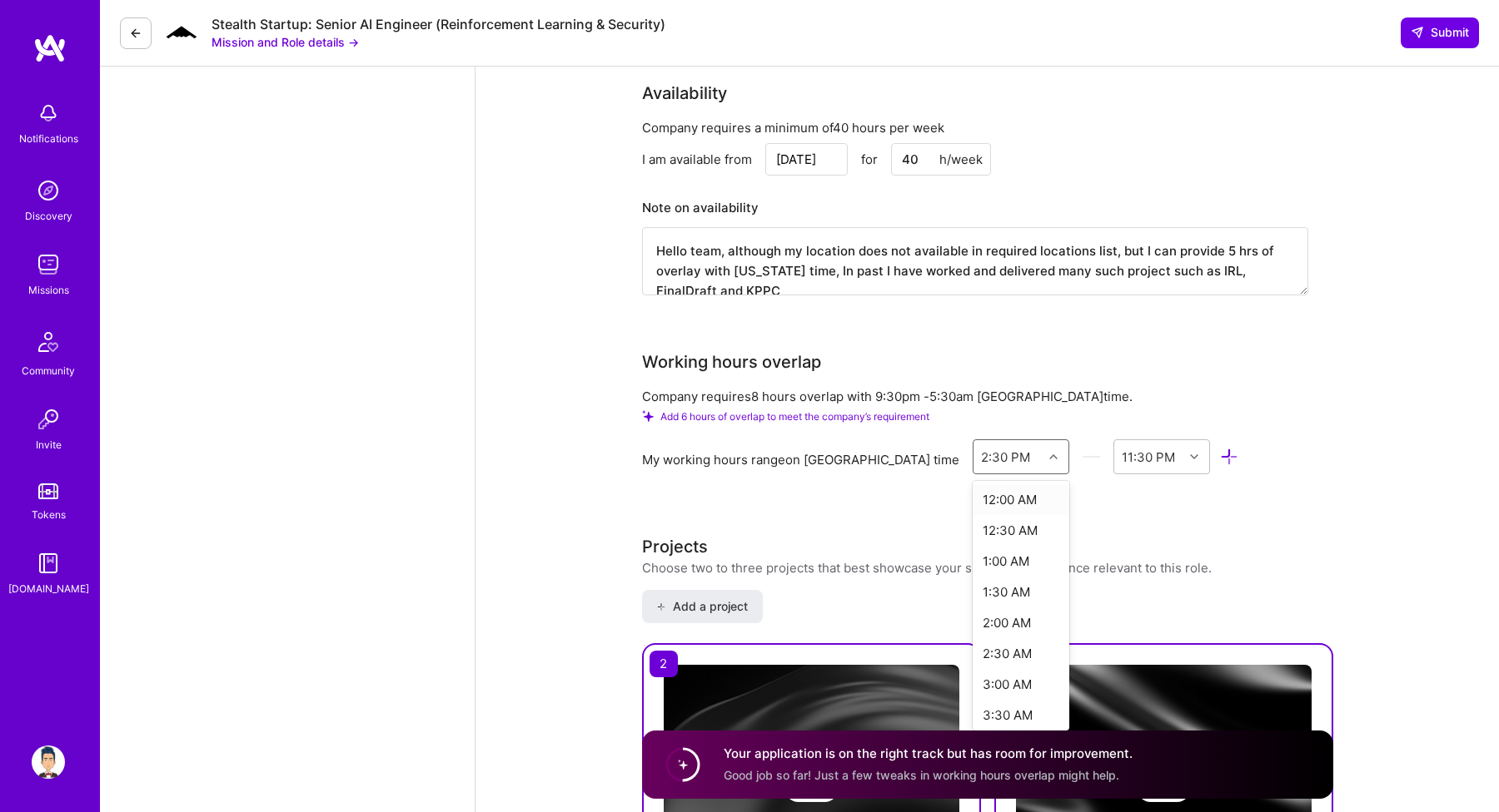
click at [1049, 453] on icon at bounding box center [1053, 457] width 8 height 8
click at [972, 640] on div "5:00 AM" at bounding box center [1021, 655] width 98 height 31
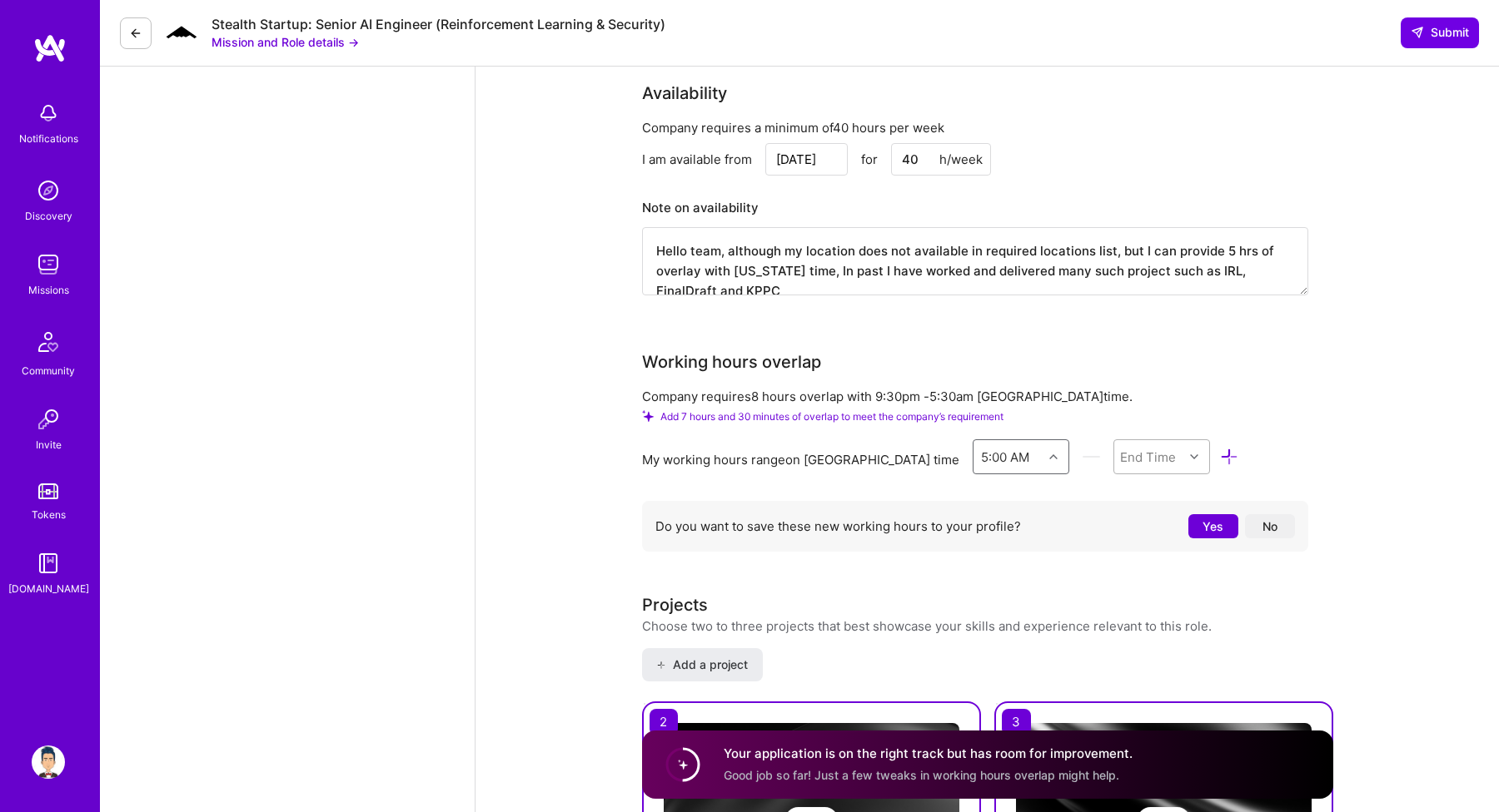
click at [1190, 453] on icon at bounding box center [1194, 457] width 8 height 8
click at [1114, 697] on div "4:00 PM" at bounding box center [1162, 712] width 98 height 31
click at [1220, 448] on icon at bounding box center [1229, 457] width 19 height 19
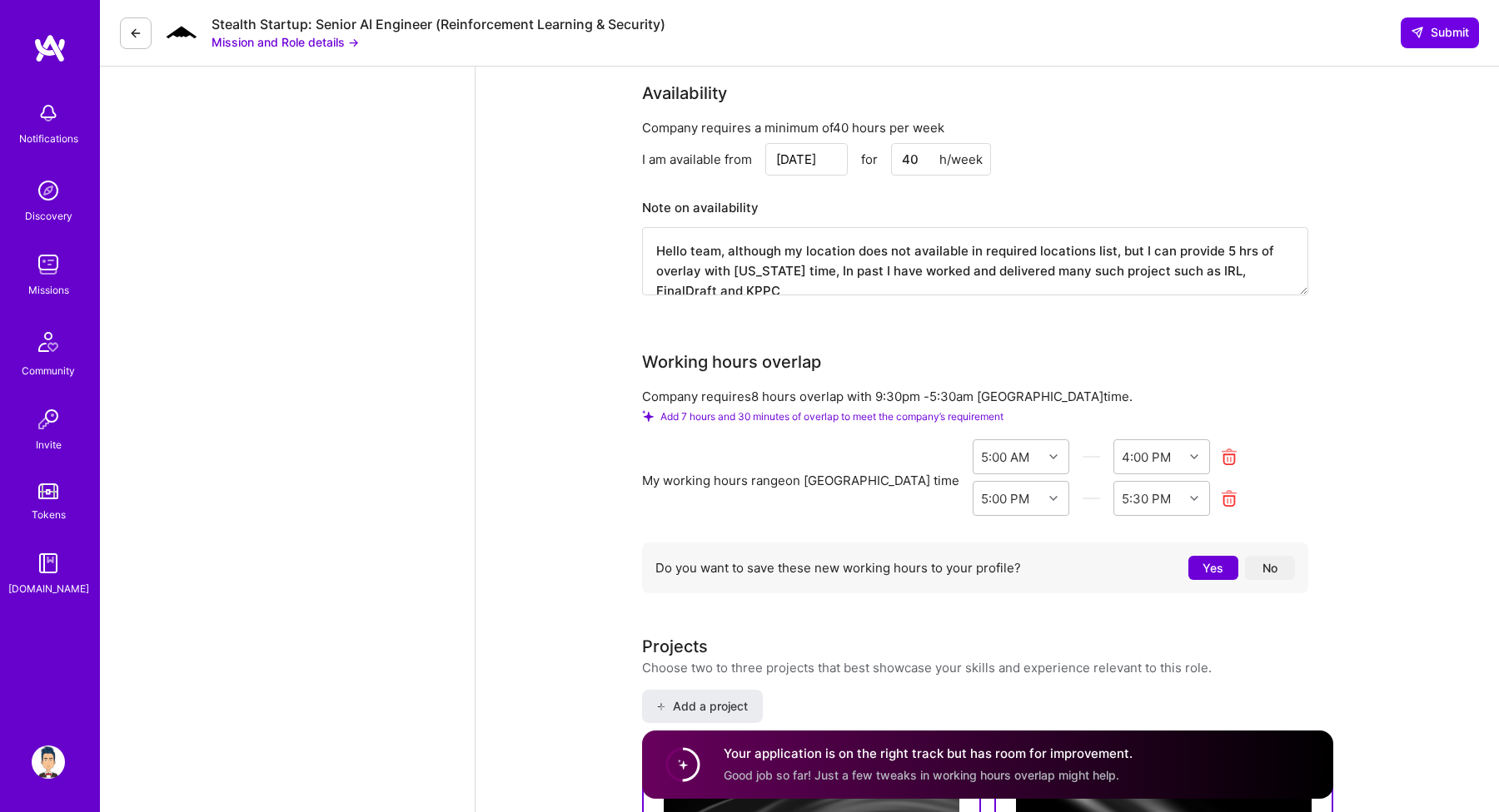
click at [1284, 439] on div "My working hours range on [GEOGRAPHIC_DATA] time 5:00 AM 4:00 PM 5:00 PM 5:30 PM" at bounding box center [975, 480] width 666 height 83
click at [1220, 490] on icon at bounding box center [1229, 499] width 19 height 19
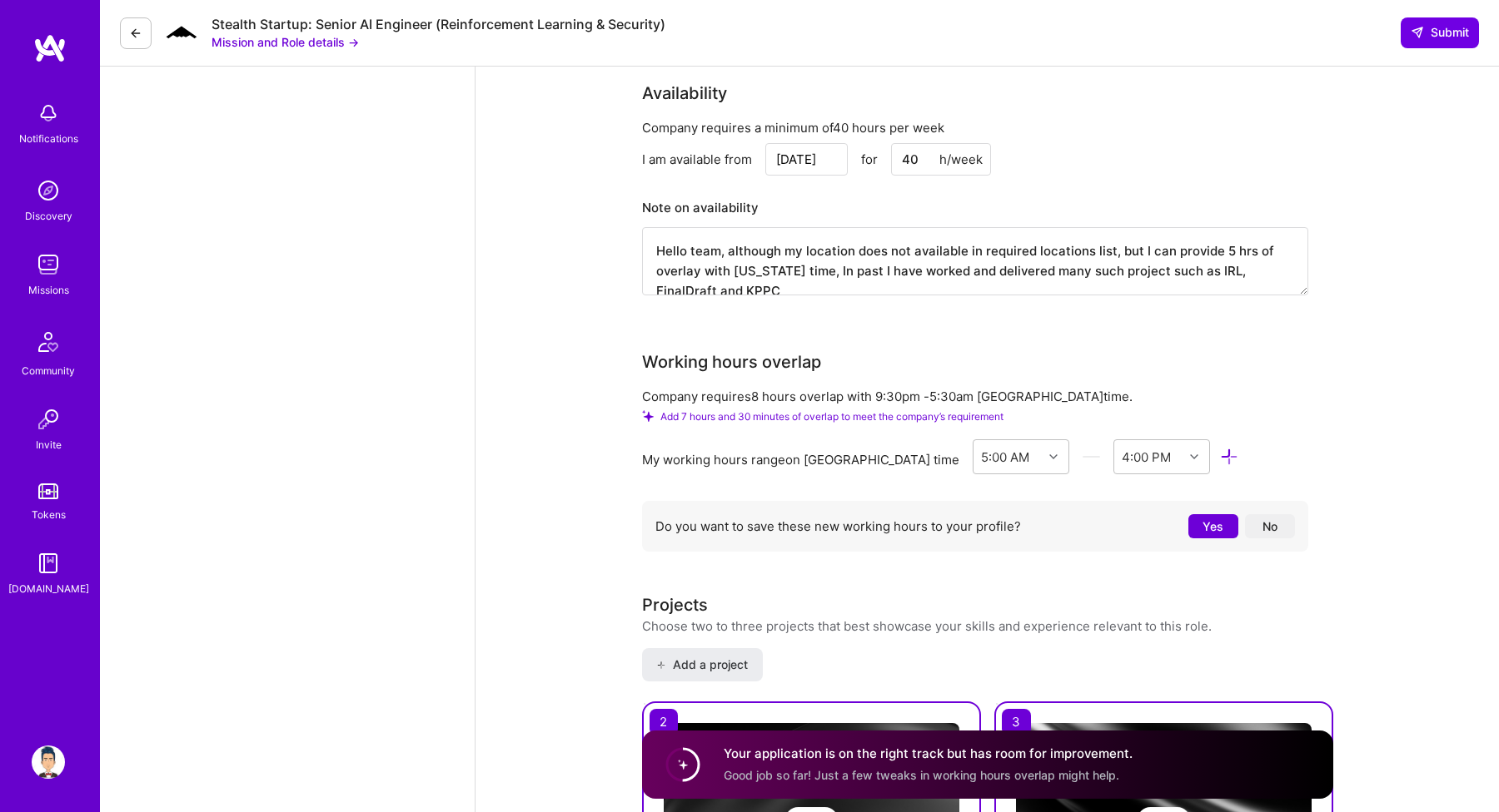
click at [1218, 514] on button "Yes" at bounding box center [1213, 526] width 50 height 24
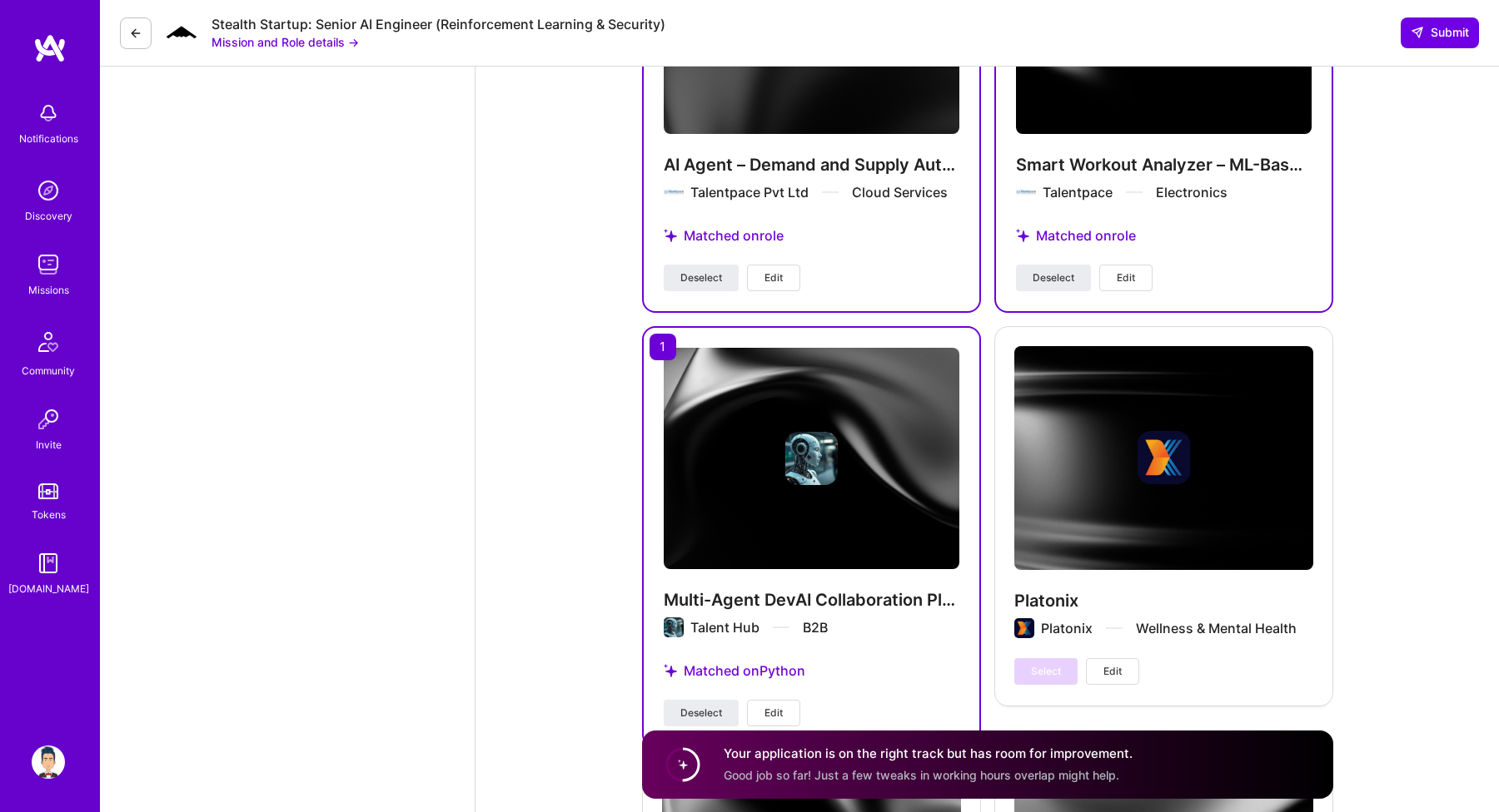
scroll to position [3029, 0]
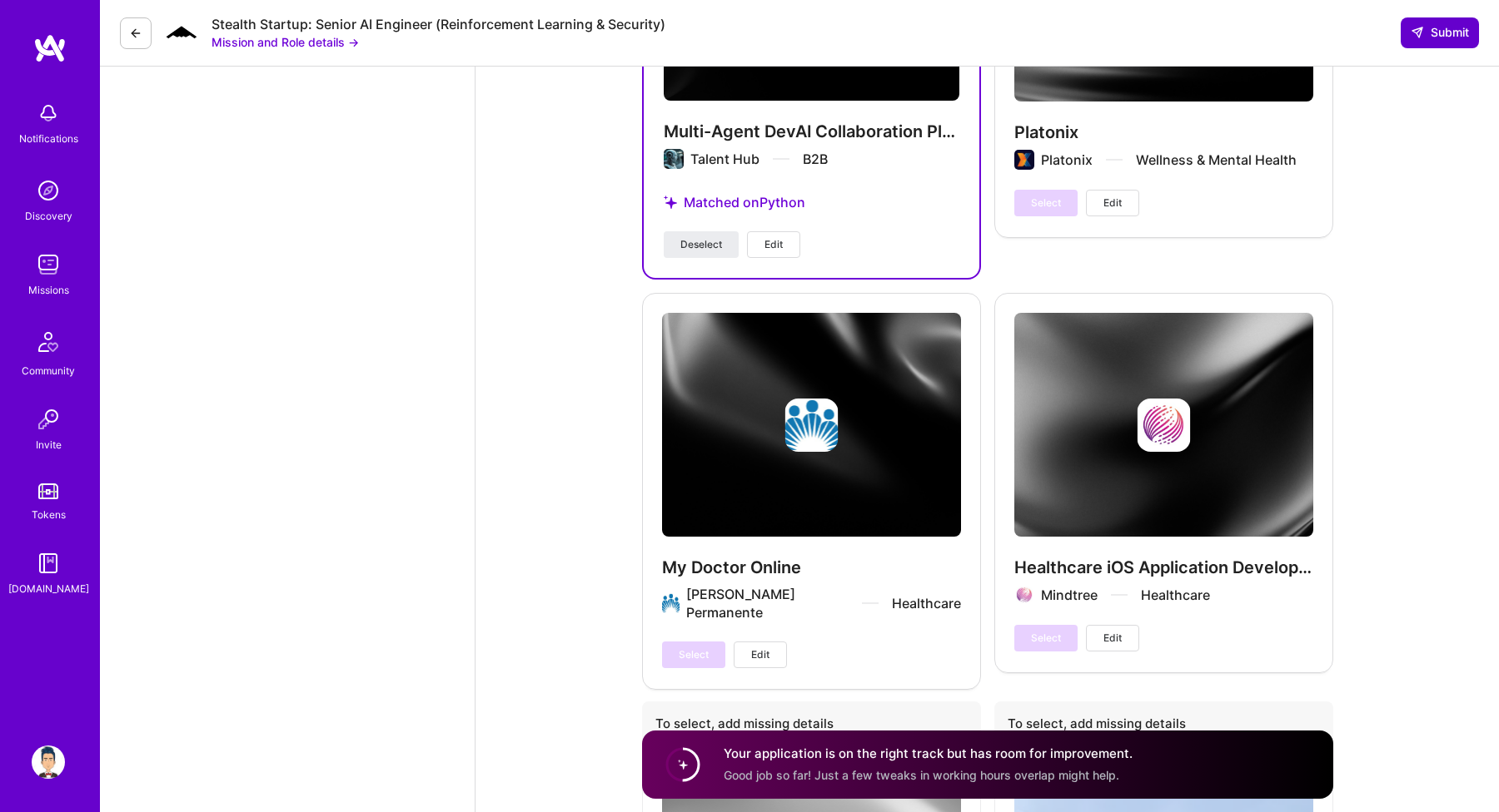
click at [1440, 26] on span "Submit" at bounding box center [1439, 33] width 58 height 17
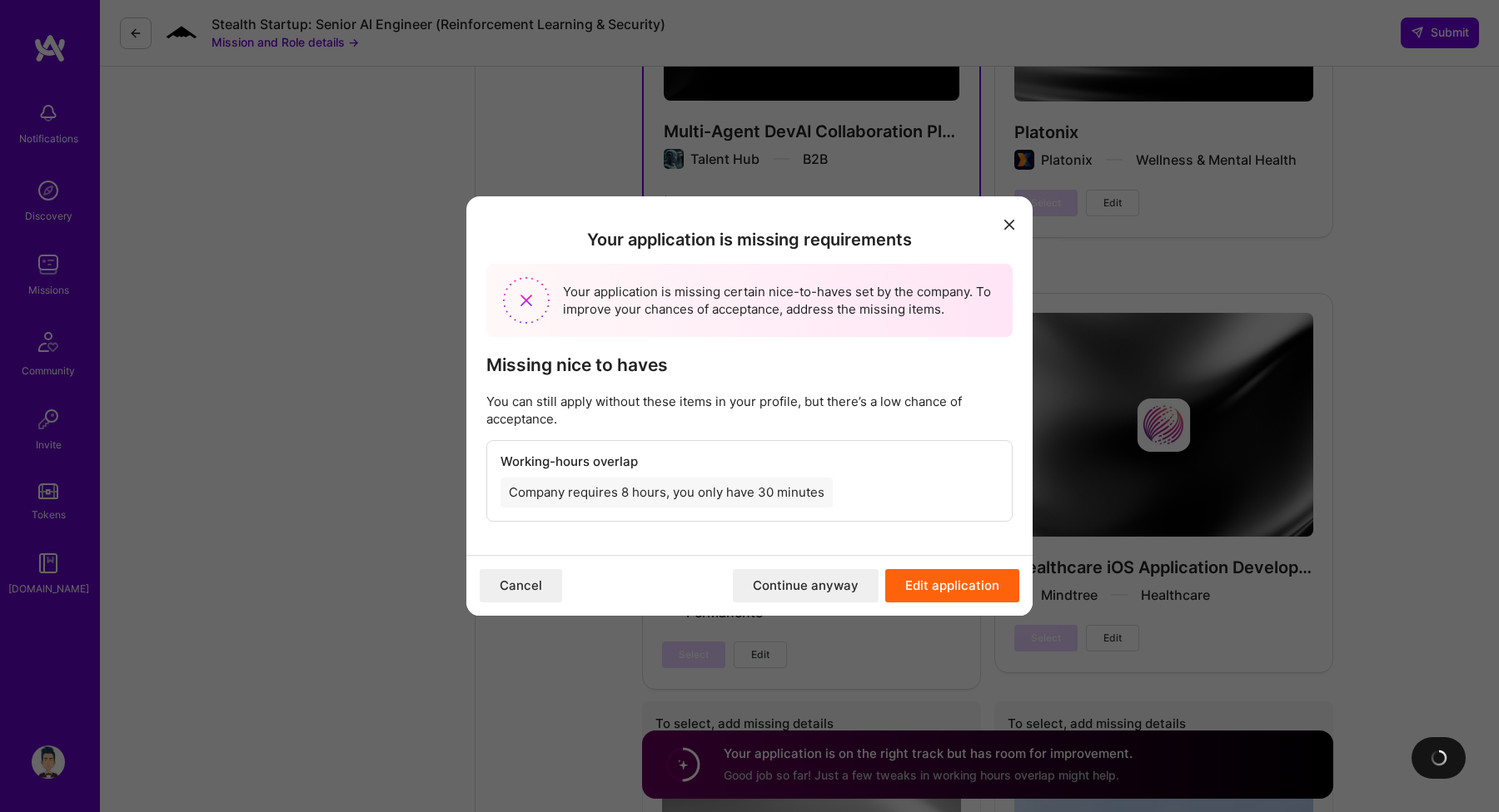
click at [1006, 226] on icon "modal" at bounding box center [1009, 225] width 10 height 10
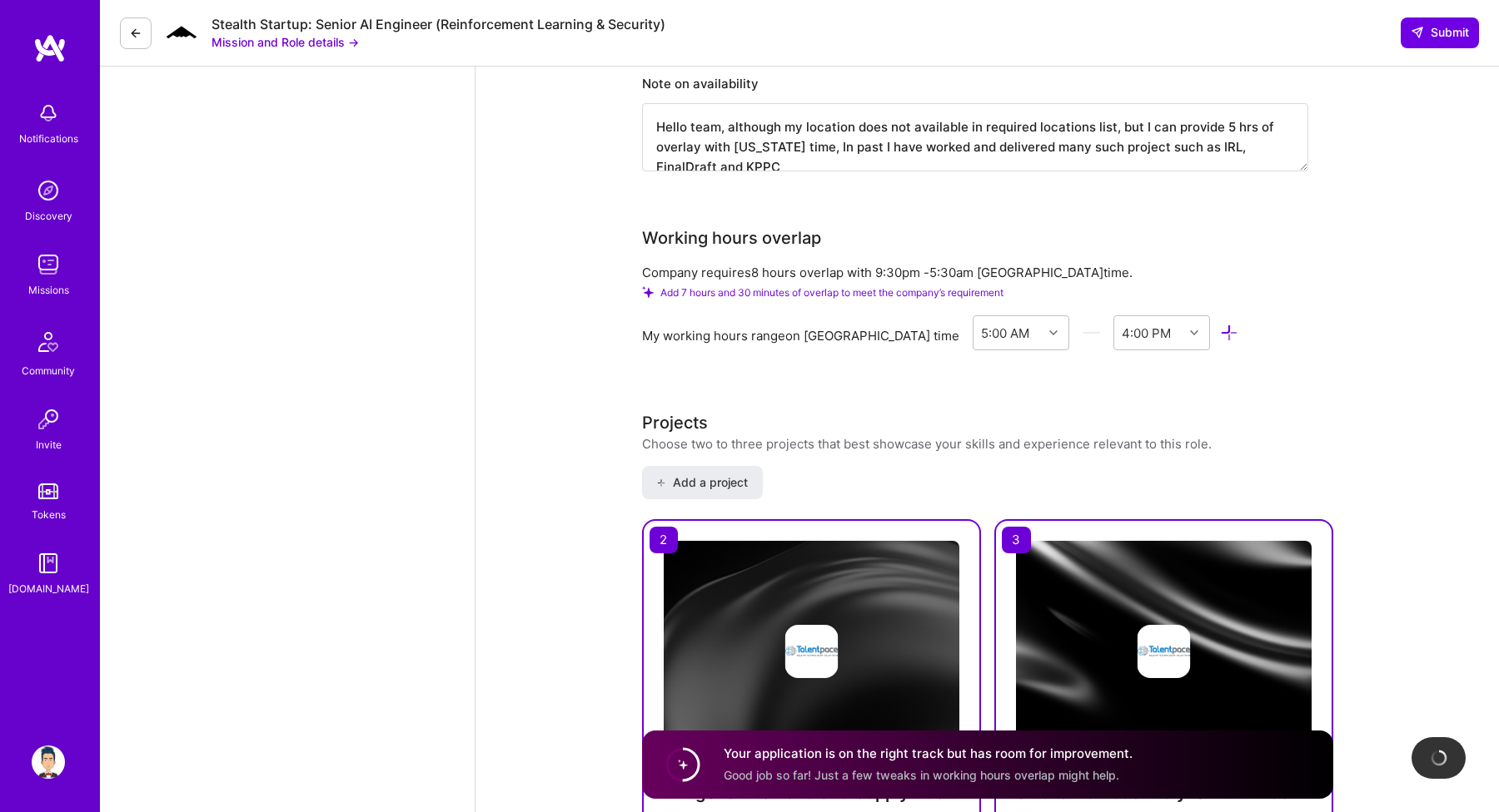
scroll to position [1701, 0]
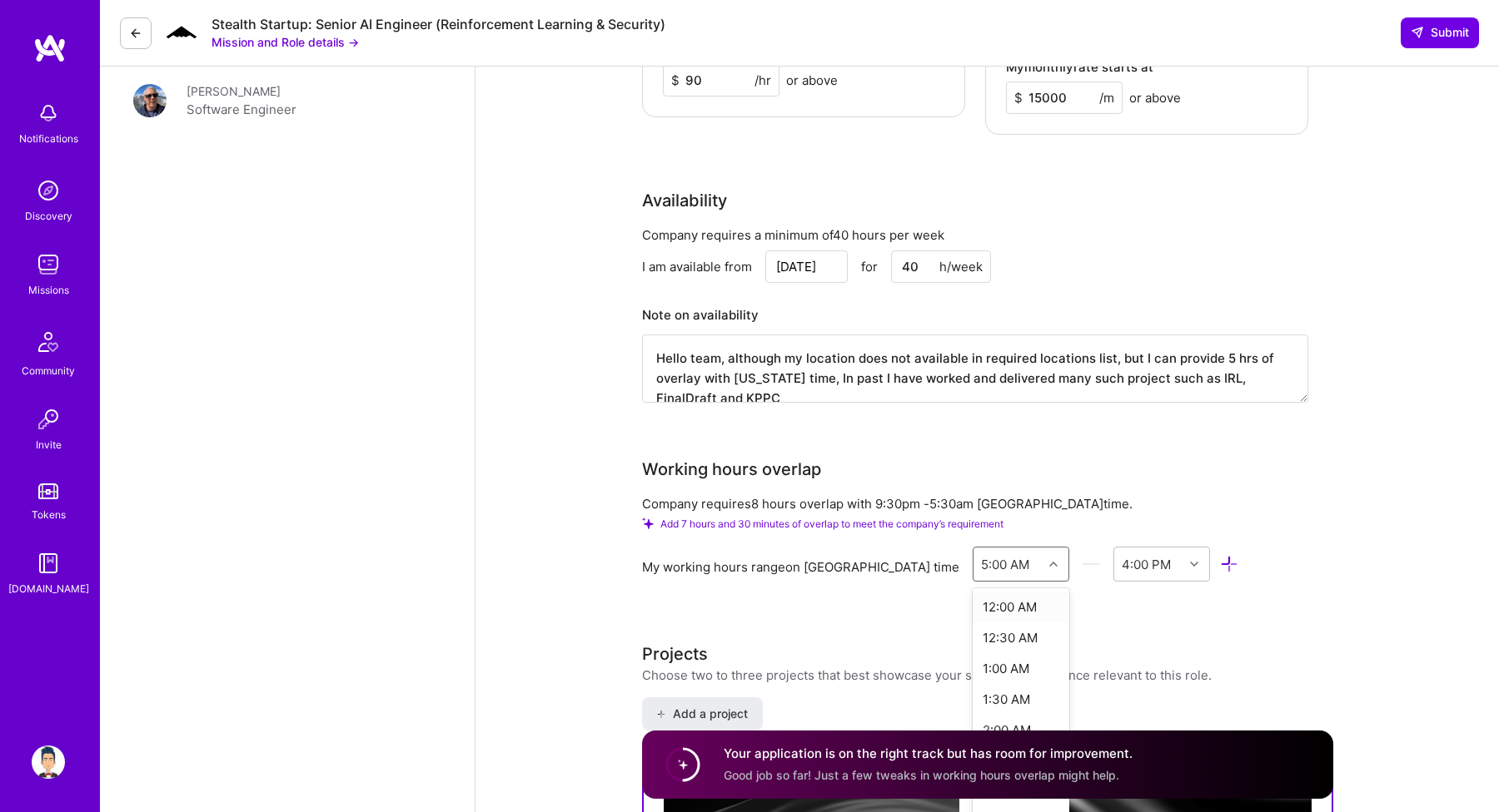
click at [1043, 554] on div at bounding box center [1055, 565] width 26 height 22
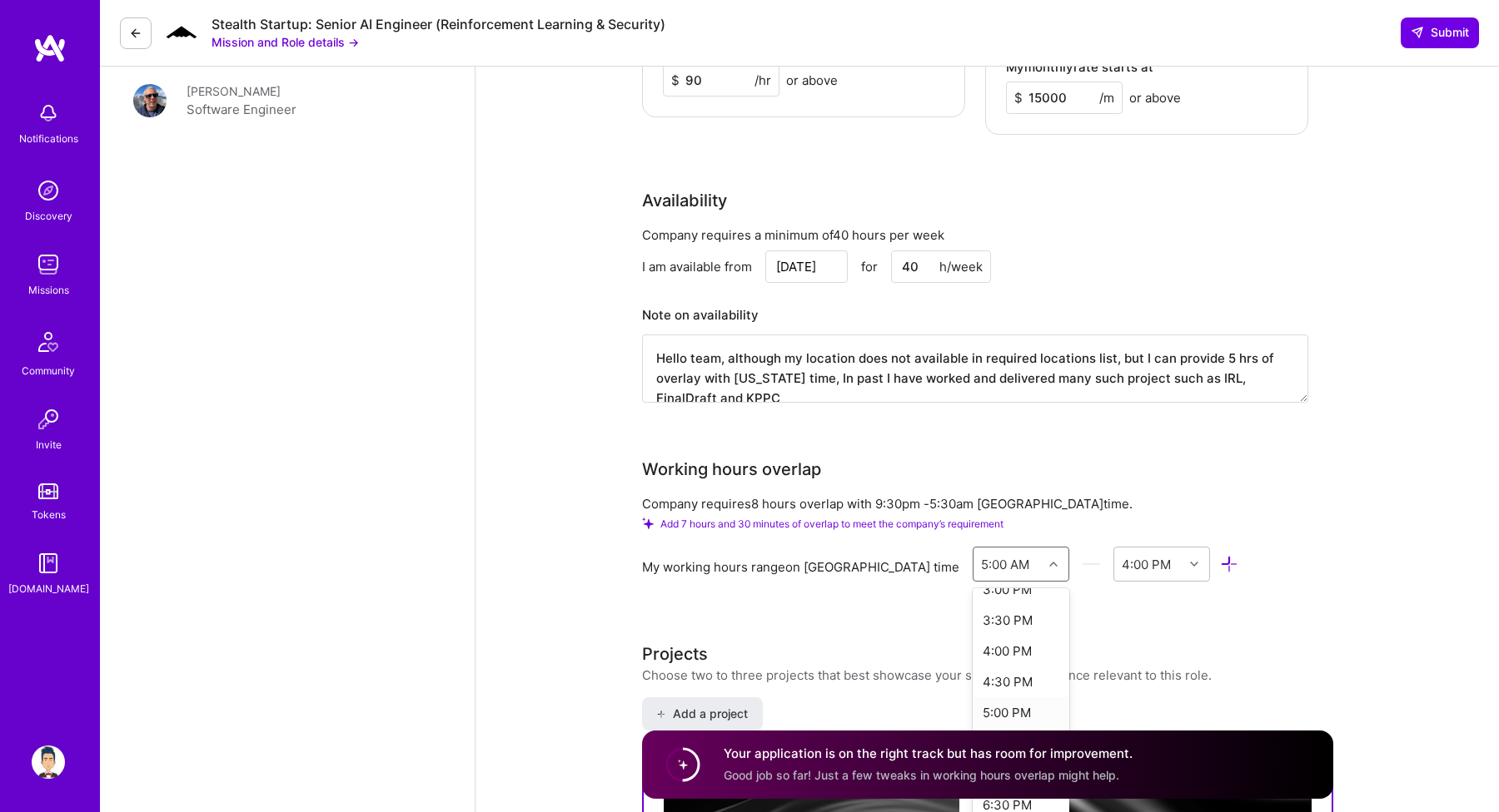
click at [972, 698] on div "5:00 PM" at bounding box center [1021, 713] width 98 height 31
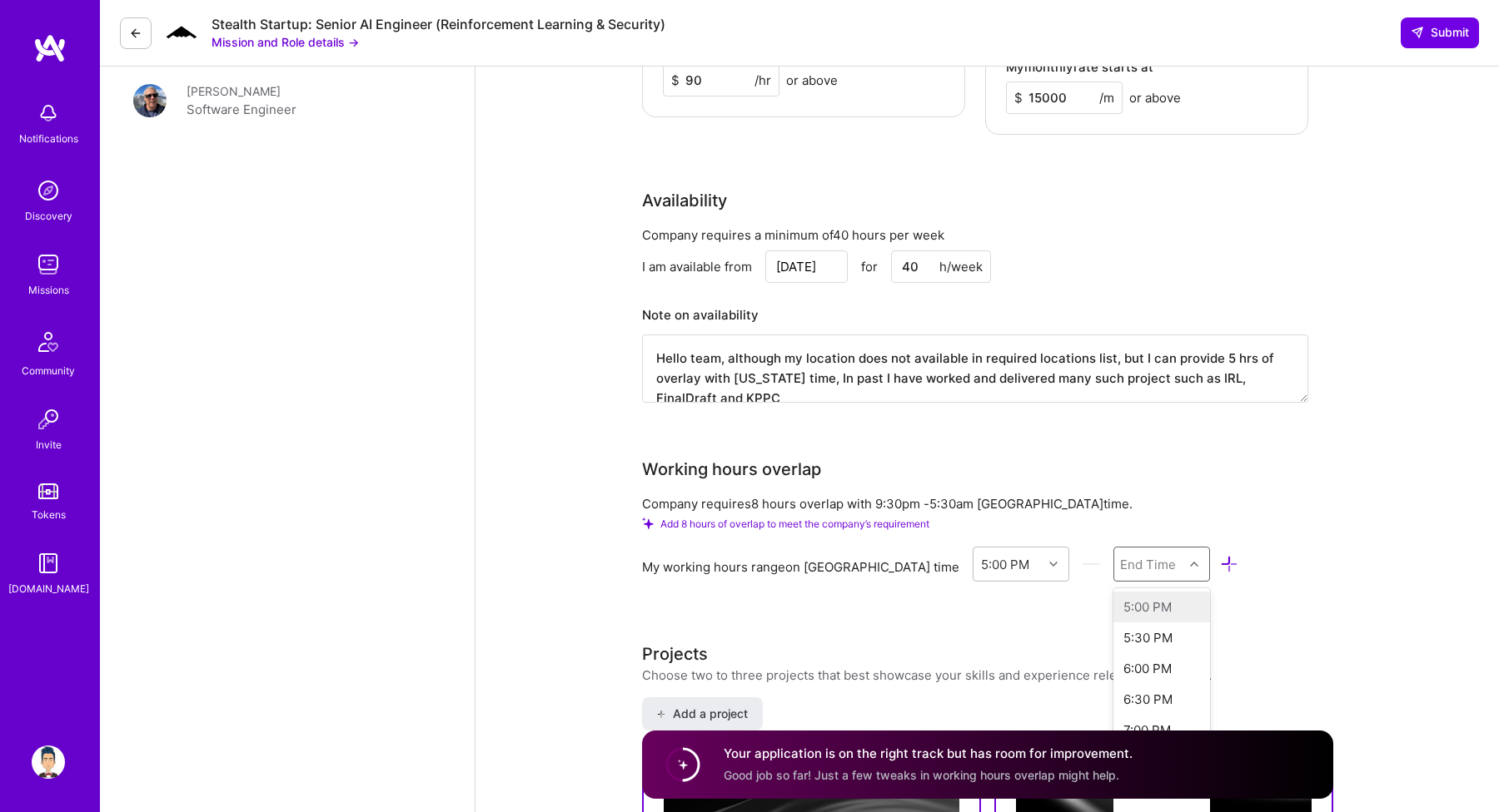
click at [1190, 560] on icon at bounding box center [1194, 565] width 8 height 8
click at [1114, 703] on div "1:30 AM" at bounding box center [1162, 719] width 98 height 31
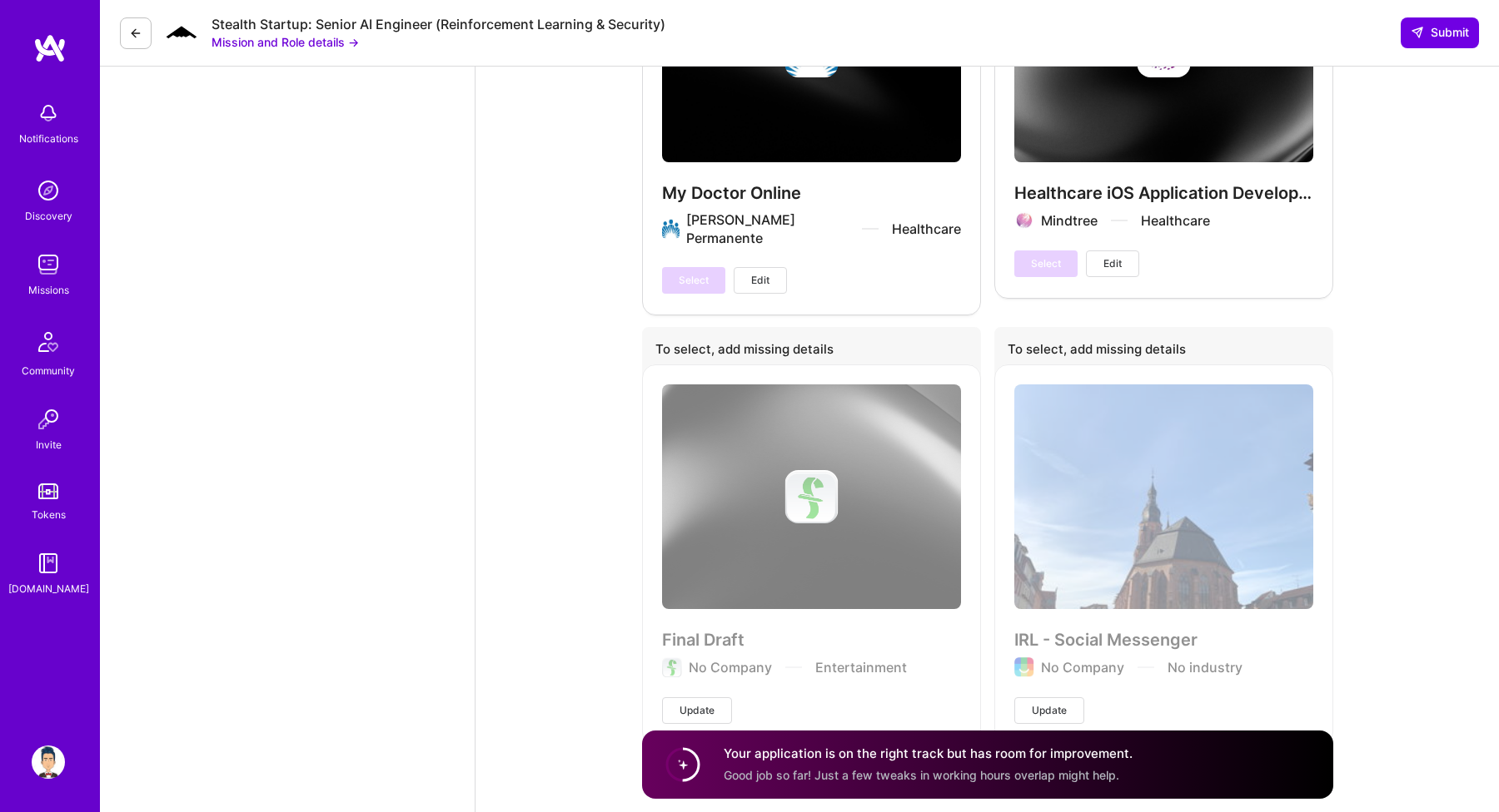
scroll to position [3420, 0]
click at [1433, 35] on span "Submit" at bounding box center [1439, 33] width 58 height 17
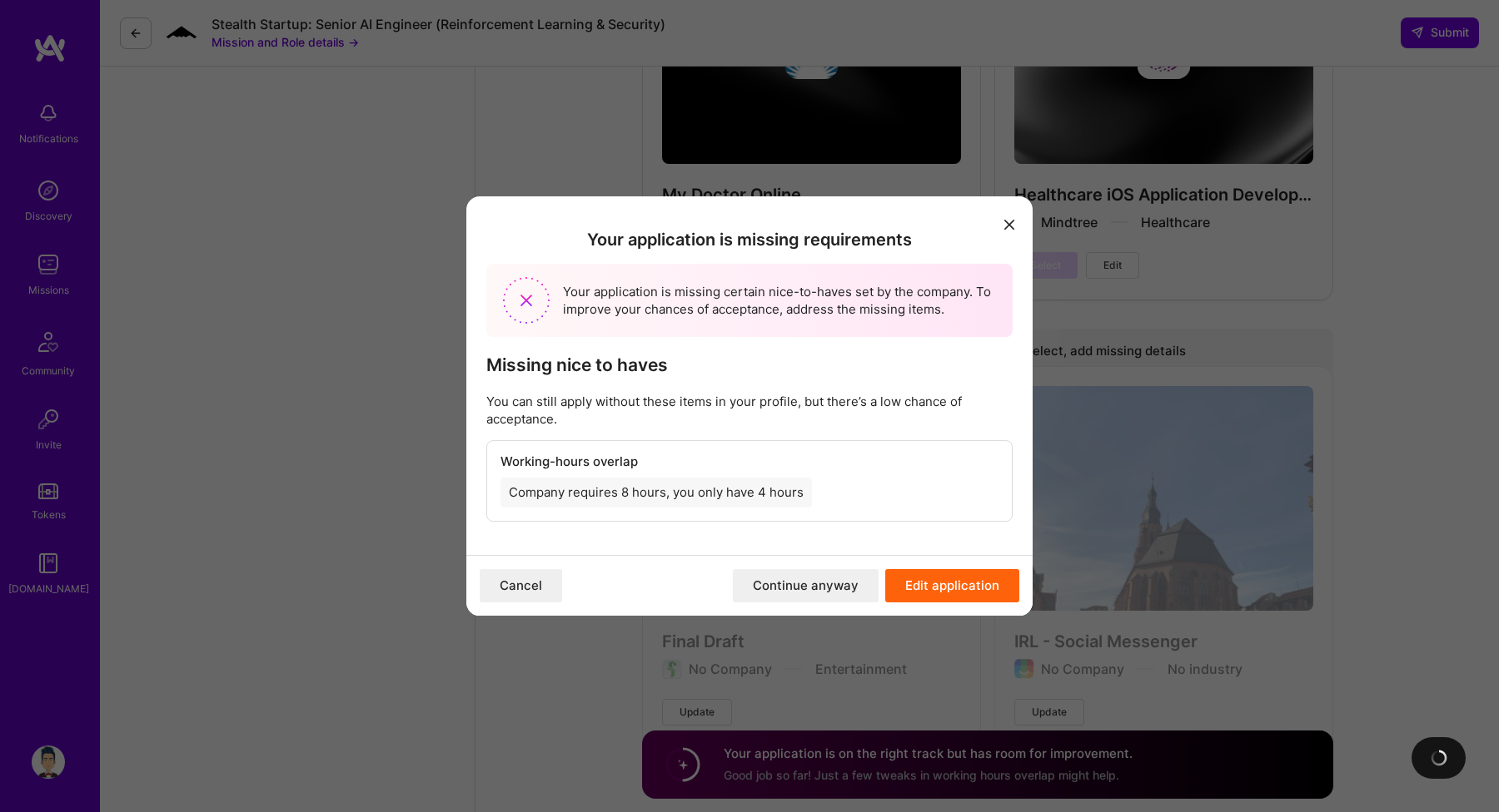
click at [843, 595] on button "Continue anyway" at bounding box center [805, 586] width 146 height 34
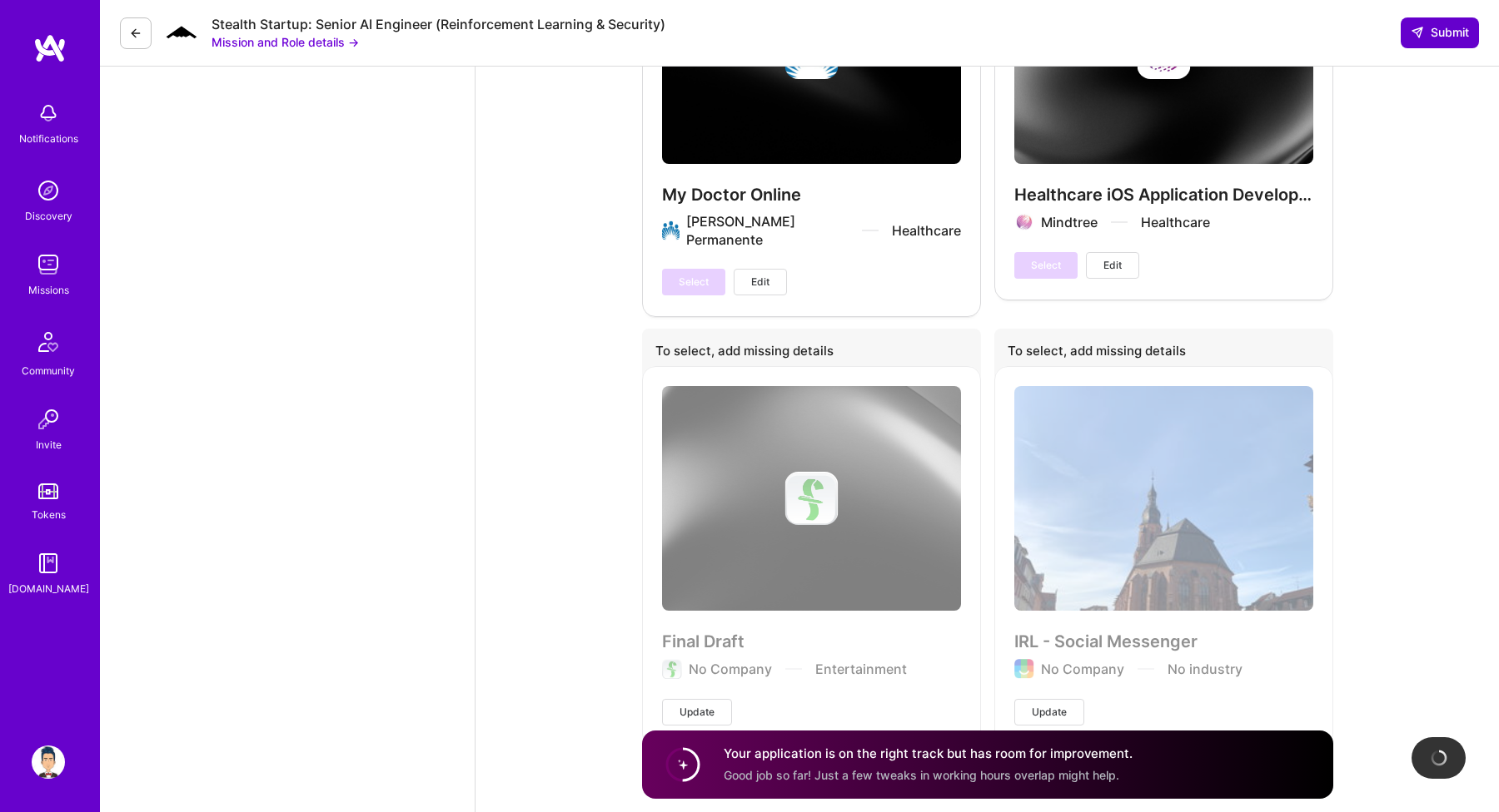
click at [1432, 29] on span "Submit" at bounding box center [1439, 33] width 58 height 17
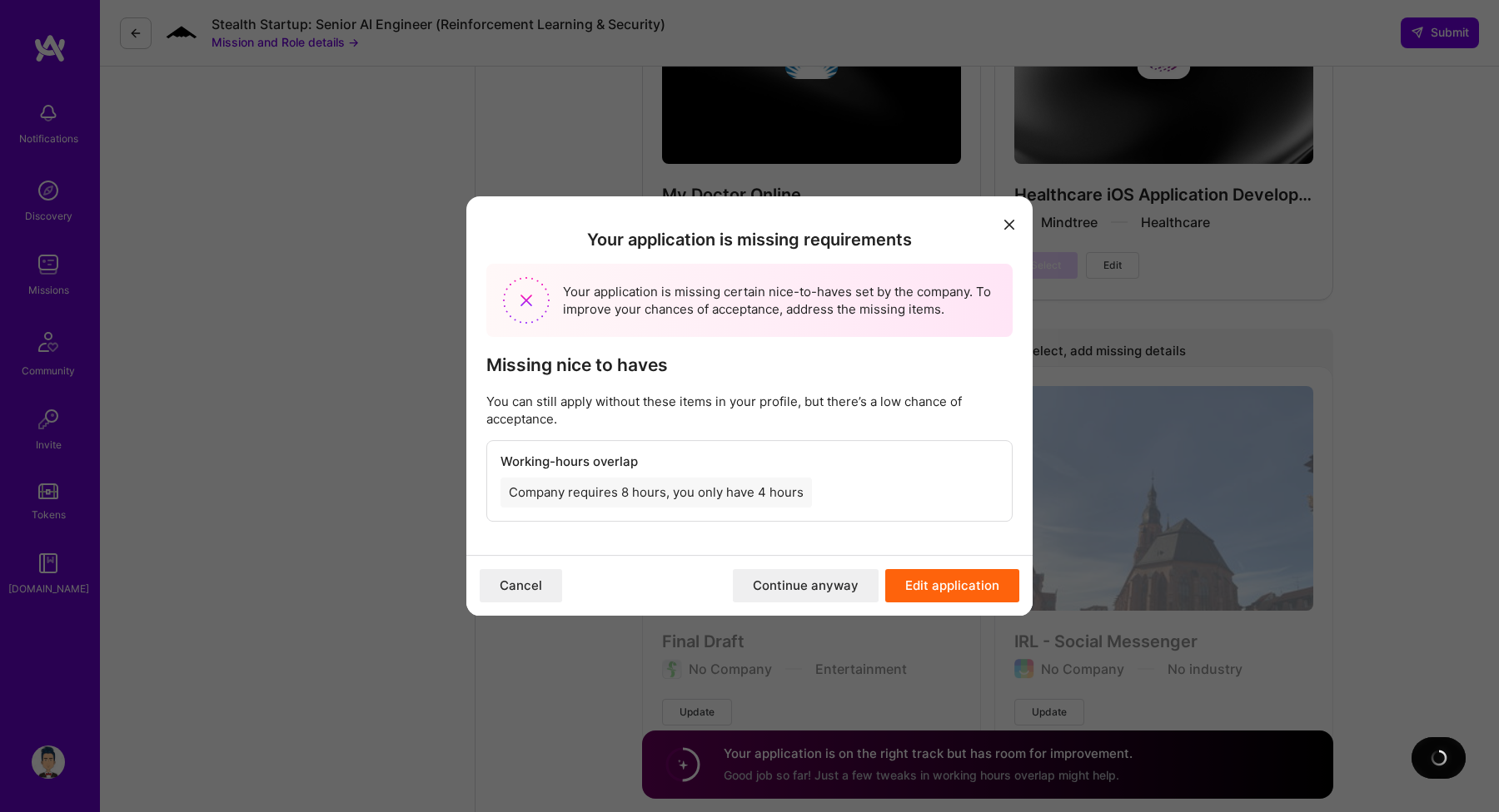
click at [816, 586] on button "Continue anyway" at bounding box center [805, 586] width 146 height 34
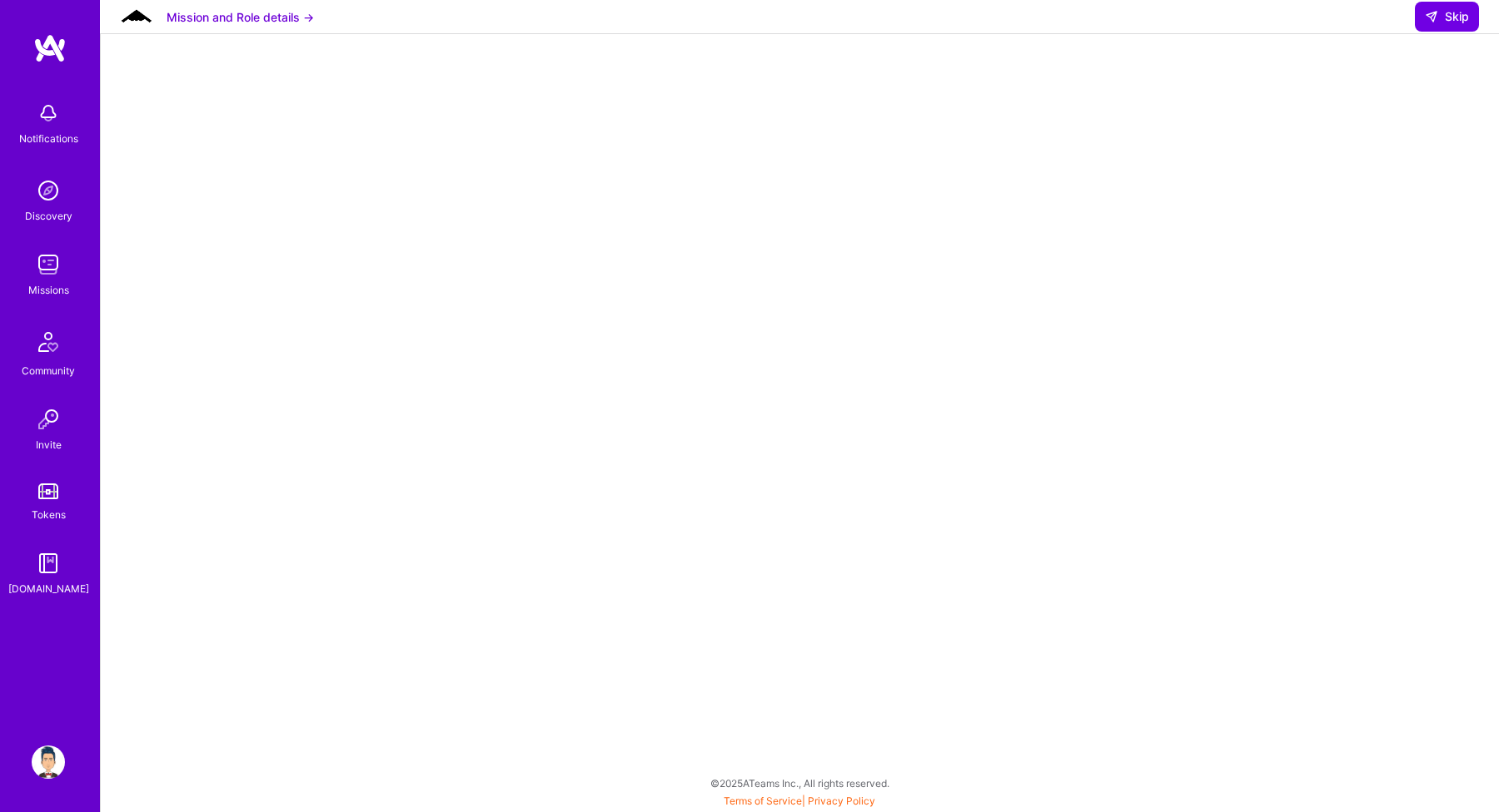
scroll to position [83, 0]
click at [1436, 24] on icon at bounding box center [1432, 17] width 13 height 13
select select "IN"
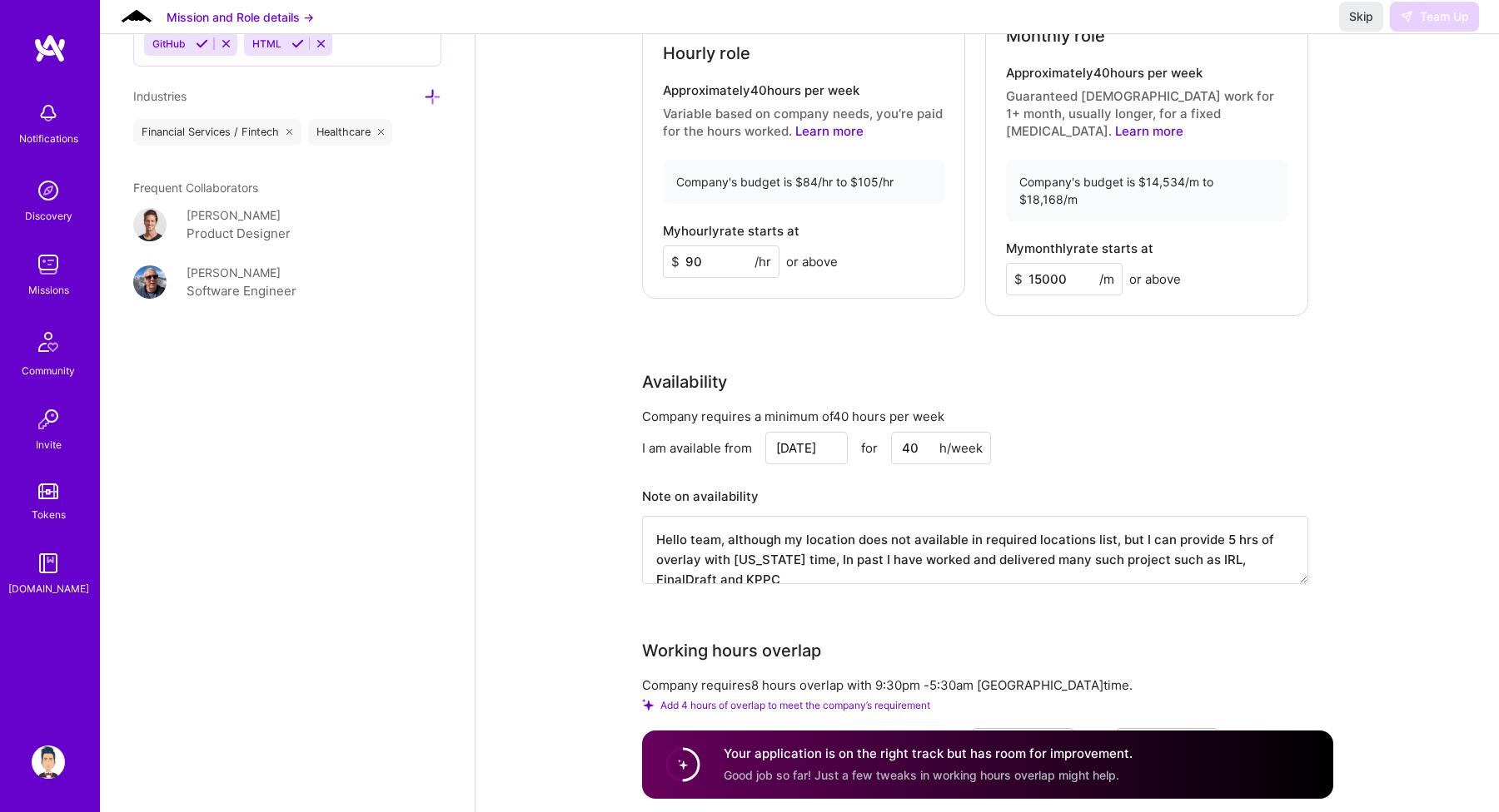
scroll to position [1468, 0]
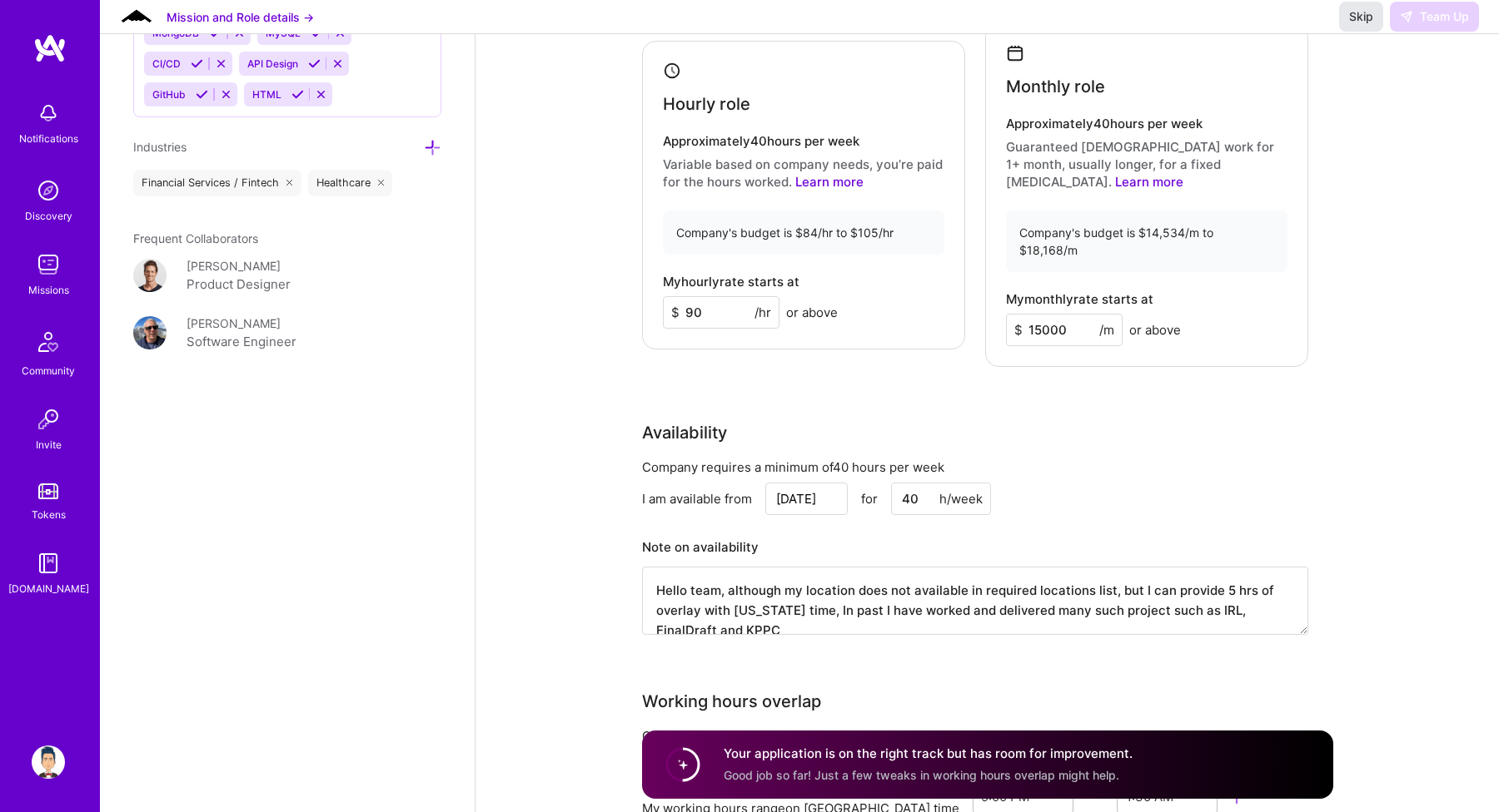
click at [1371, 25] on span "Skip" at bounding box center [1361, 17] width 24 height 17
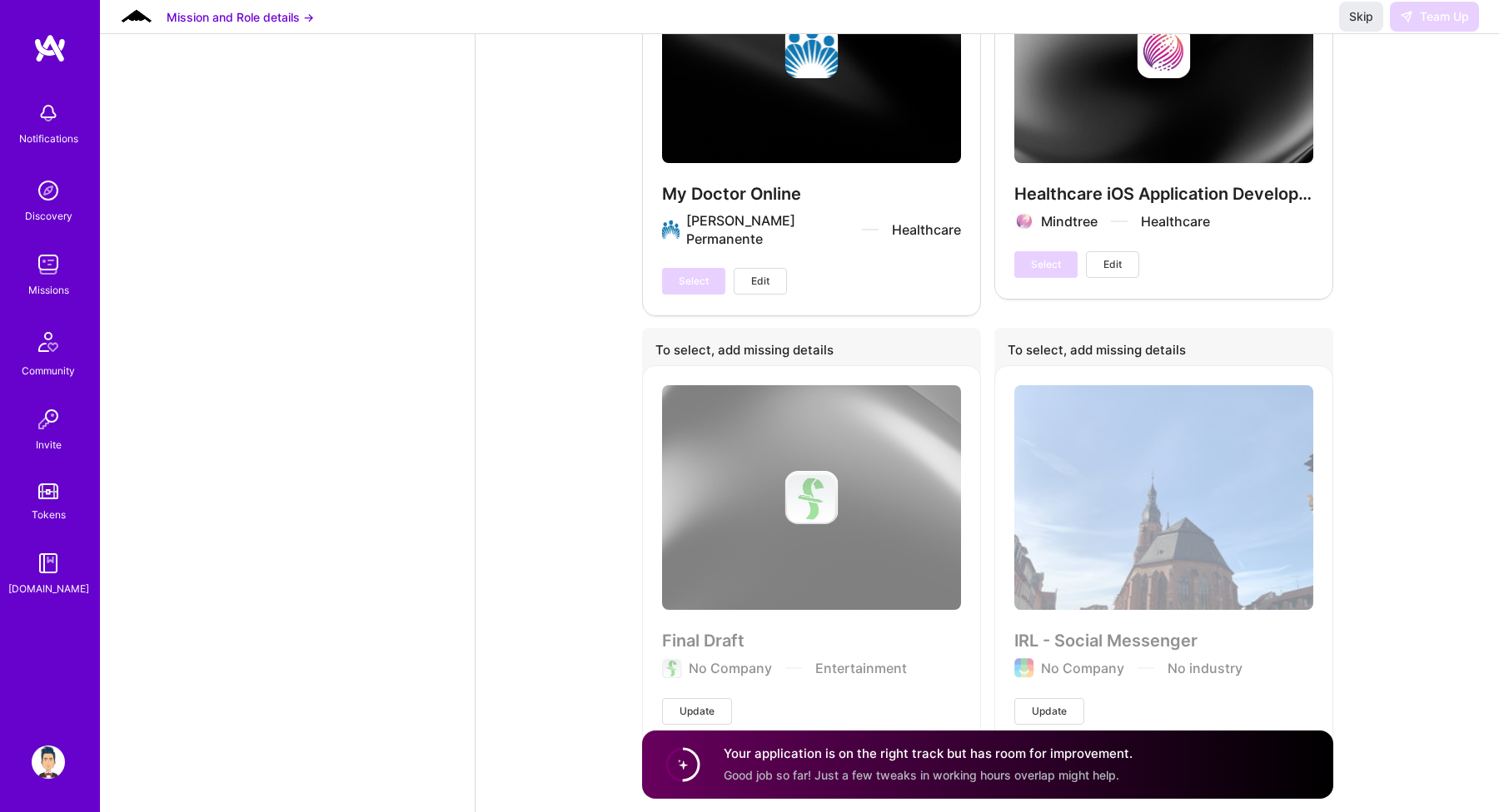
scroll to position [3335, 0]
click at [869, 760] on div "Your application is on the right track but has room for improvement. Good job s…" at bounding box center [928, 765] width 409 height 39
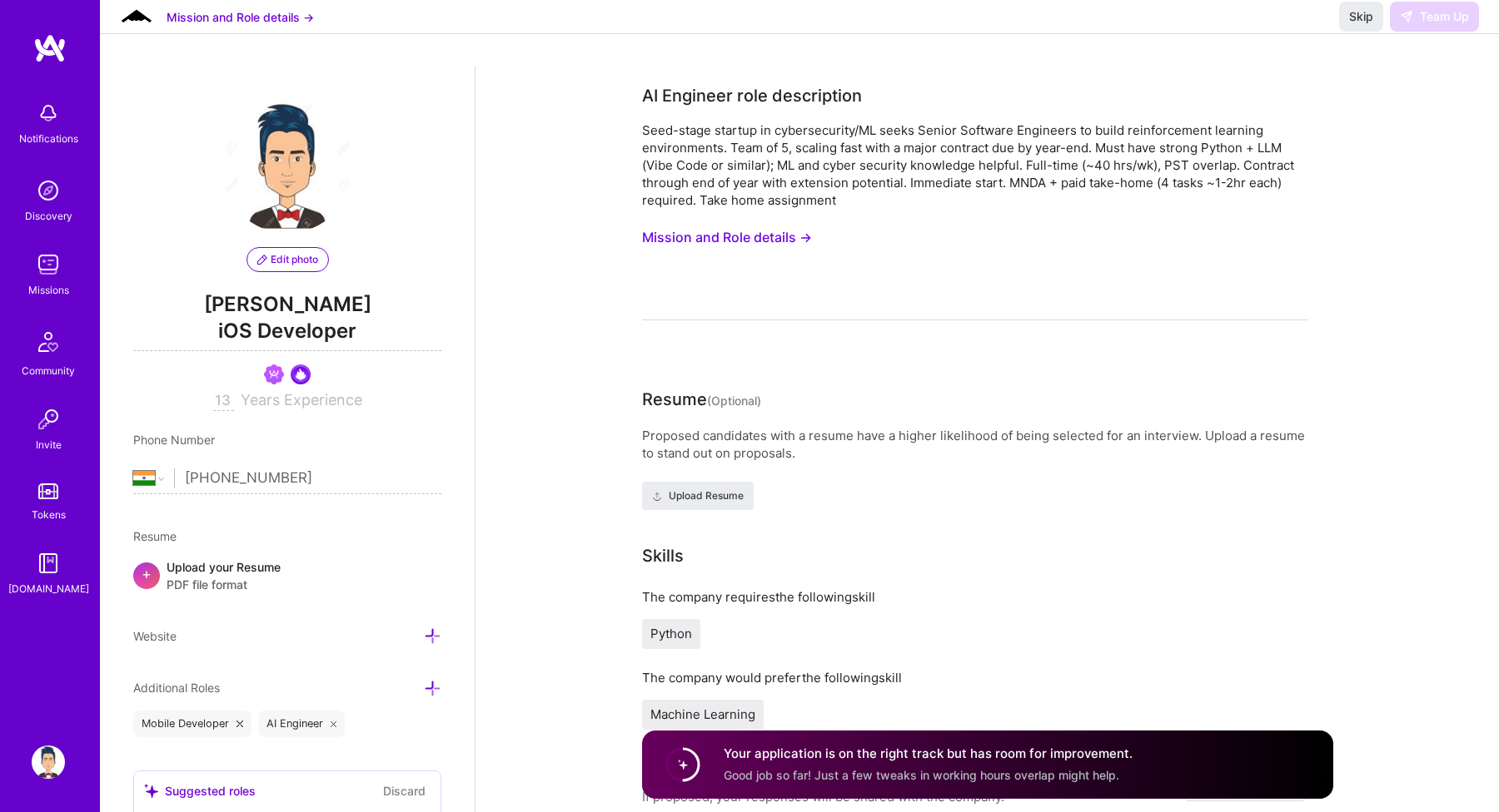
scroll to position [0, 0]
click at [1371, 25] on span "Skip" at bounding box center [1361, 17] width 24 height 17
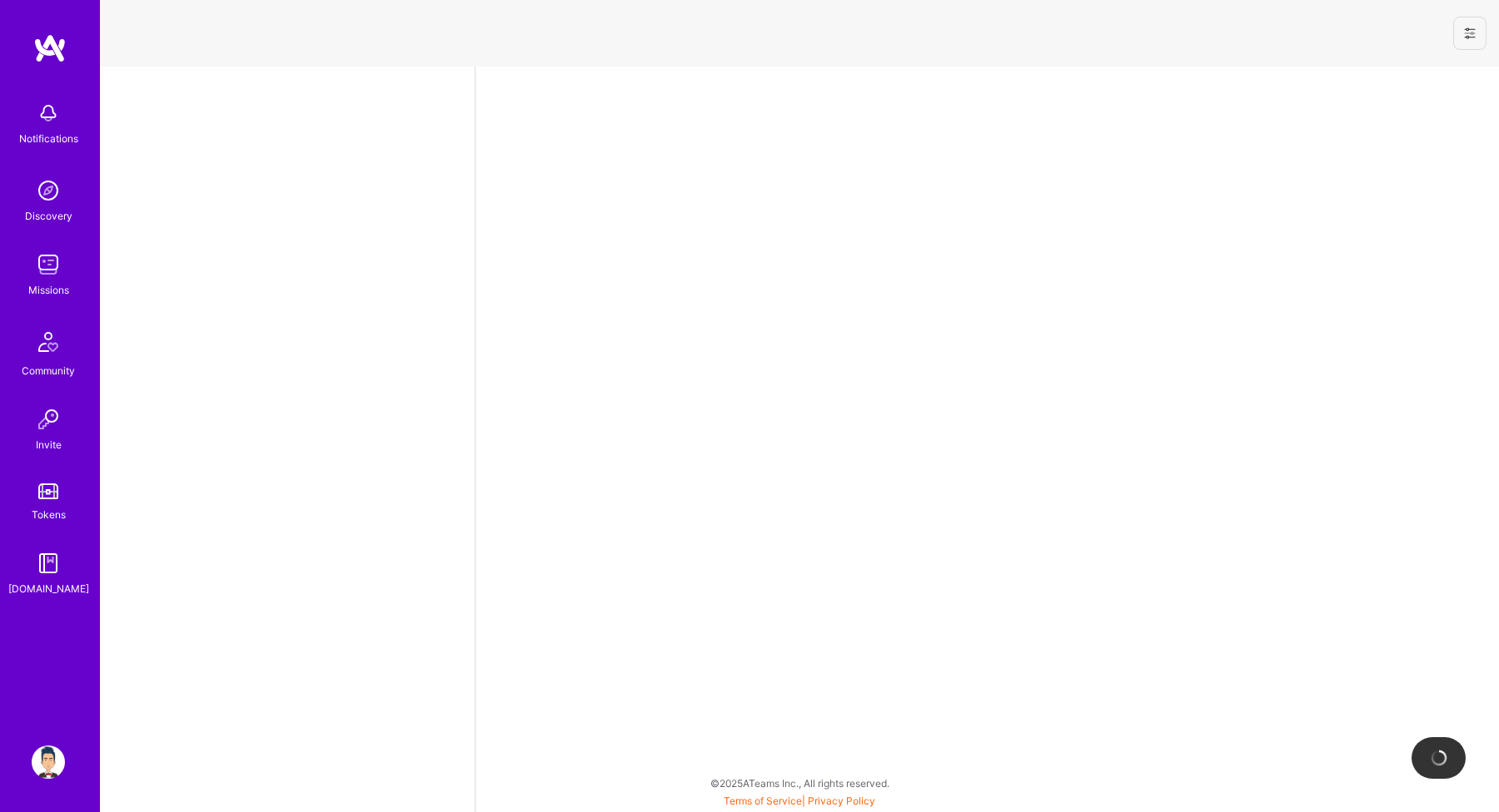
select select "IN"
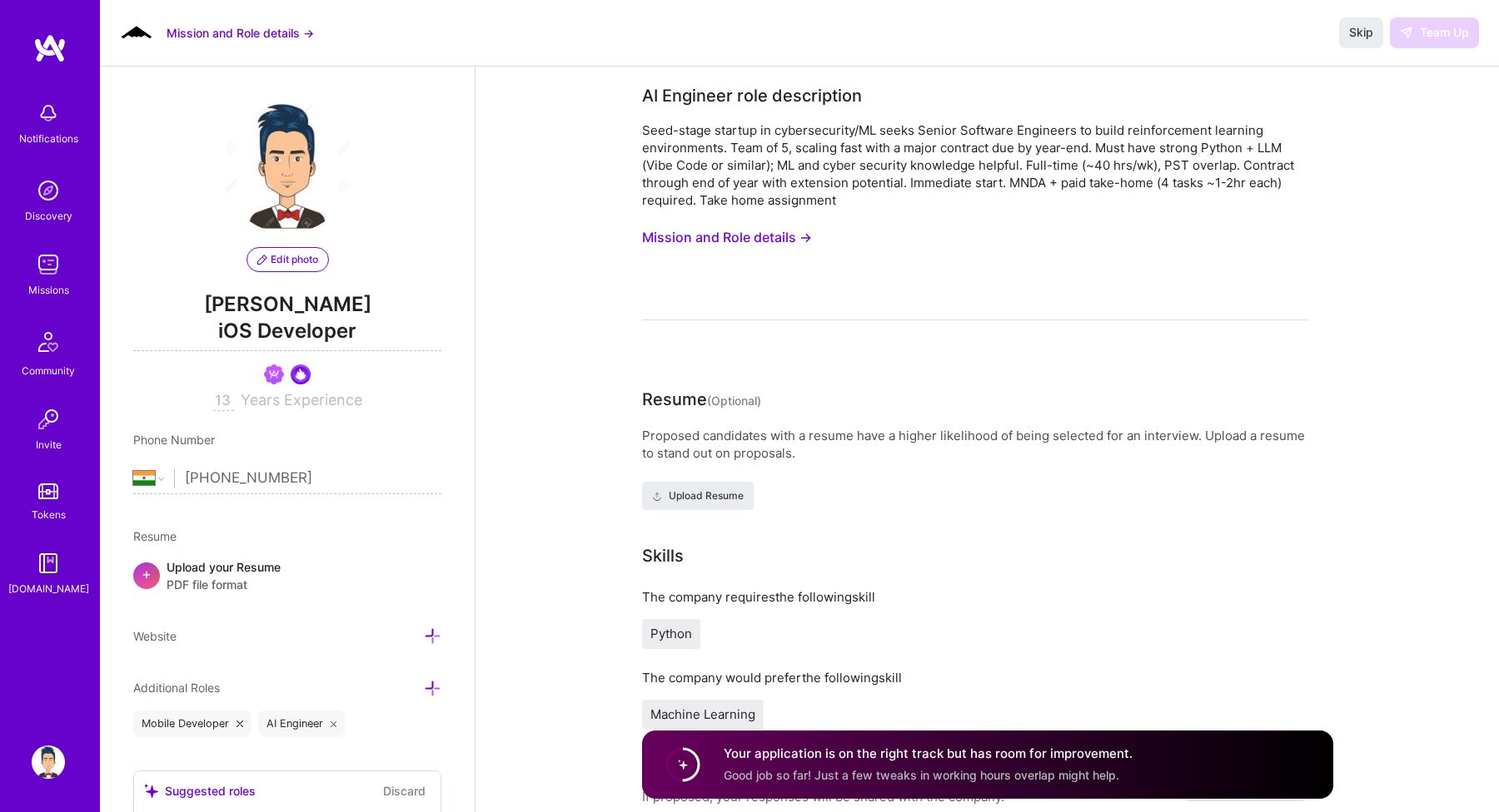
click at [35, 496] on link "Tokens" at bounding box center [48, 500] width 104 height 46
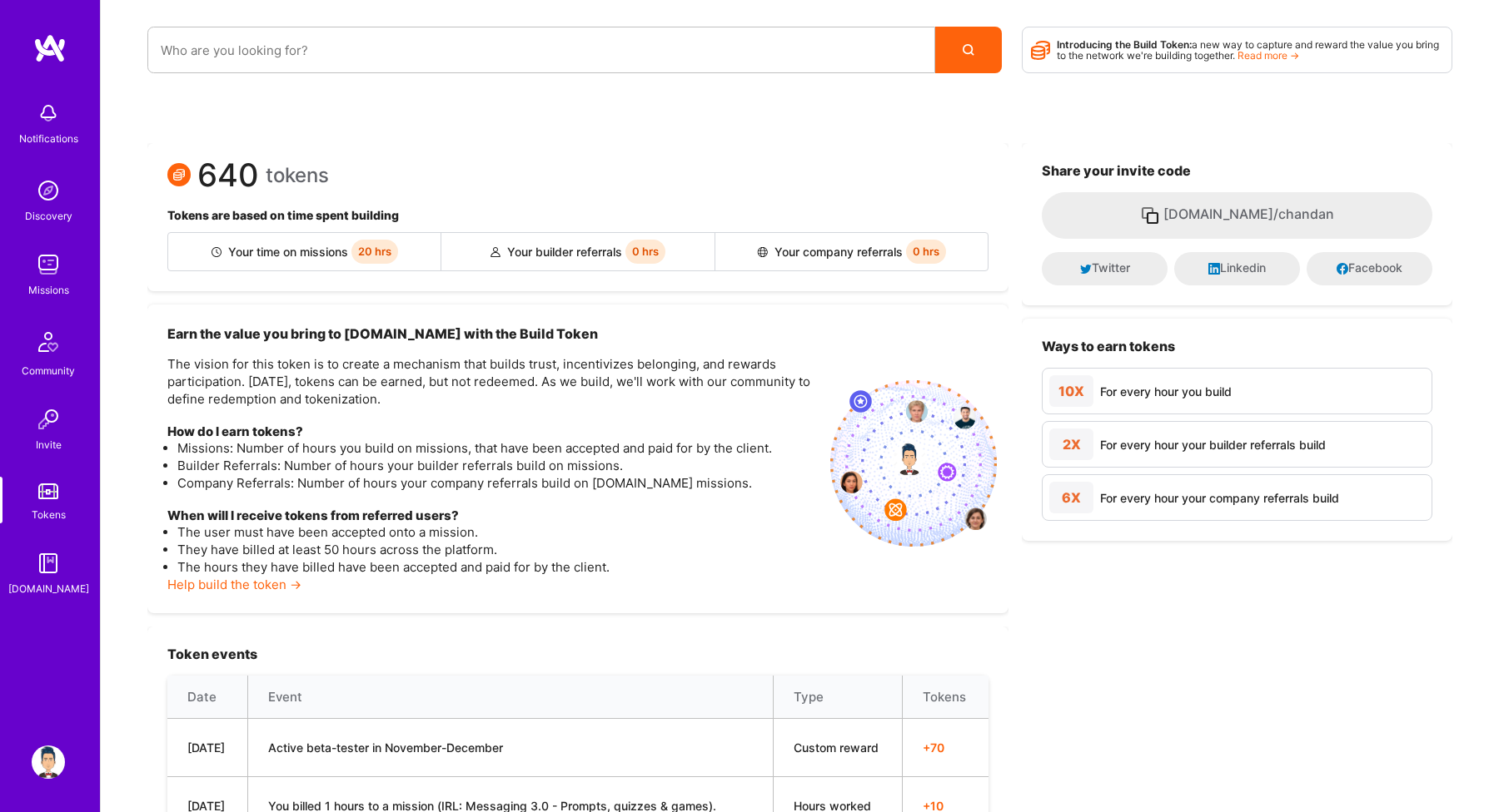
click at [42, 270] on img at bounding box center [49, 265] width 34 height 34
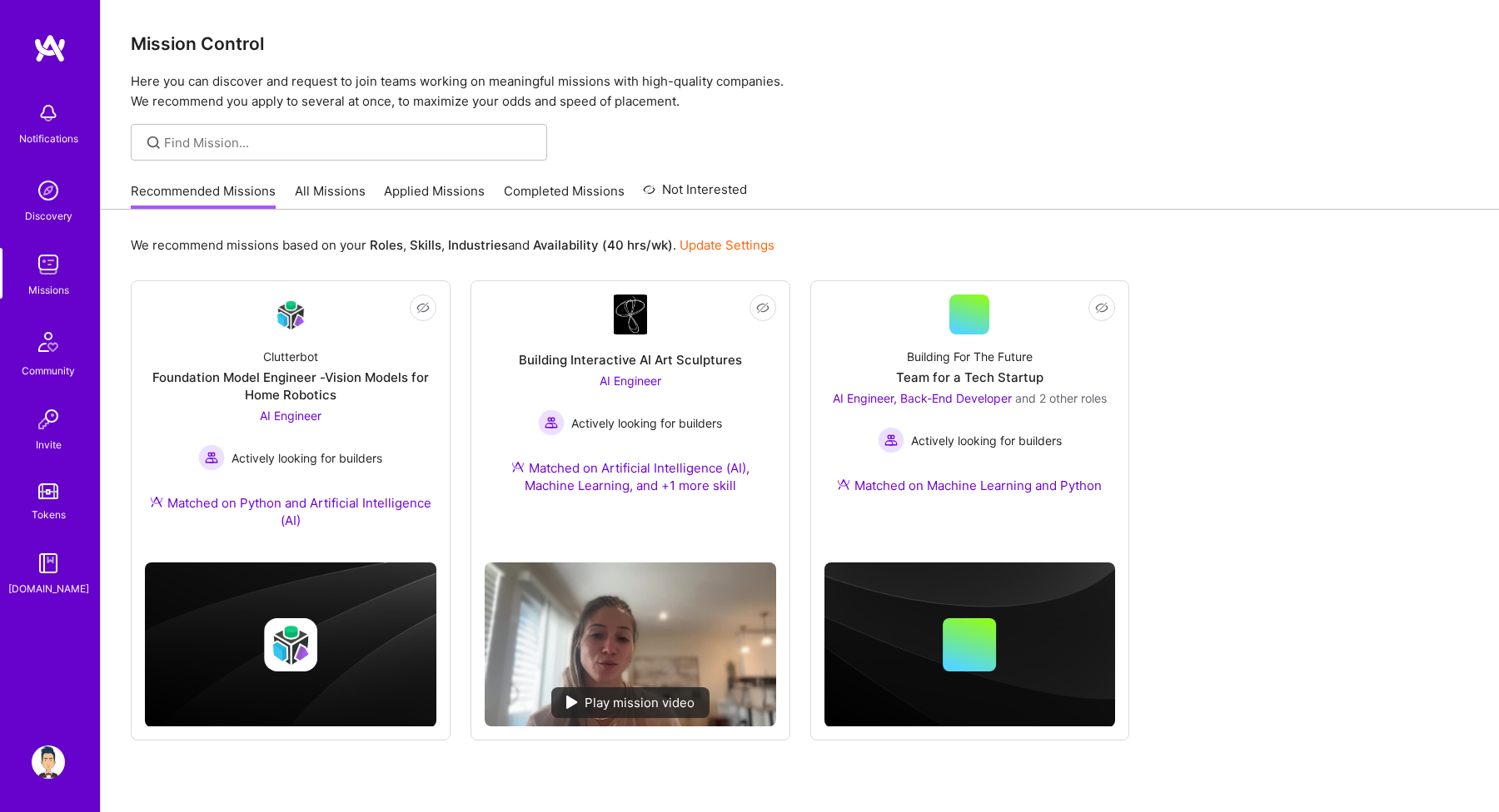
click at [442, 197] on link "Applied Missions" at bounding box center [434, 196] width 101 height 28
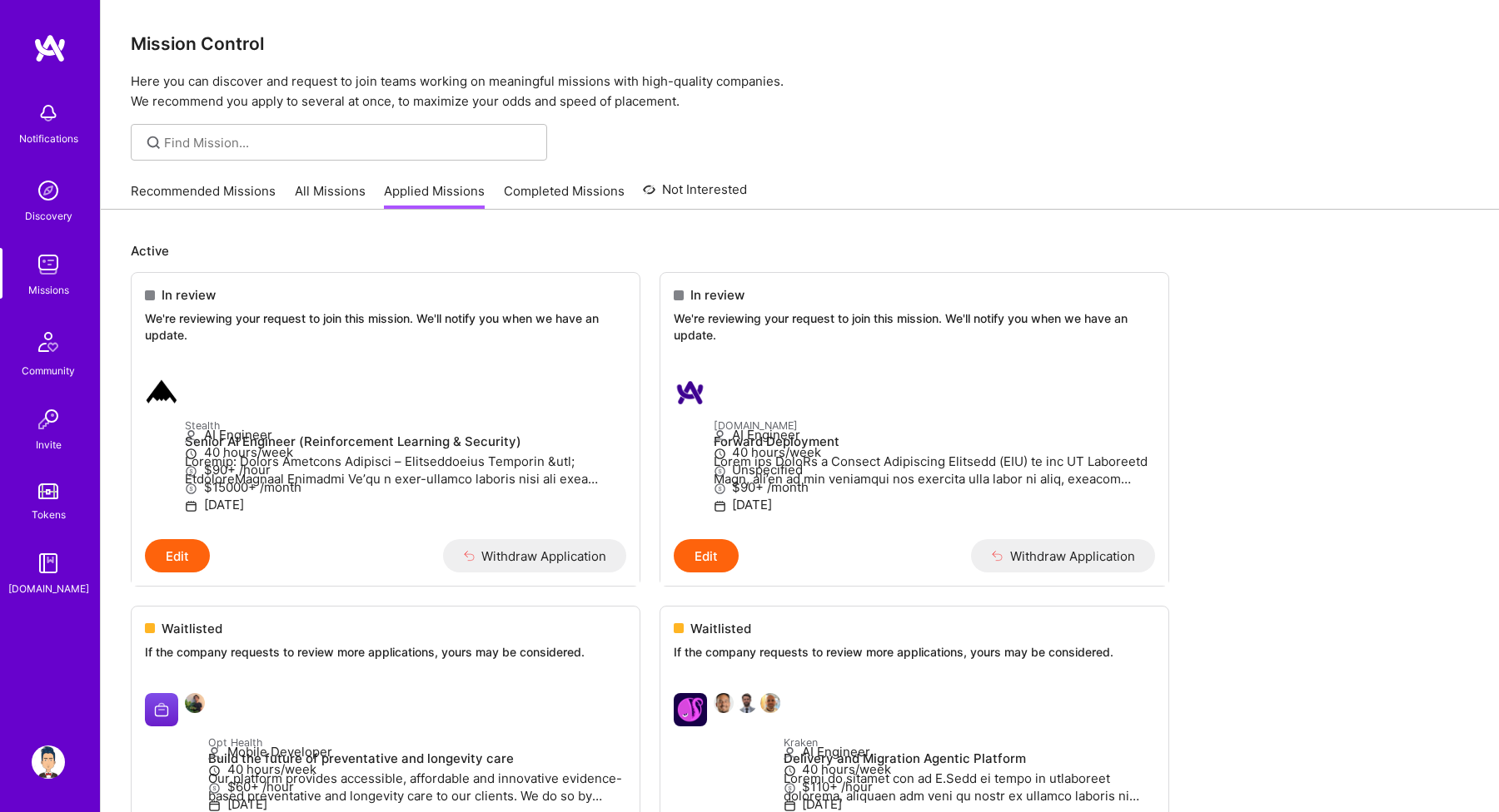
click at [218, 188] on link "Recommended Missions" at bounding box center [203, 196] width 145 height 28
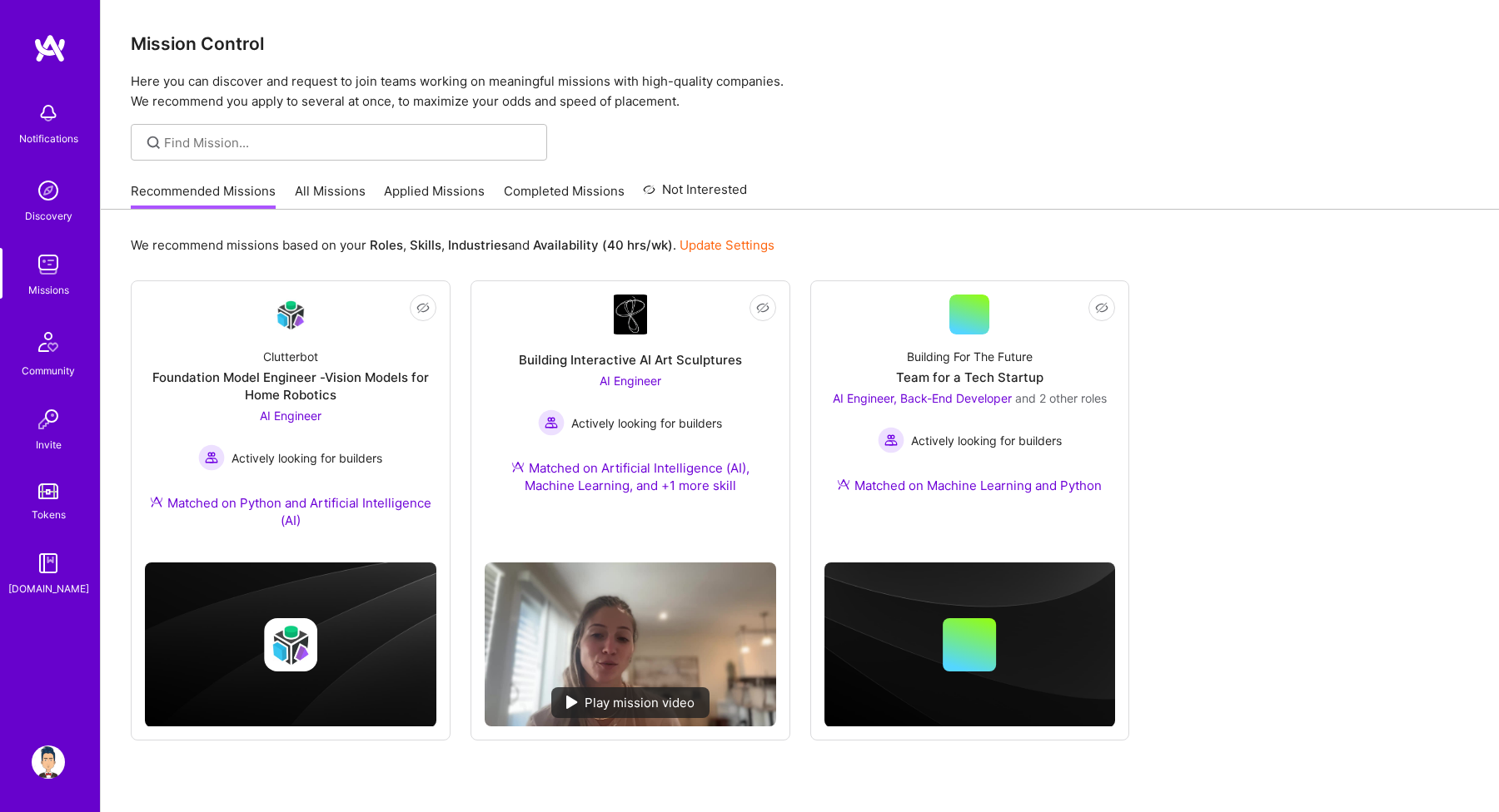
click at [1267, 323] on div "Not Interested Clutterbot Foundation Model Engineer -Vision Models for Home Rob…" at bounding box center [800, 510] width 1338 height 460
